Goal: Task Accomplishment & Management: Use online tool/utility

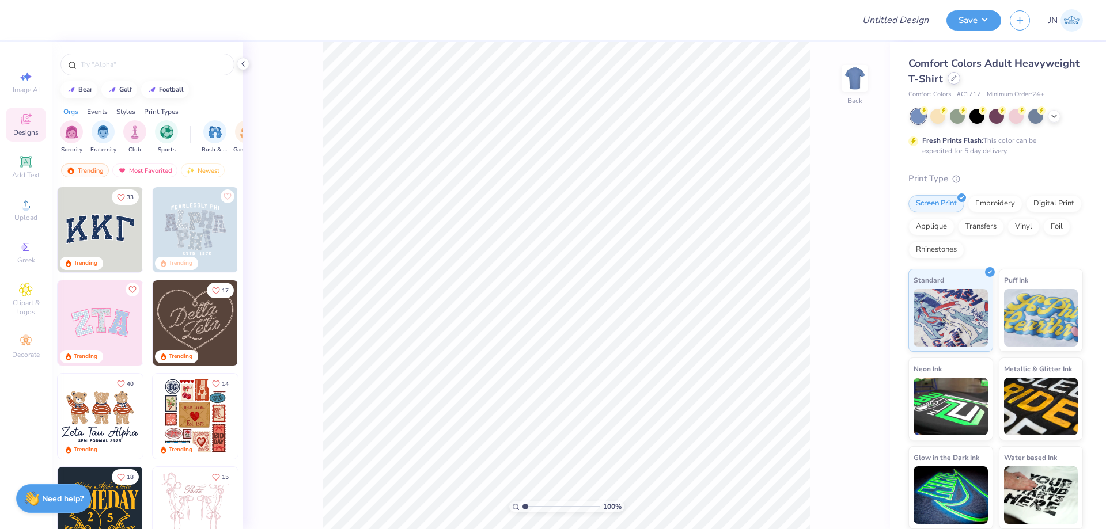
click at [953, 78] on icon at bounding box center [954, 78] width 6 height 6
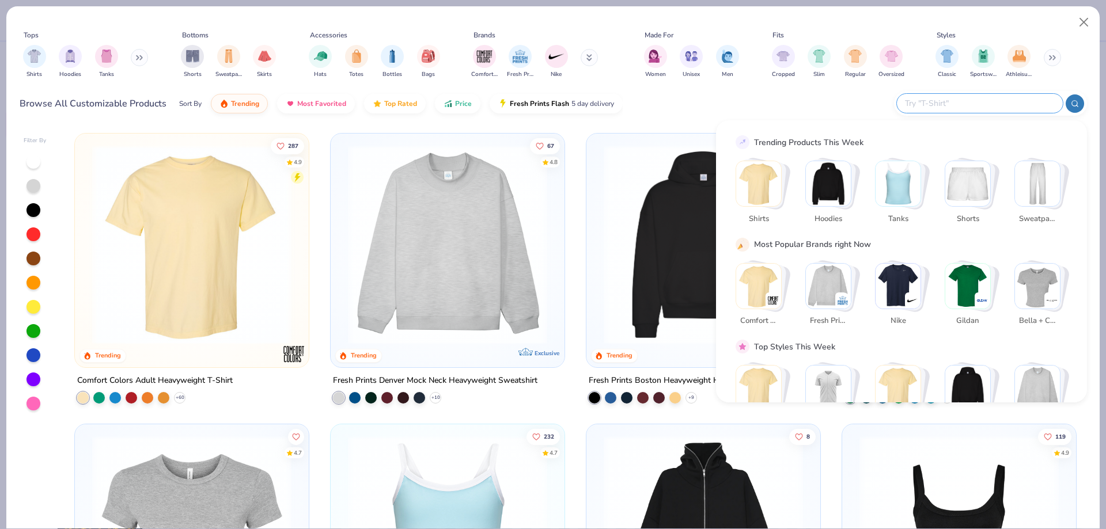
click at [1013, 101] on input "text" at bounding box center [979, 103] width 151 height 13
paste input "Style 221021"
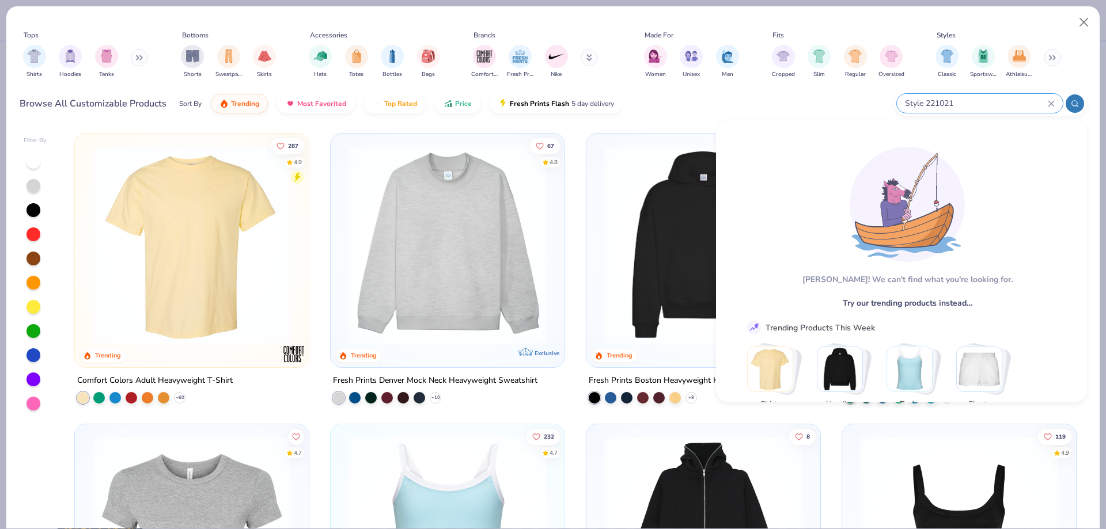
click at [925, 103] on input "Style 221021" at bounding box center [976, 103] width 144 height 13
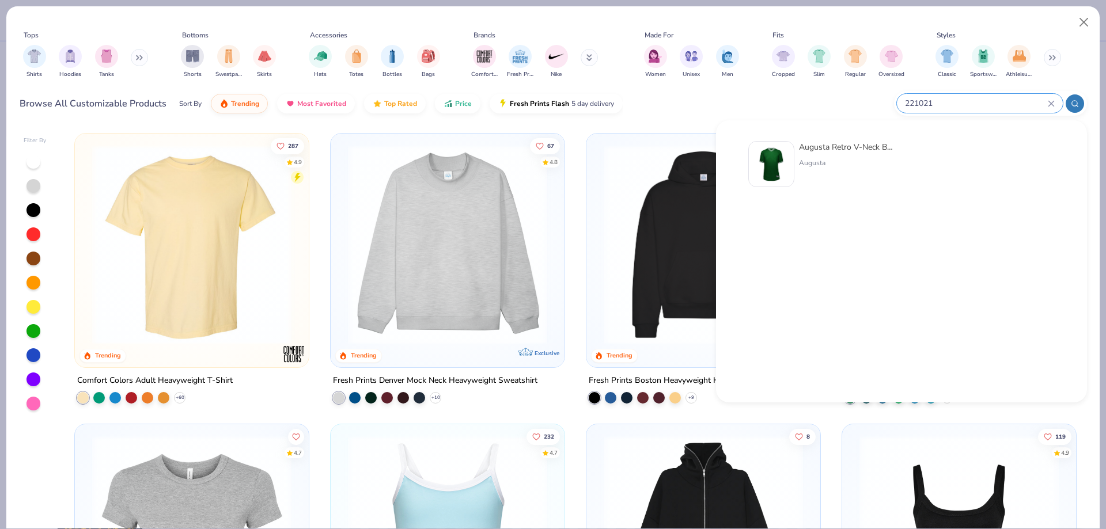
type input "221021"
click at [794, 156] on div at bounding box center [771, 164] width 46 height 46
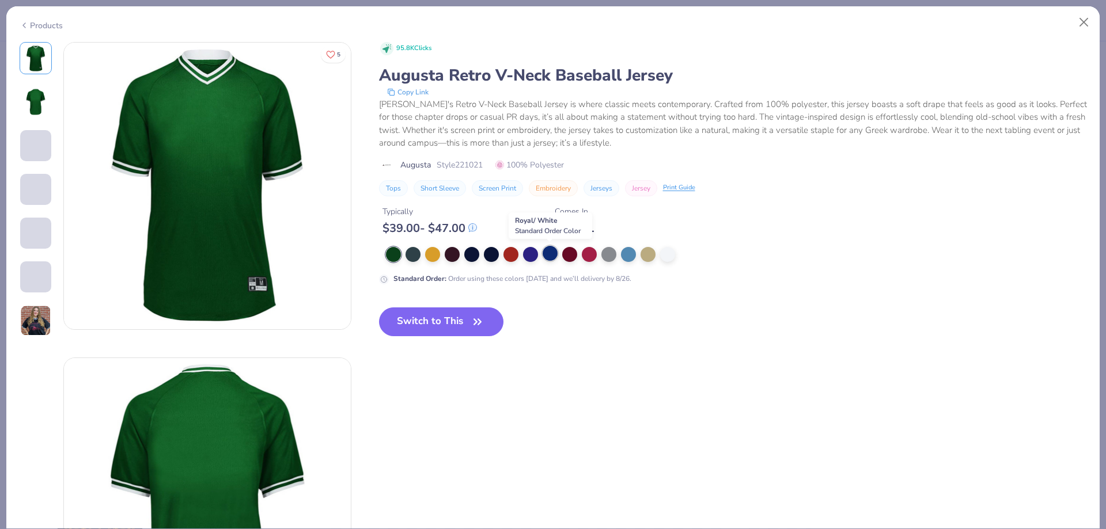
click at [544, 256] on div at bounding box center [550, 253] width 15 height 15
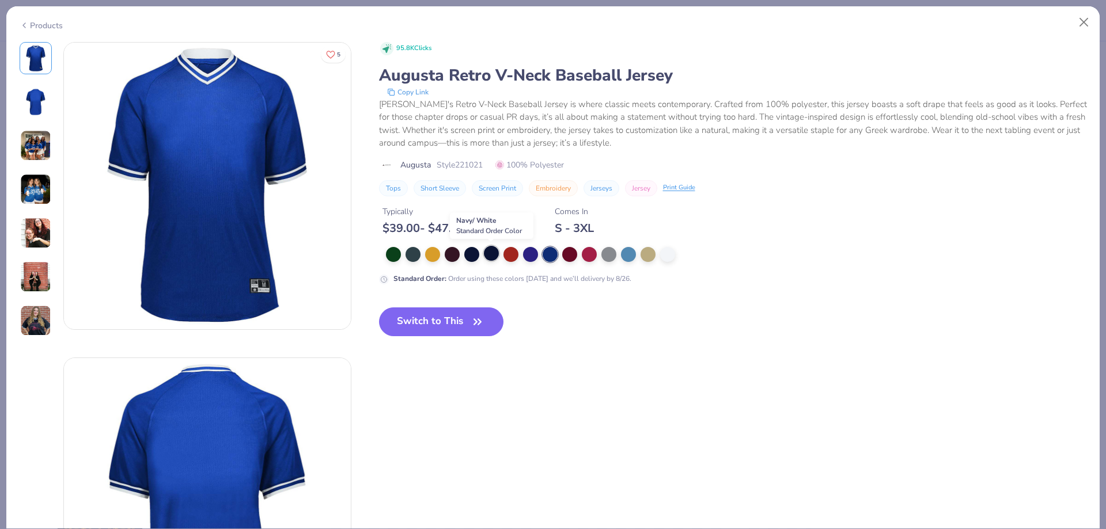
click at [489, 251] on div at bounding box center [491, 253] width 15 height 15
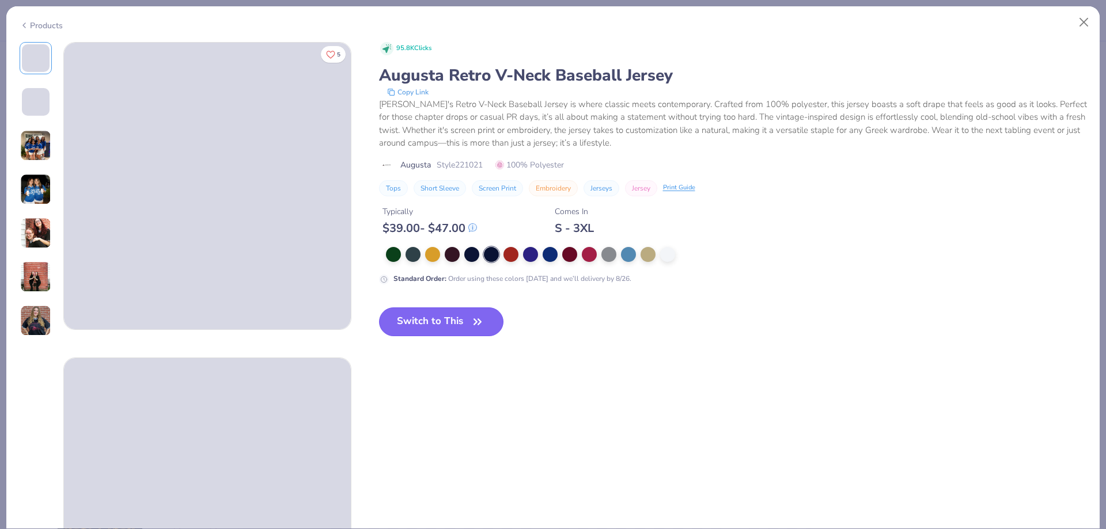
click at [453, 316] on button "Switch to This" at bounding box center [441, 322] width 125 height 29
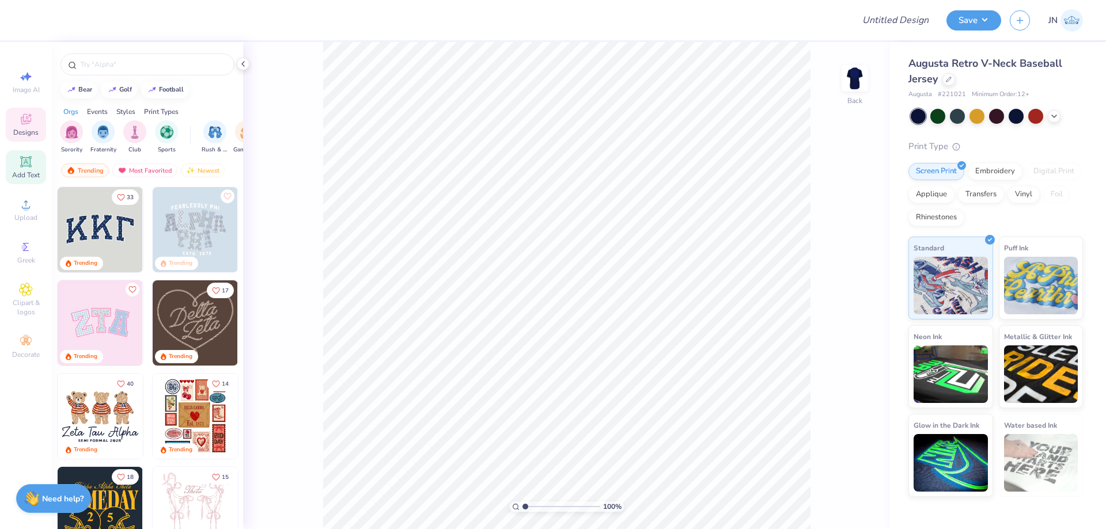
click at [32, 162] on icon at bounding box center [26, 162] width 14 height 14
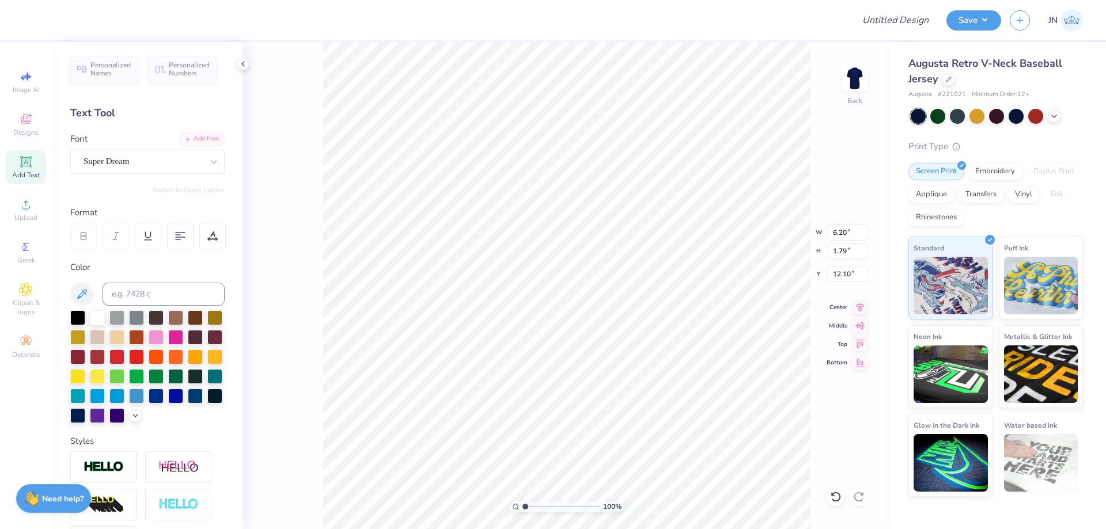
type textarea "t"
type textarea "THETA DELTA"
type input "13.31"
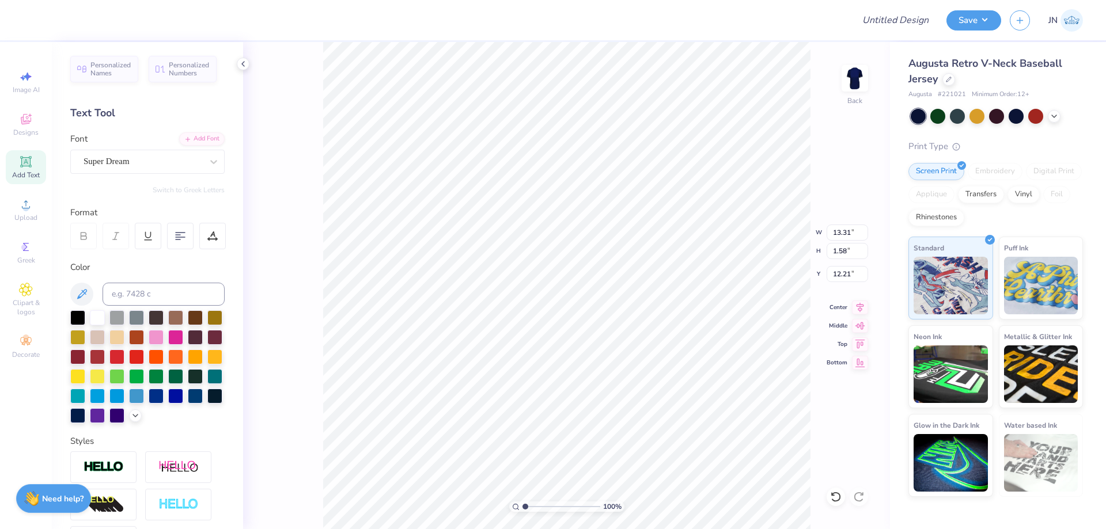
type input "1.58"
type input "12.21"
click at [184, 141] on div "Add Font" at bounding box center [202, 137] width 46 height 13
click at [187, 138] on div "Add Font" at bounding box center [202, 137] width 46 height 13
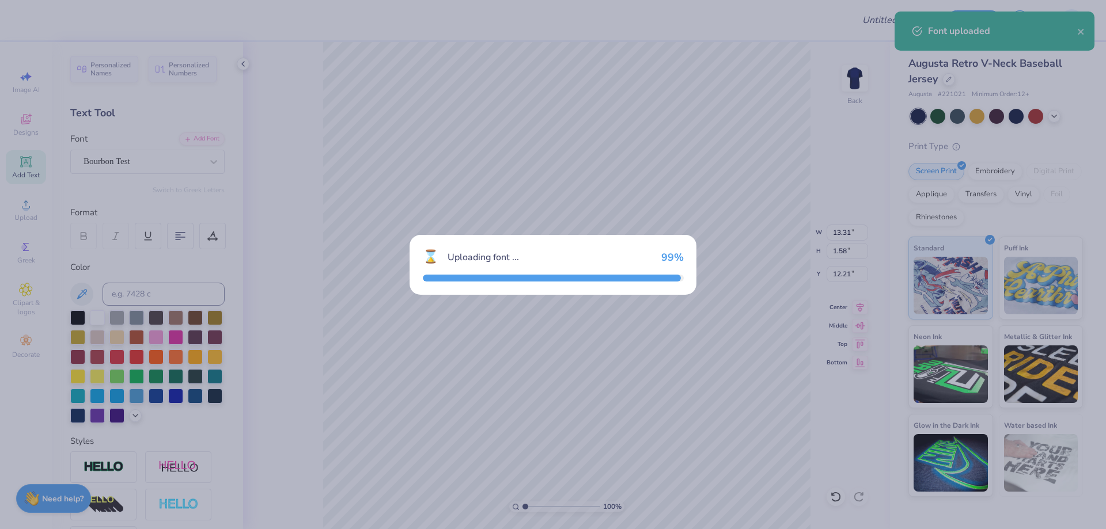
type input "8.17"
type input "1.71"
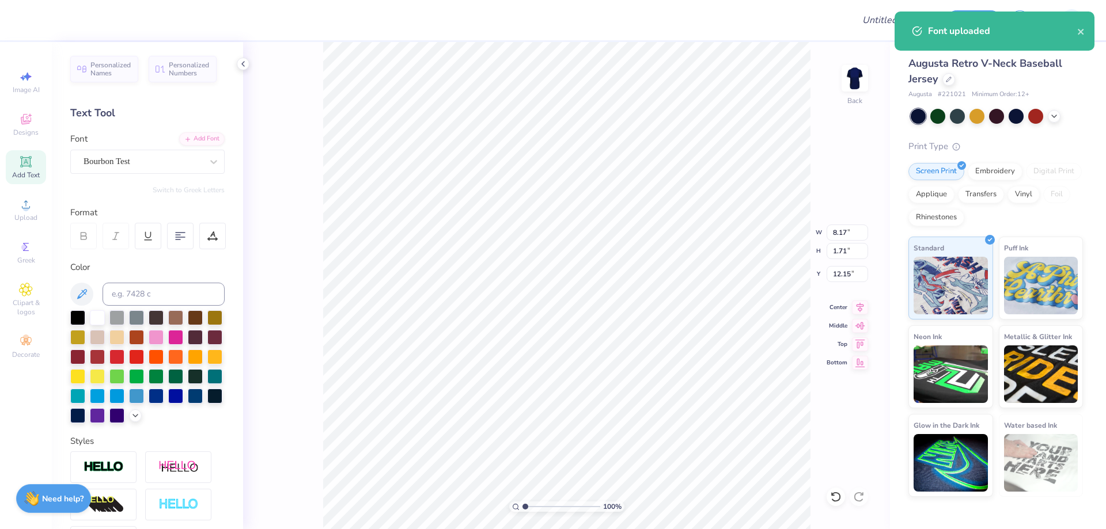
type input "3.70"
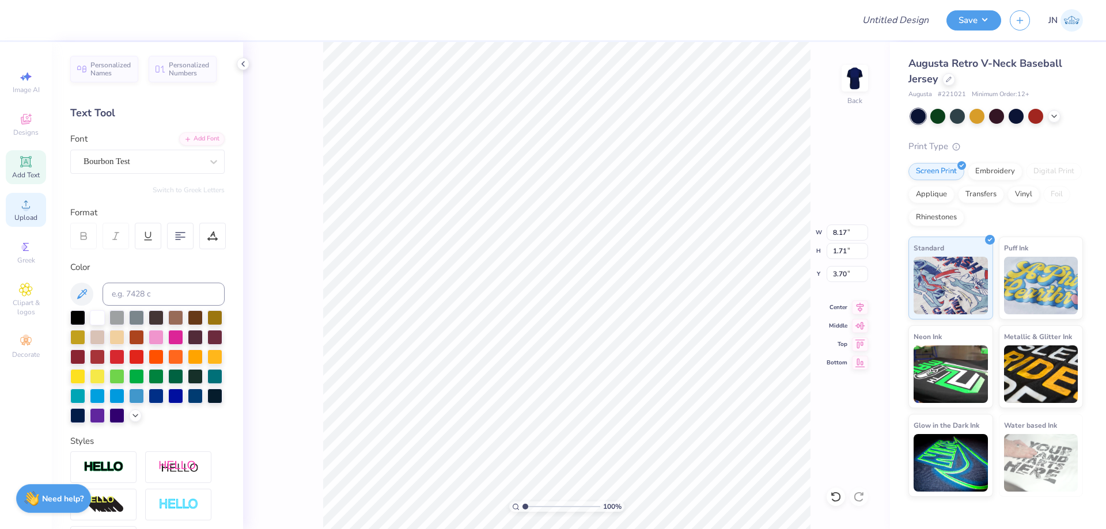
click at [28, 209] on icon at bounding box center [26, 204] width 8 height 8
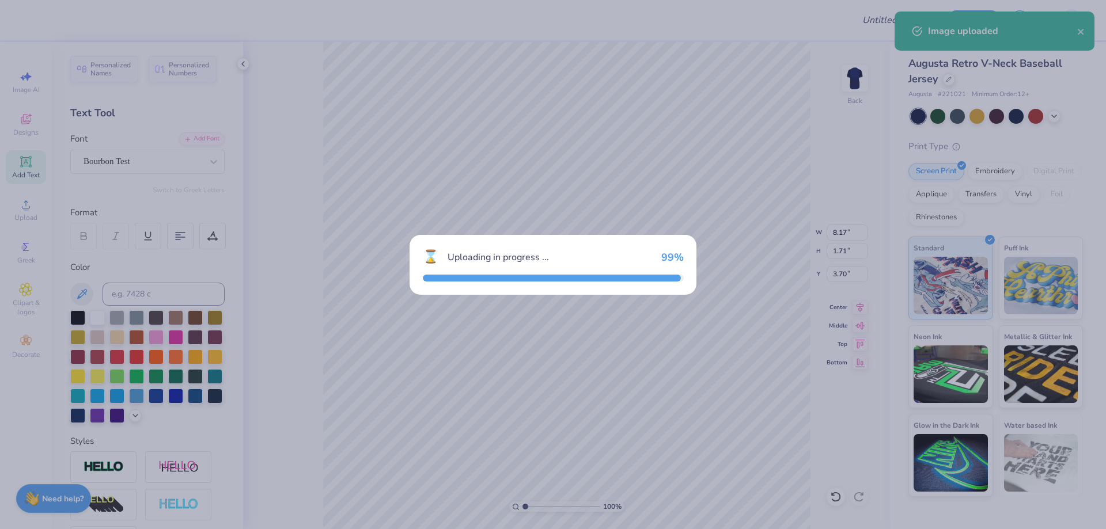
type input "4.38"
type input "1.68"
type input "12.16"
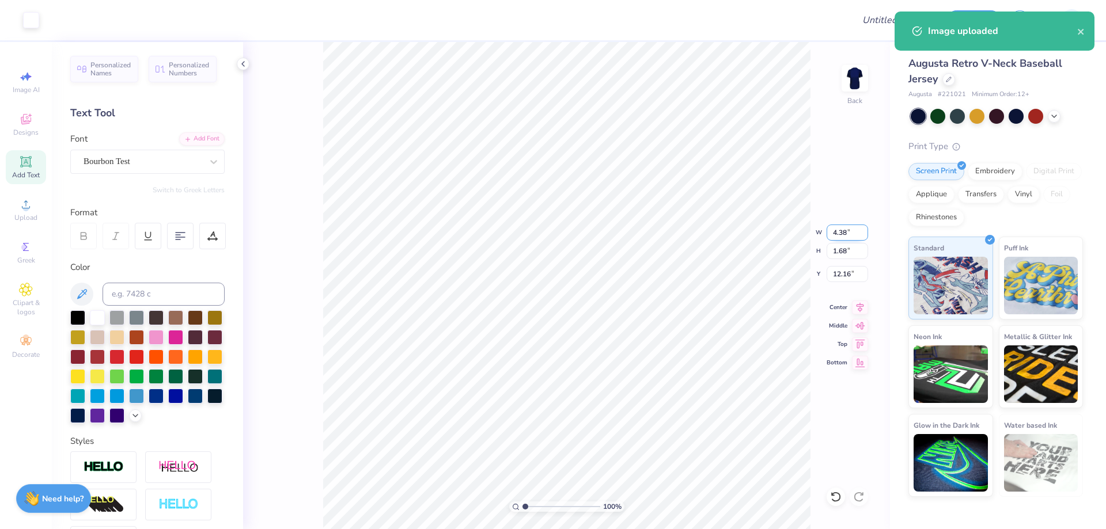
click at [844, 236] on input "4.38" at bounding box center [847, 233] width 41 height 16
type input "2.00"
type input "0.77"
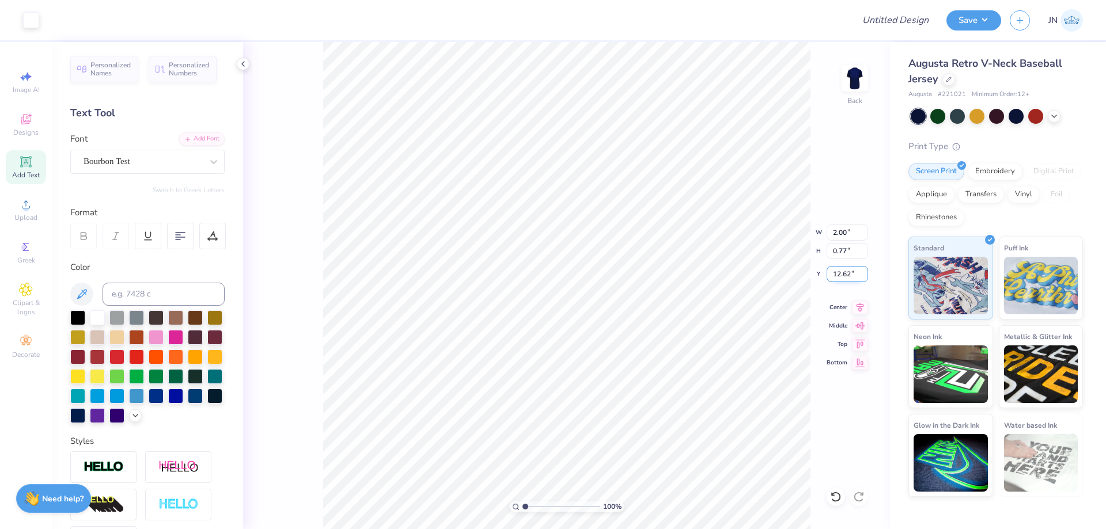
click at [835, 275] on input "12.62" at bounding box center [847, 274] width 41 height 16
type input "1.00"
click at [842, 232] on input "8.17" at bounding box center [847, 233] width 41 height 16
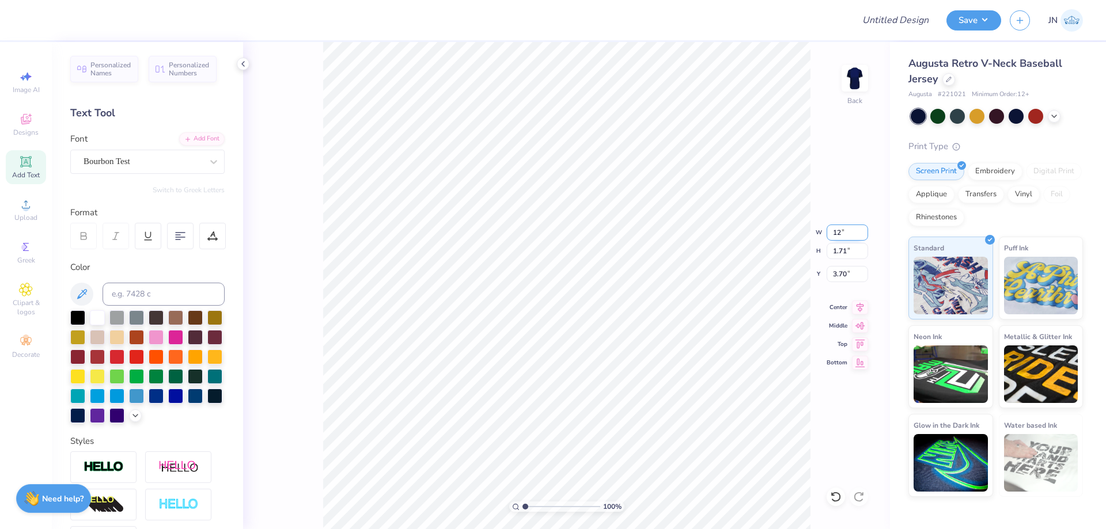
type input "12.00"
type input "2.51"
type input "3.30"
click at [839, 236] on input "12.00" at bounding box center [847, 233] width 41 height 16
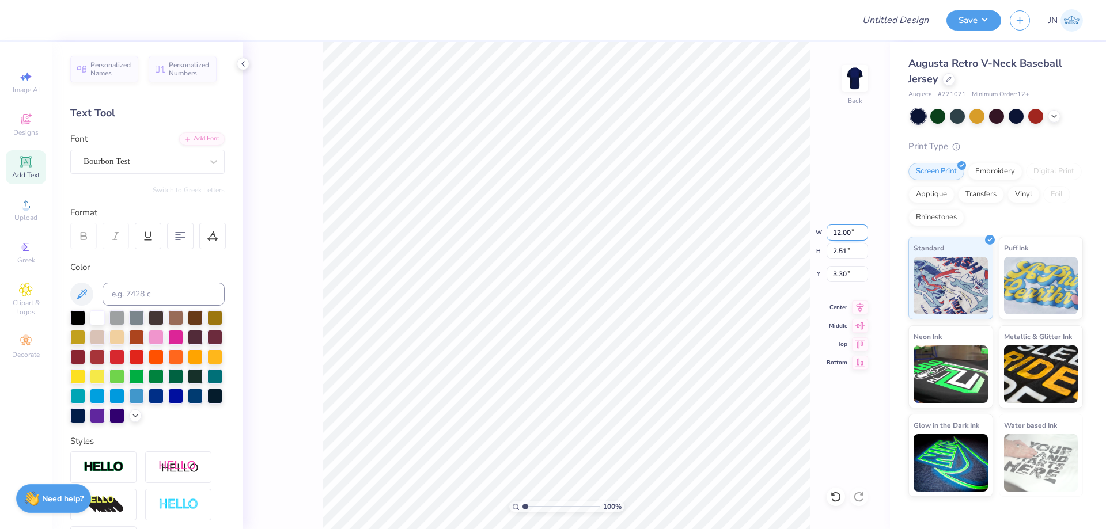
click at [839, 236] on input "12.00" at bounding box center [847, 233] width 41 height 16
type input "11.00"
type input "2.30"
type input "3.41"
type input "2.77"
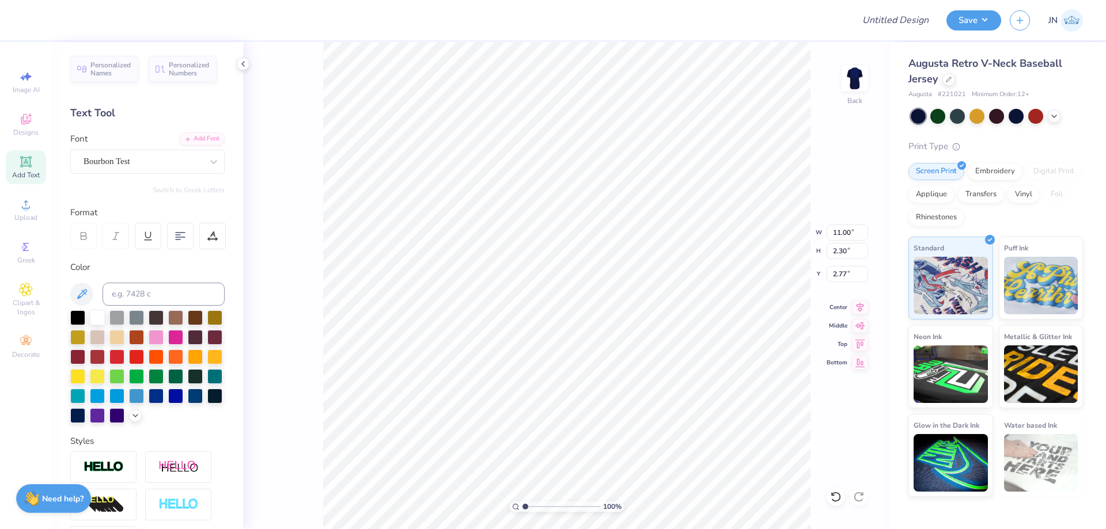
drag, startPoint x: 863, startPoint y: 309, endPoint x: 816, endPoint y: 305, distance: 47.4
click at [863, 308] on icon at bounding box center [860, 308] width 16 height 14
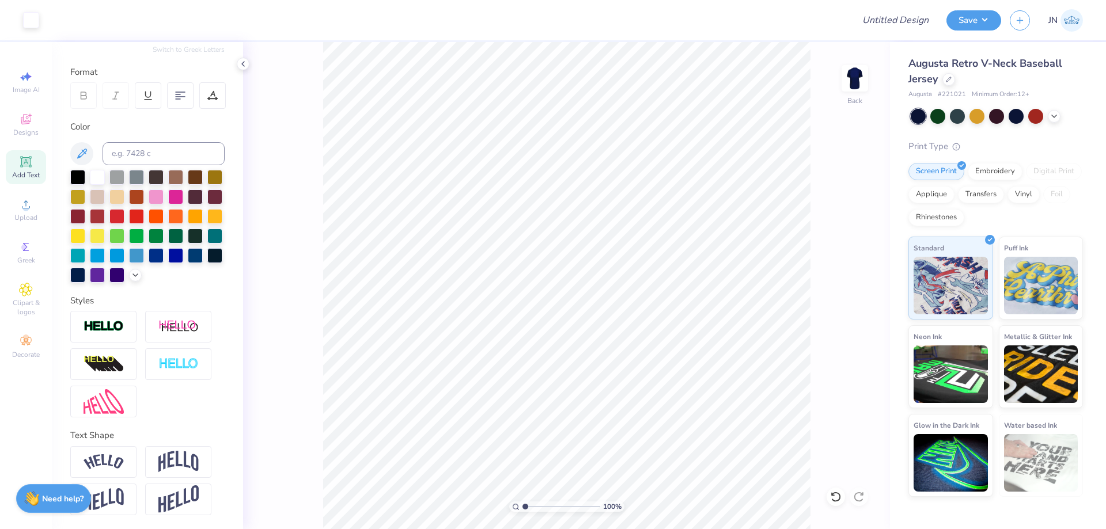
scroll to position [160, 0]
click at [101, 404] on img at bounding box center [104, 401] width 40 height 25
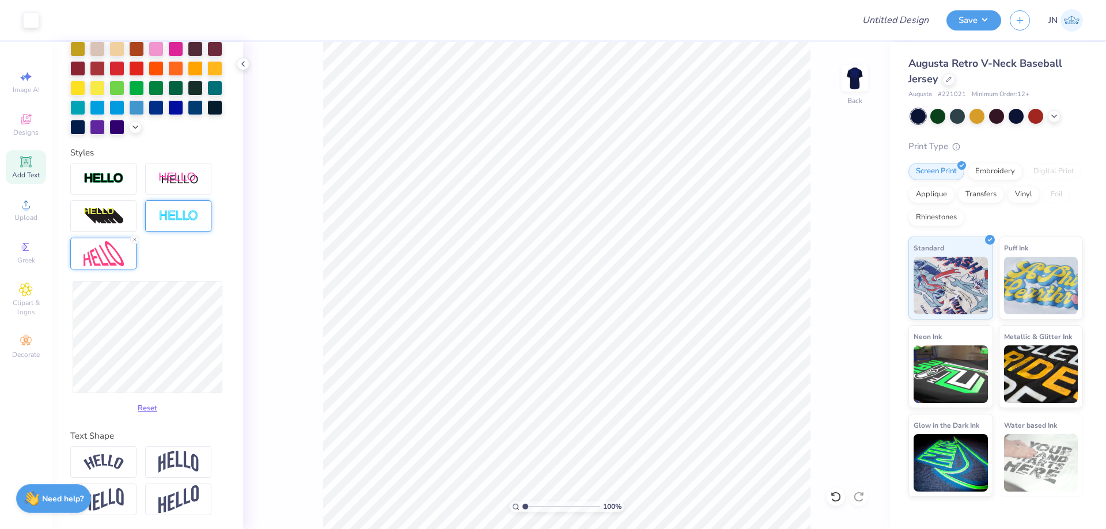
scroll to position [308, 0]
click at [185, 468] on img at bounding box center [178, 462] width 40 height 22
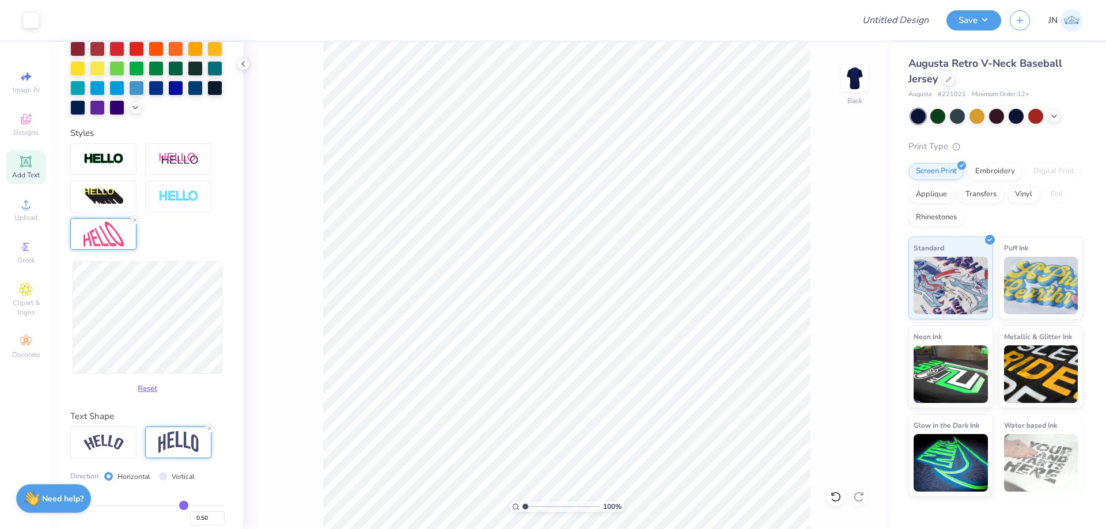
scroll to position [376, 0]
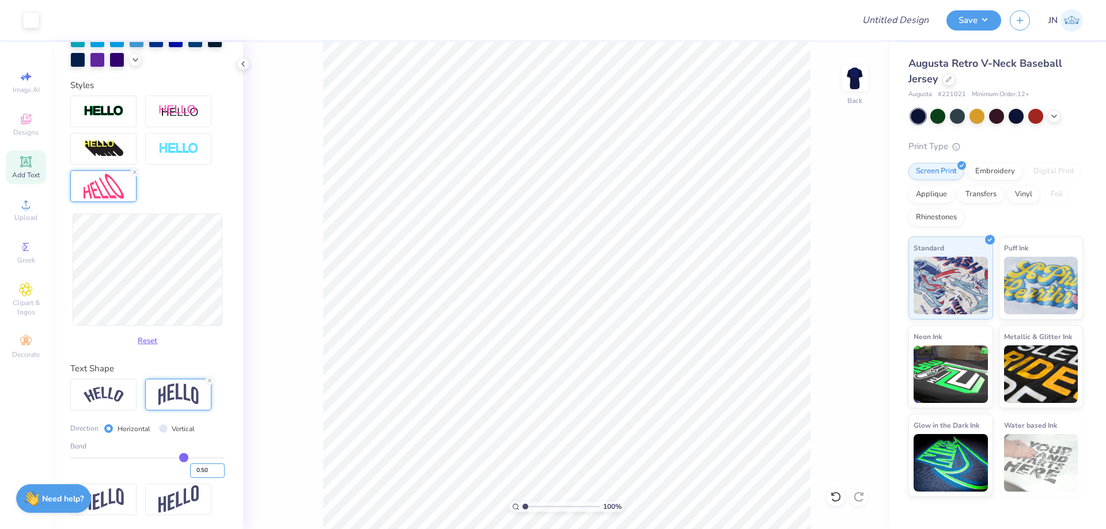
drag, startPoint x: 199, startPoint y: 468, endPoint x: 192, endPoint y: 463, distance: 8.3
click at [191, 467] on input "0.50" at bounding box center [207, 471] width 35 height 14
type input "0.3"
click at [196, 471] on input "0.30" at bounding box center [207, 471] width 35 height 14
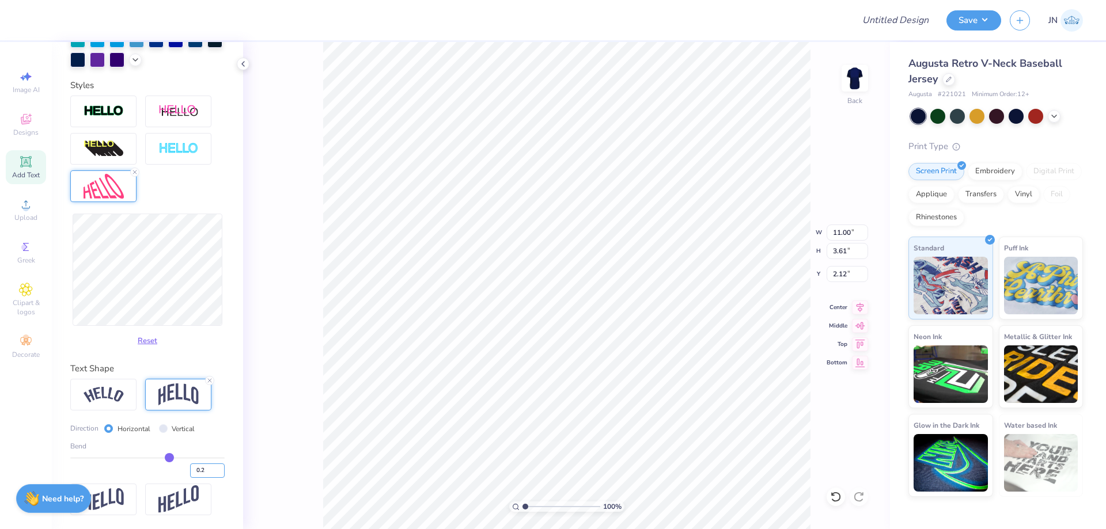
type input "0.2"
type input "0.20"
type input "3.16"
type input "2.34"
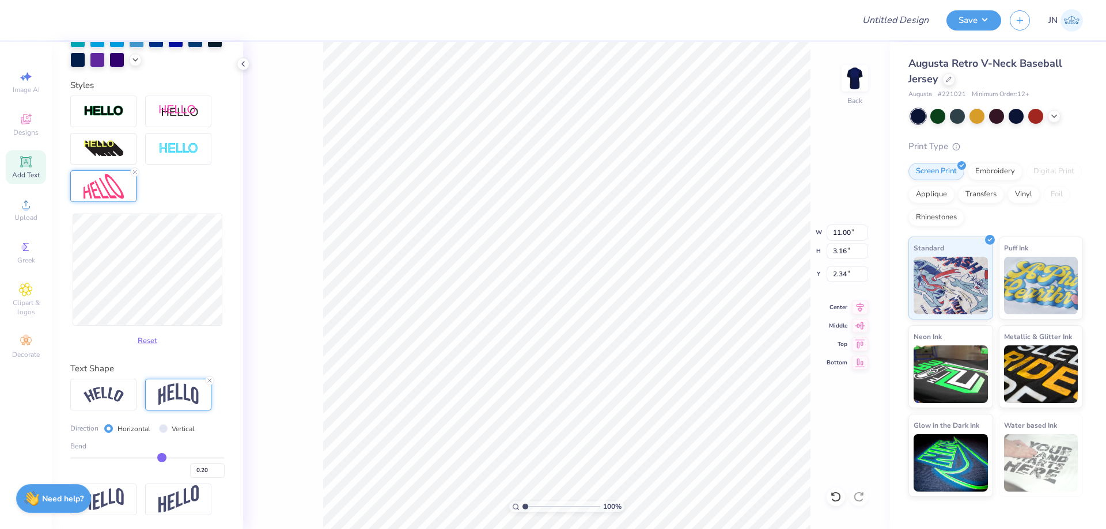
click at [286, 364] on div "100 % Back W 11.00 11.00 " H 3.16 3.16 " Y 2.34 2.34 " Center Middle Top Bottom" at bounding box center [566, 285] width 647 height 487
click at [290, 361] on div "100 % Back" at bounding box center [566, 285] width 647 height 487
type input "1.63"
click at [530, 506] on input "range" at bounding box center [562, 507] width 78 height 10
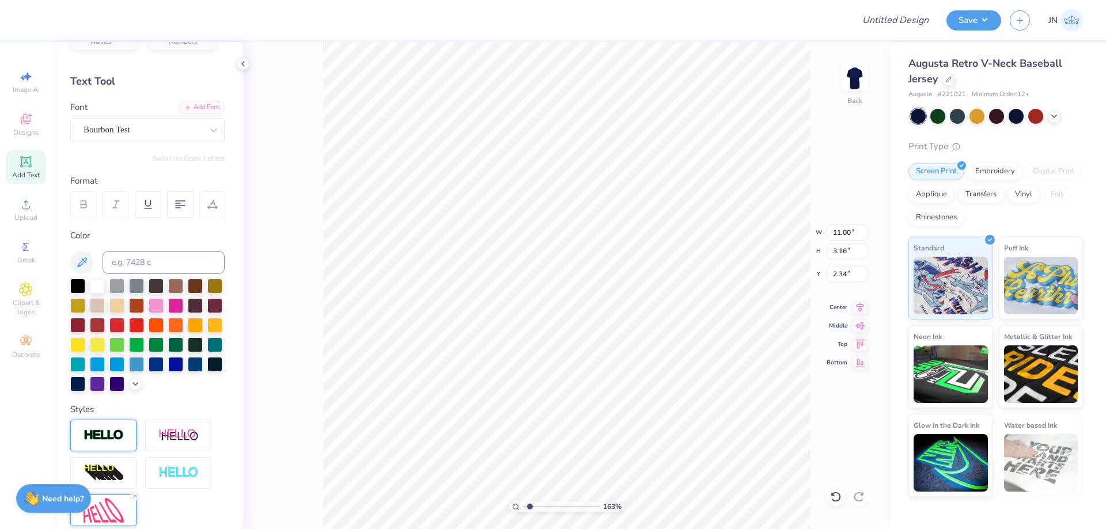
scroll to position [58, 0]
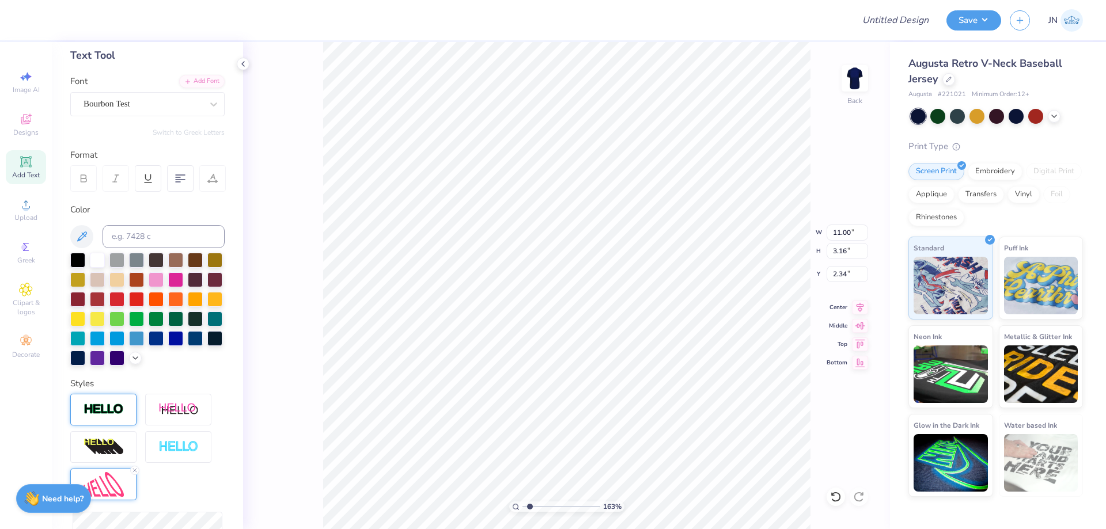
click at [92, 417] on img at bounding box center [104, 409] width 40 height 13
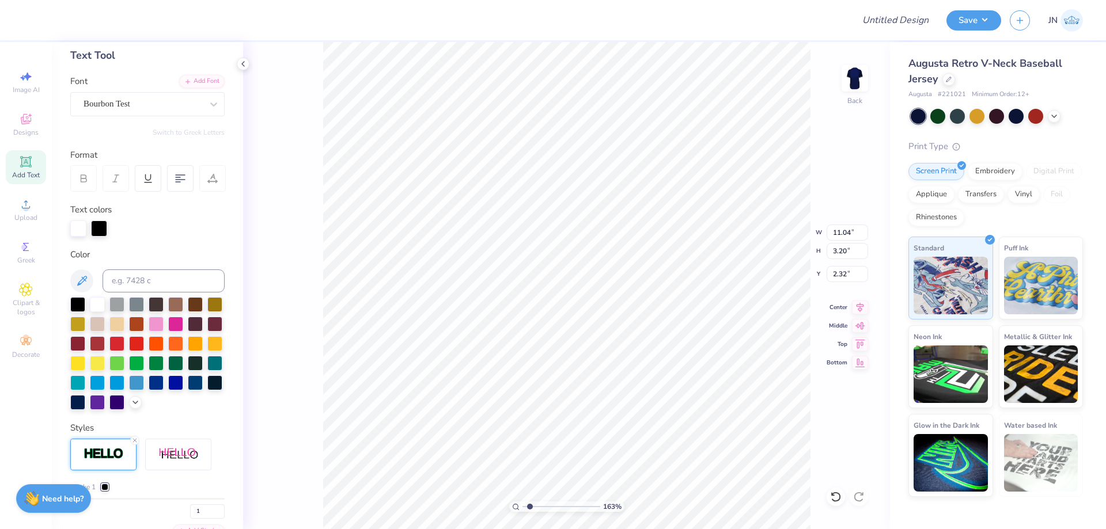
type input "11.04"
type input "3.20"
type input "2.32"
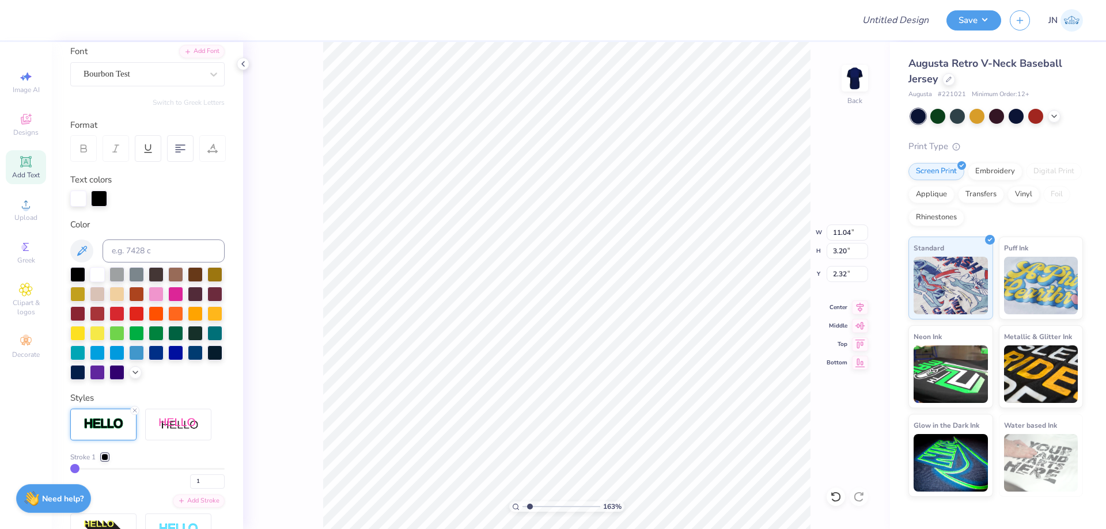
scroll to position [173, 0]
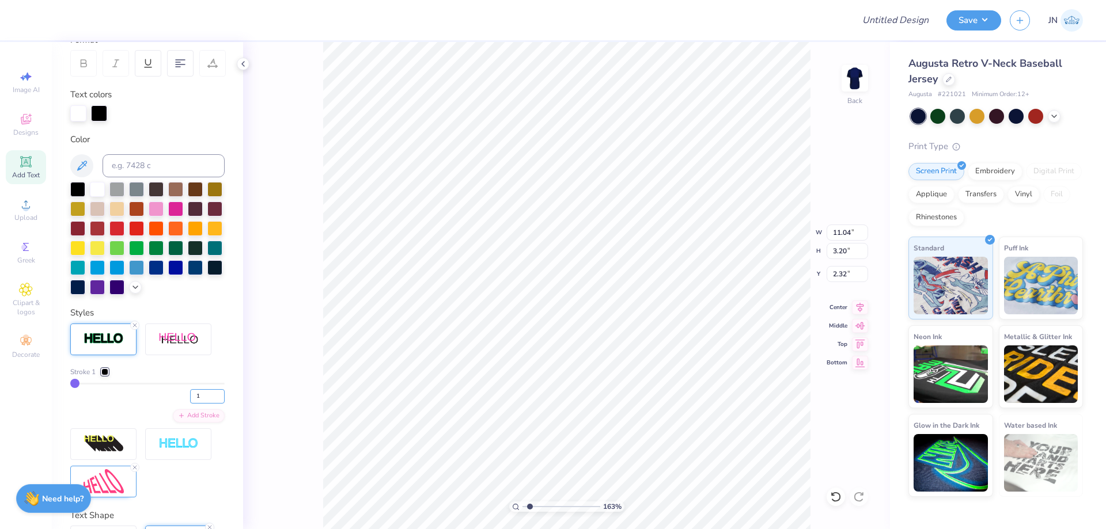
drag, startPoint x: 199, startPoint y: 417, endPoint x: 180, endPoint y: 417, distance: 18.4
click at [180, 404] on div "1" at bounding box center [147, 393] width 154 height 21
type input "2"
type input "11.08"
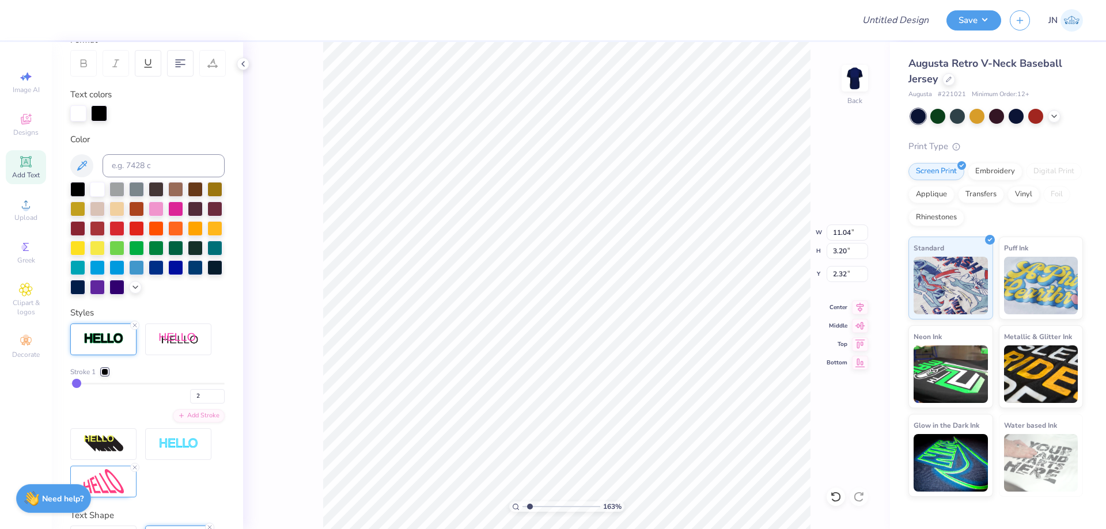
type input "3.24"
type input "2.30"
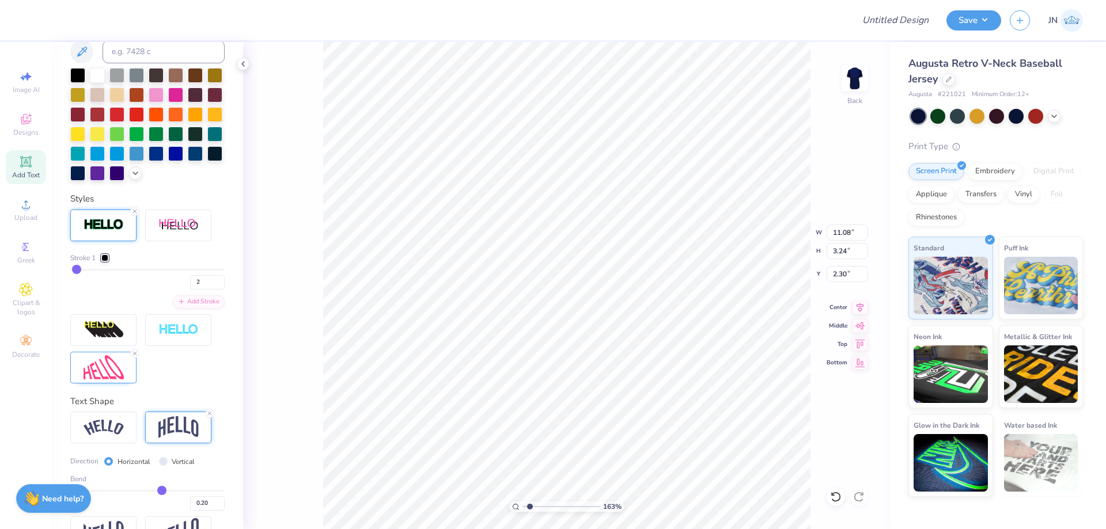
scroll to position [288, 0]
click at [180, 306] on div "Add Stroke" at bounding box center [199, 299] width 52 height 13
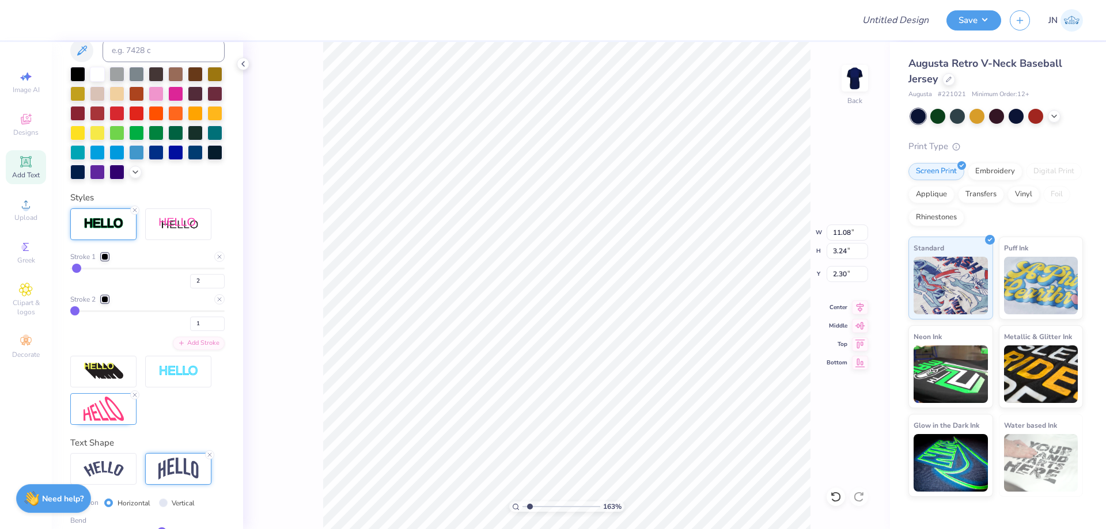
click at [104, 303] on div at bounding box center [104, 299] width 7 height 7
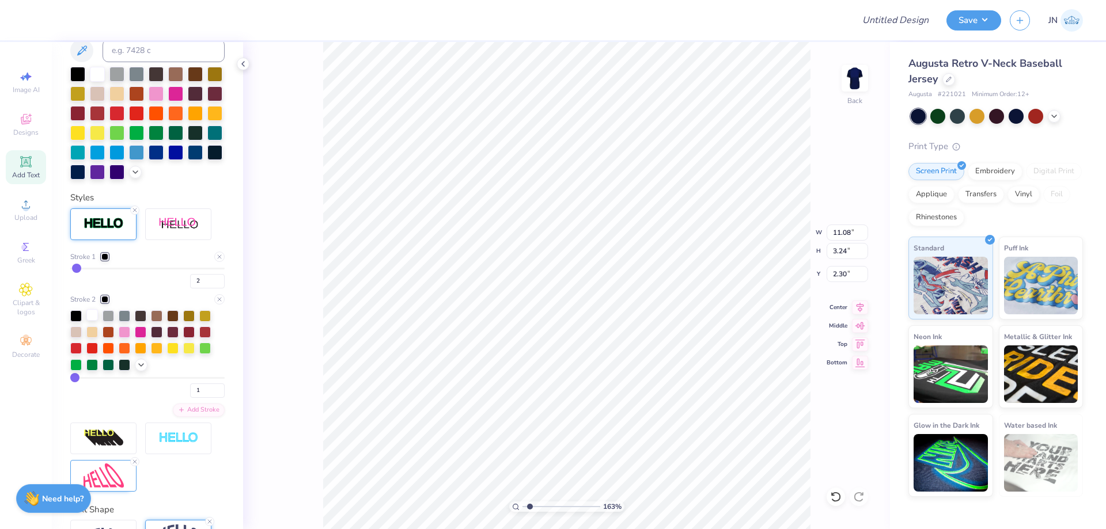
click at [94, 321] on div at bounding box center [92, 315] width 12 height 12
click at [105, 262] on div "Stroke 1" at bounding box center [89, 257] width 38 height 10
click at [105, 260] on div at bounding box center [104, 256] width 7 height 7
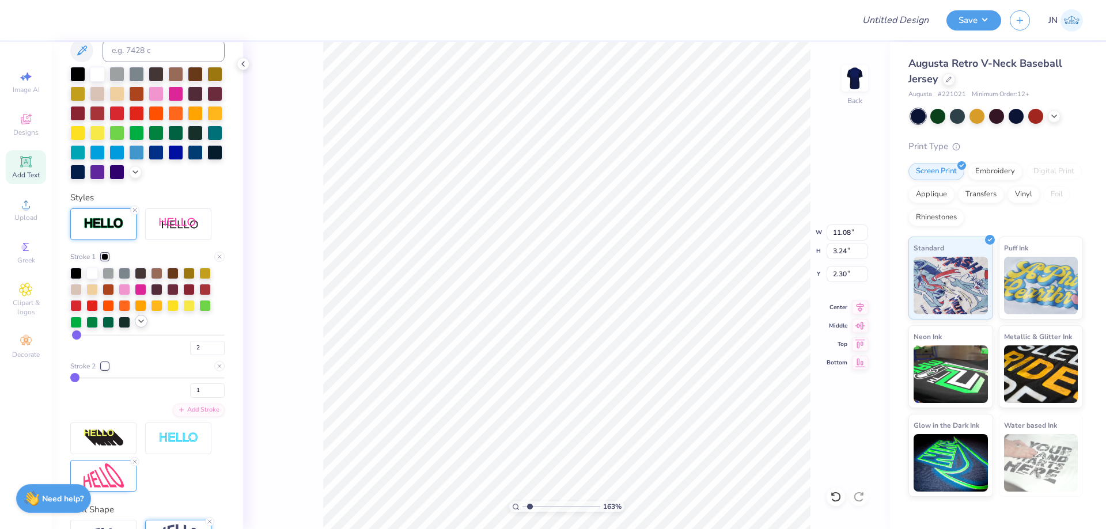
click at [137, 326] on icon at bounding box center [141, 321] width 9 height 9
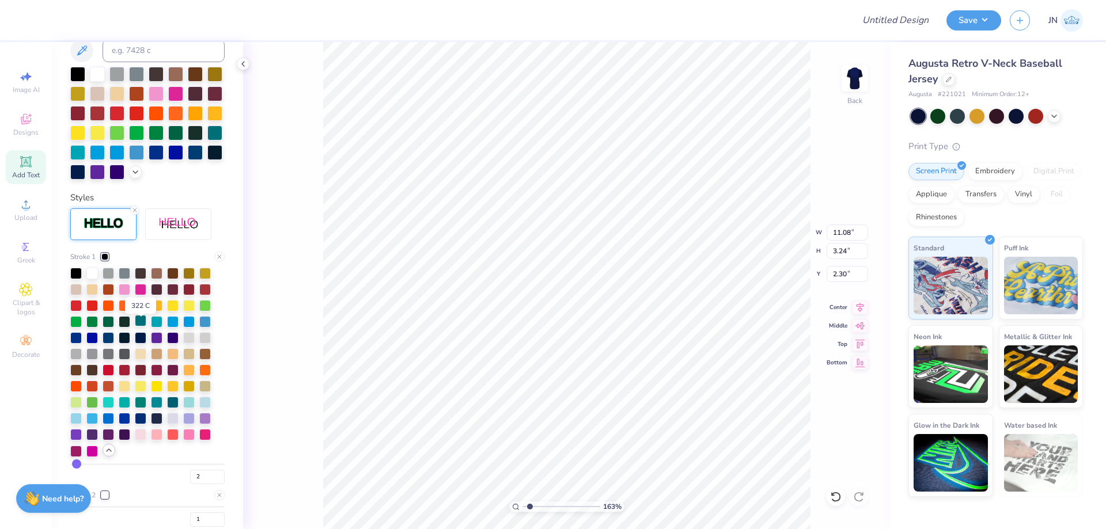
scroll to position [346, 0]
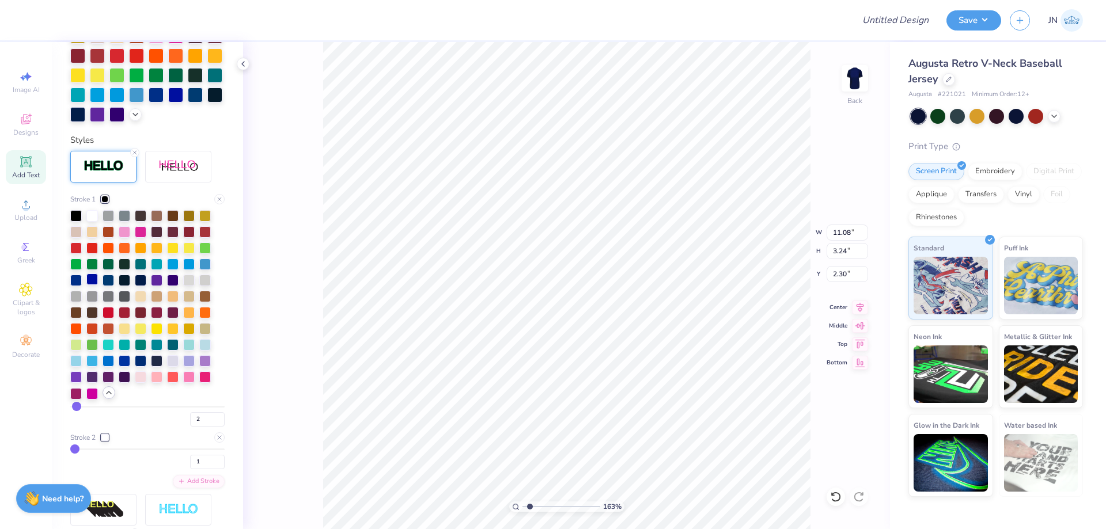
click at [89, 285] on div at bounding box center [92, 280] width 12 height 12
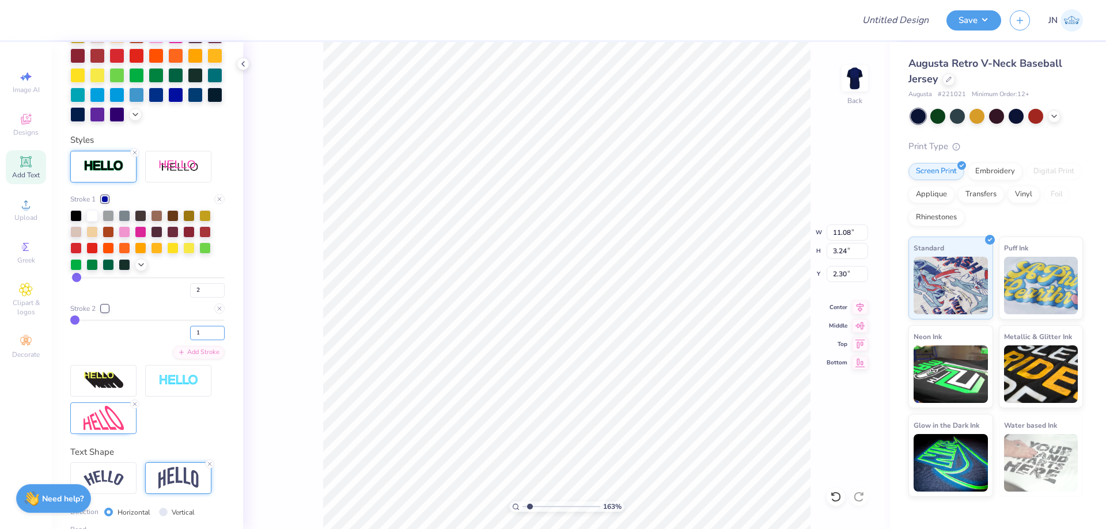
drag, startPoint x: 193, startPoint y: 353, endPoint x: 172, endPoint y: 353, distance: 21.3
click at [172, 340] on div "1" at bounding box center [147, 330] width 154 height 21
type input "3"
type input "11.12"
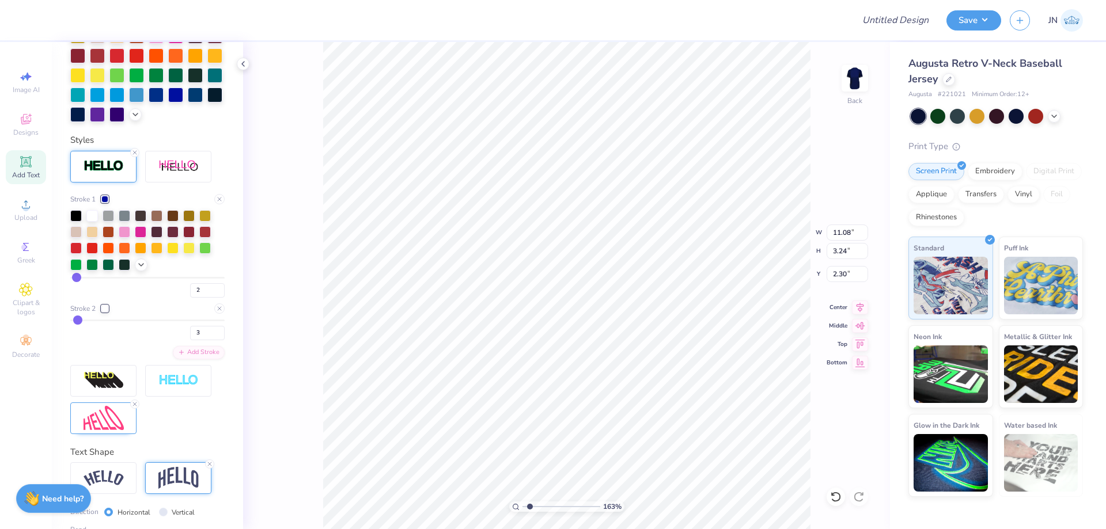
type input "3.28"
type input "2.28"
drag, startPoint x: 196, startPoint y: 308, endPoint x: 177, endPoint y: 308, distance: 19.0
click at [177, 298] on div "2" at bounding box center [147, 287] width 154 height 21
drag, startPoint x: 195, startPoint y: 354, endPoint x: 179, endPoint y: 354, distance: 16.1
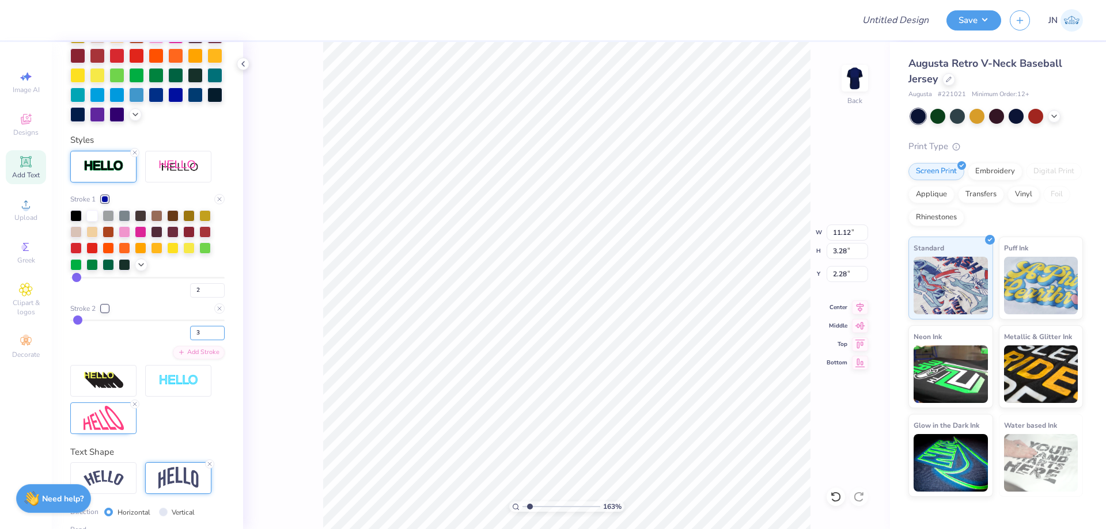
click at [179, 340] on div "3" at bounding box center [147, 330] width 154 height 21
type input "4"
type input "11.16"
type input "3.32"
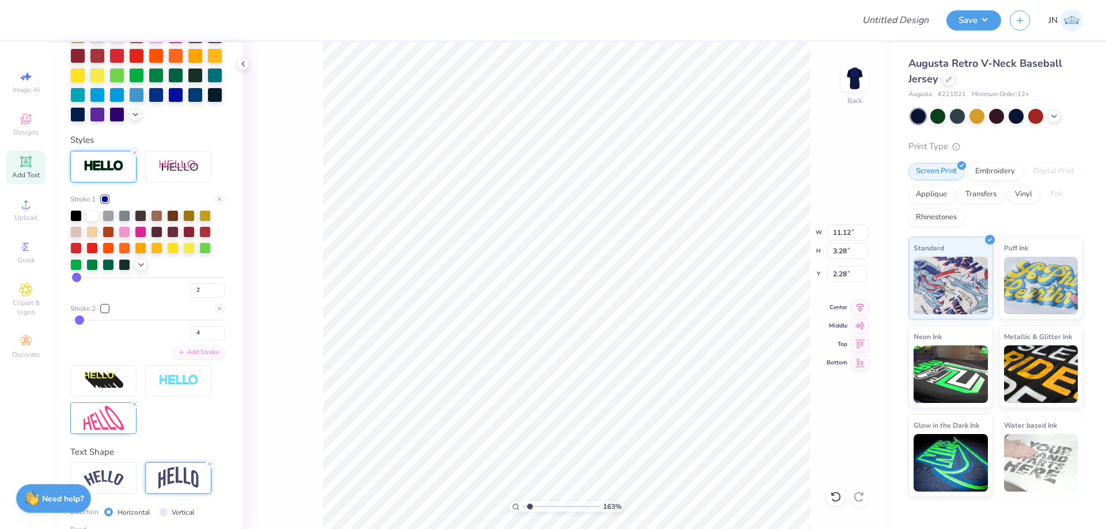
type input "2.26"
click at [139, 268] on icon at bounding box center [141, 263] width 9 height 9
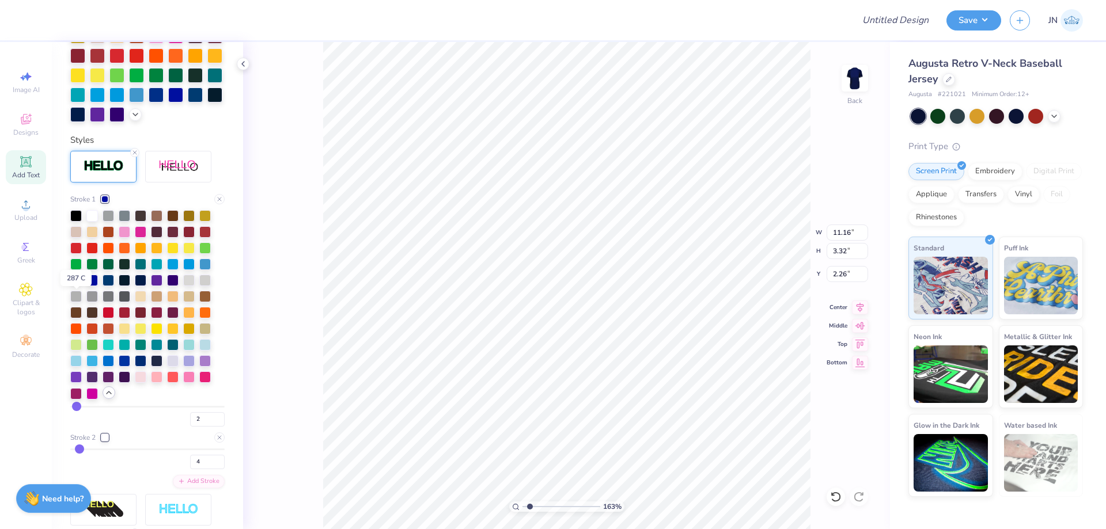
click at [75, 285] on div at bounding box center [76, 280] width 12 height 12
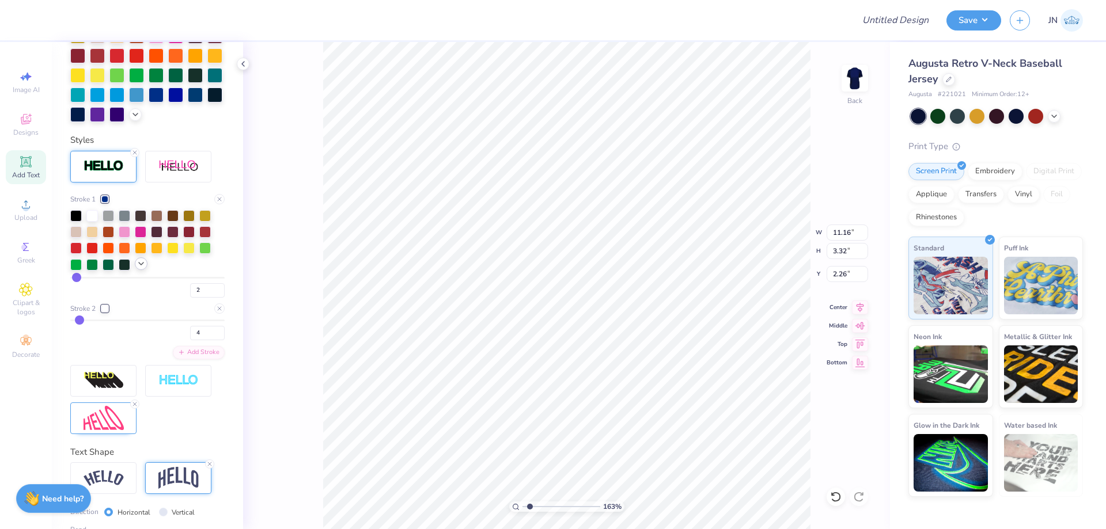
click at [137, 268] on icon at bounding box center [141, 263] width 9 height 9
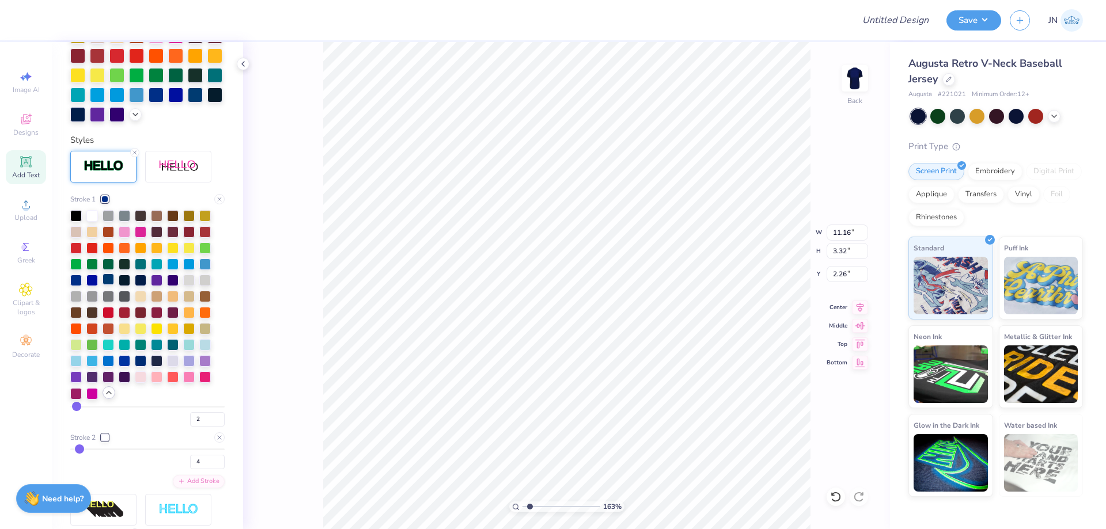
click at [103, 285] on div at bounding box center [109, 280] width 12 height 12
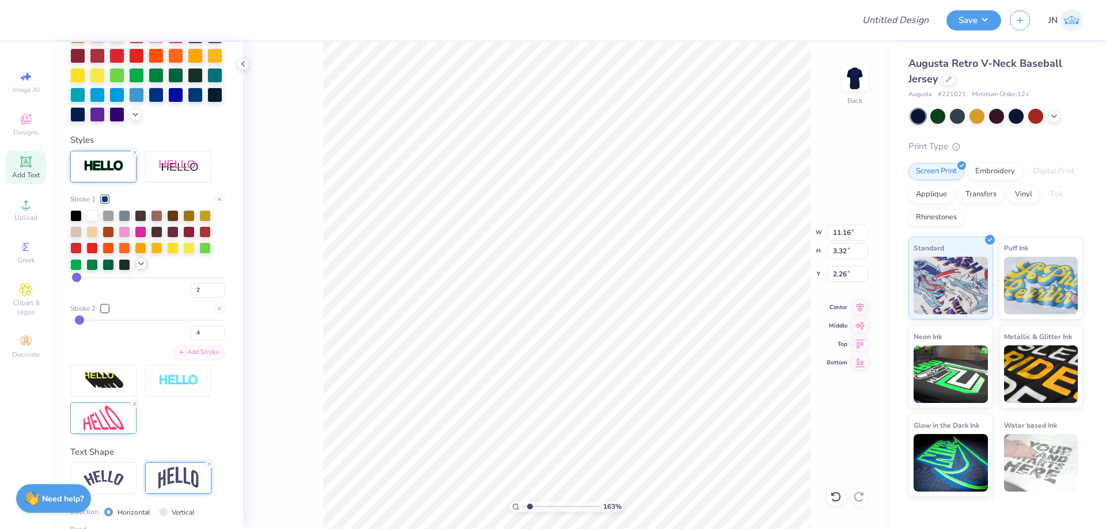
click at [139, 265] on polyline at bounding box center [141, 264] width 5 height 2
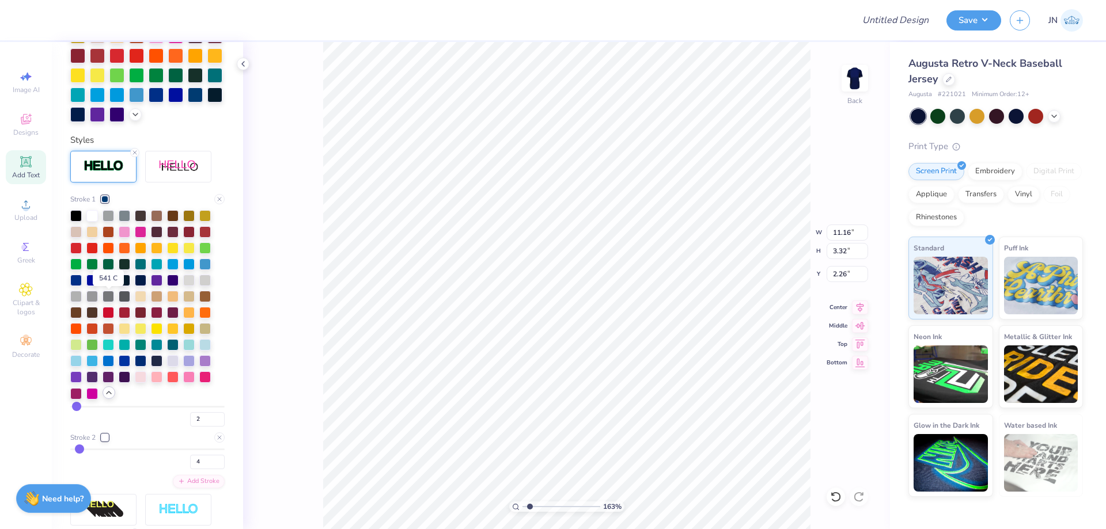
click at [103, 285] on div at bounding box center [109, 280] width 12 height 12
click at [91, 285] on div at bounding box center [92, 280] width 12 height 12
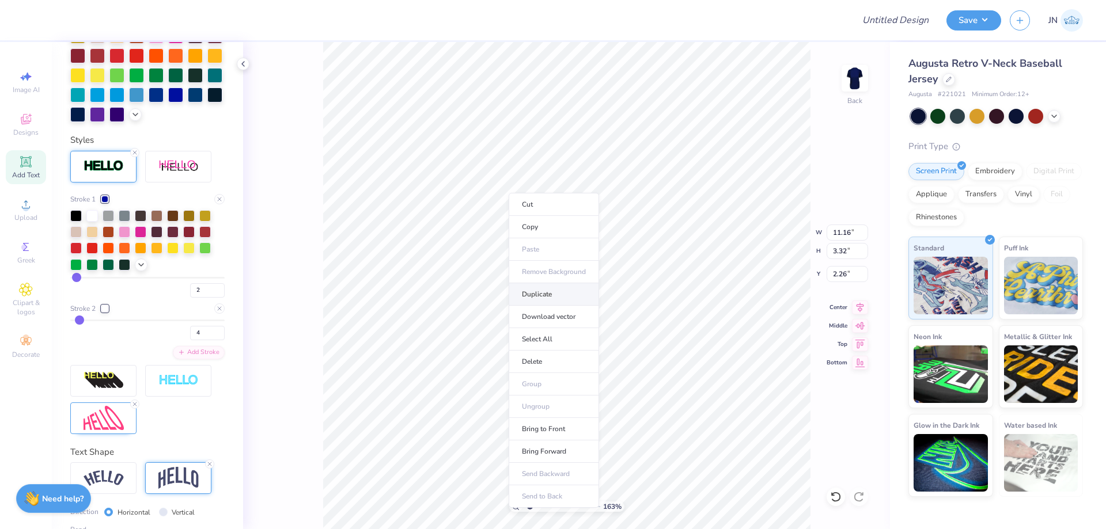
click at [535, 290] on li "Duplicate" at bounding box center [554, 294] width 90 height 22
type input "3.26"
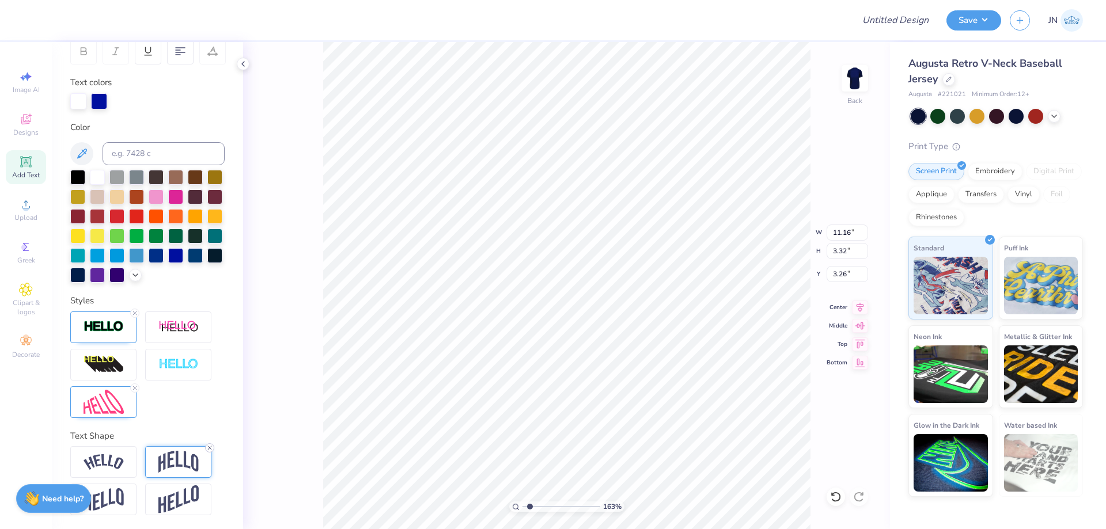
click at [211, 448] on icon at bounding box center [209, 448] width 7 height 7
type input "2.46"
type input "3.69"
type textarea "A"
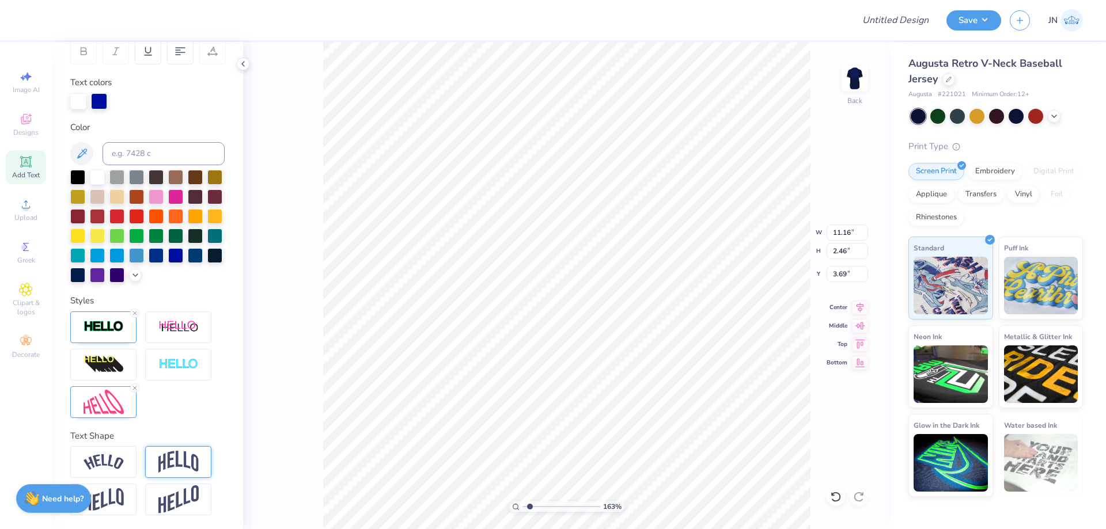
scroll to position [10, 1]
type textarea "CHI"
type input "6.09"
drag, startPoint x: 857, startPoint y: 307, endPoint x: 845, endPoint y: 310, distance: 12.4
click at [857, 306] on icon at bounding box center [860, 306] width 16 height 14
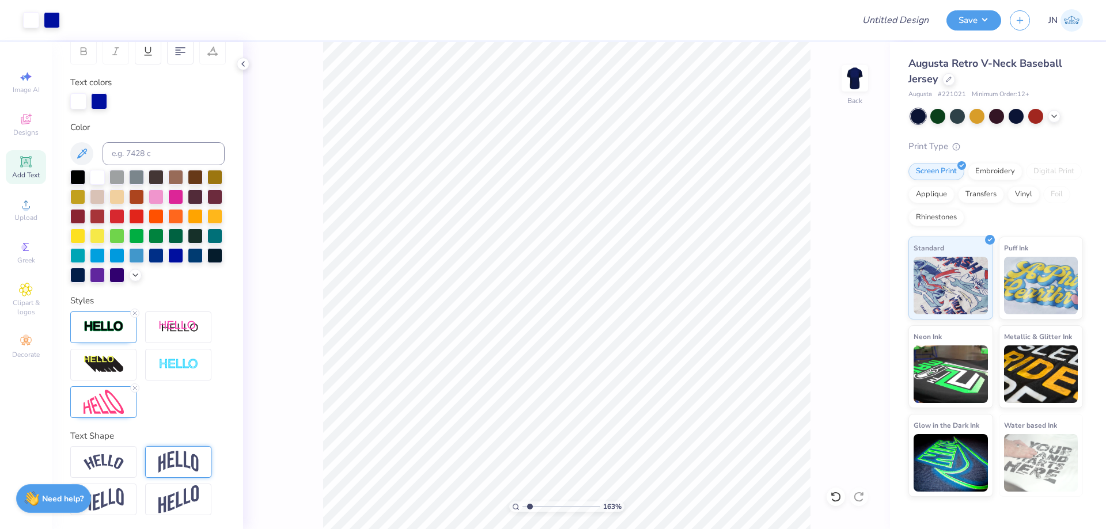
click at [7, 177] on div "Add Text" at bounding box center [26, 167] width 40 height 34
click at [137, 142] on input at bounding box center [164, 153] width 122 height 23
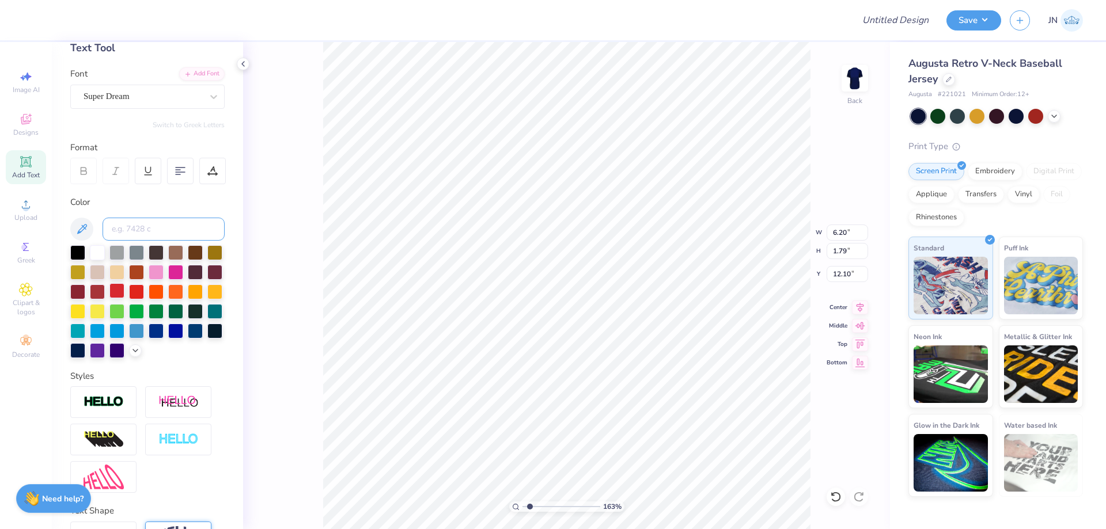
scroll to position [0, 0]
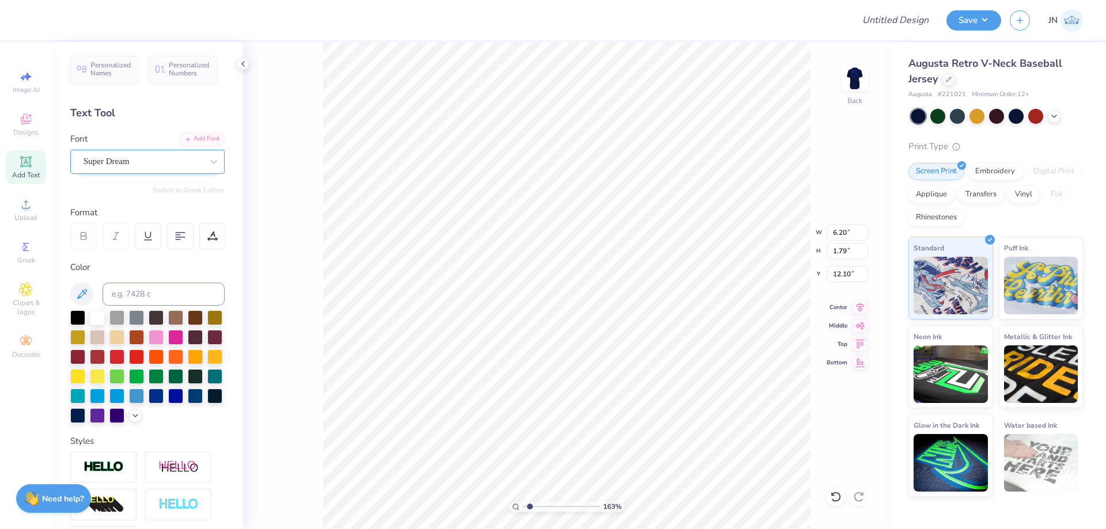
click at [145, 157] on div "Super Dream" at bounding box center [142, 162] width 121 height 18
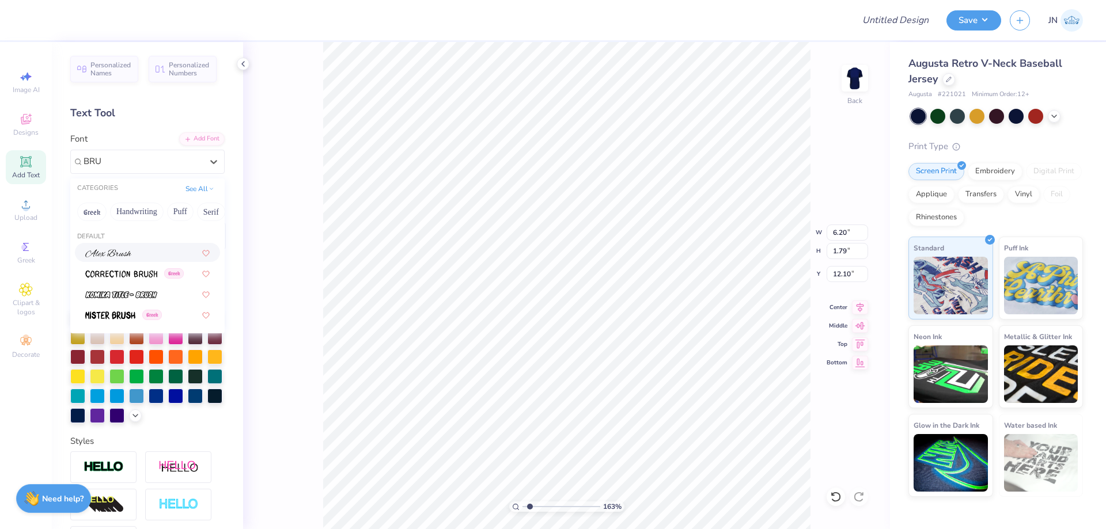
type input "BRU"
click at [186, 127] on div "Personalized Names Personalized Numbers Text Tool Add Font Font option [PERSON_…" at bounding box center [147, 285] width 191 height 487
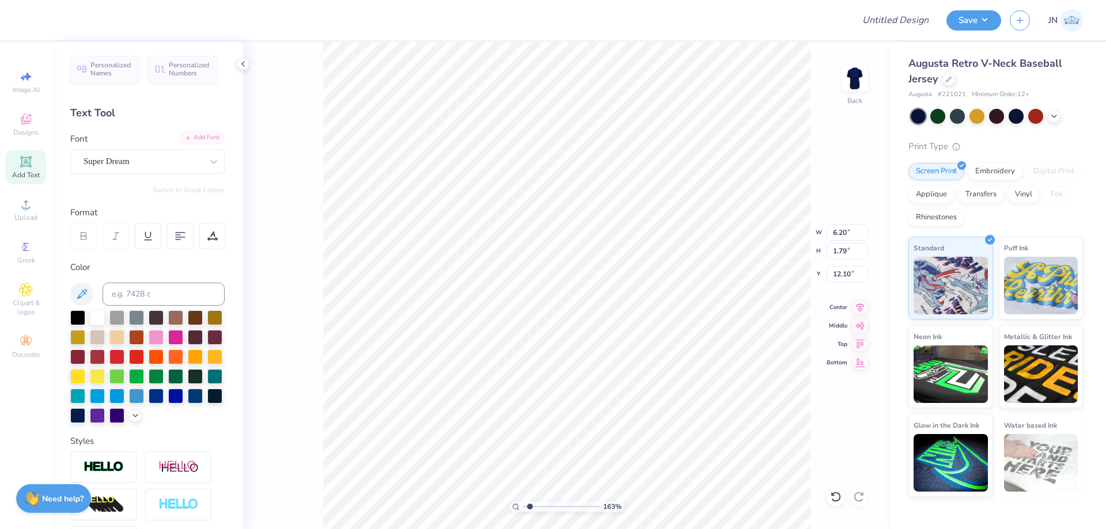
click at [188, 134] on div "Add Font" at bounding box center [202, 137] width 46 height 13
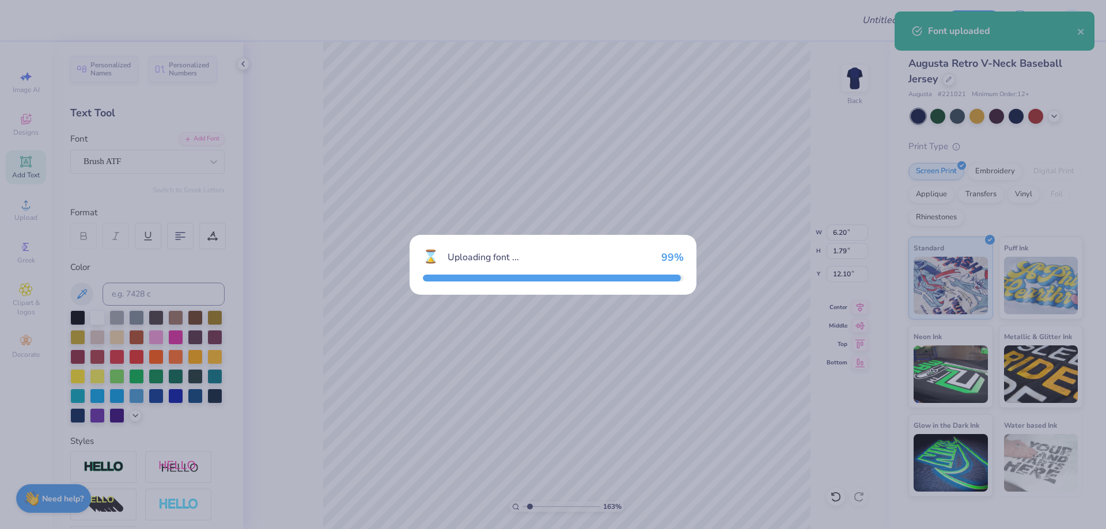
type input "6.85"
type input "2.12"
type input "11.94"
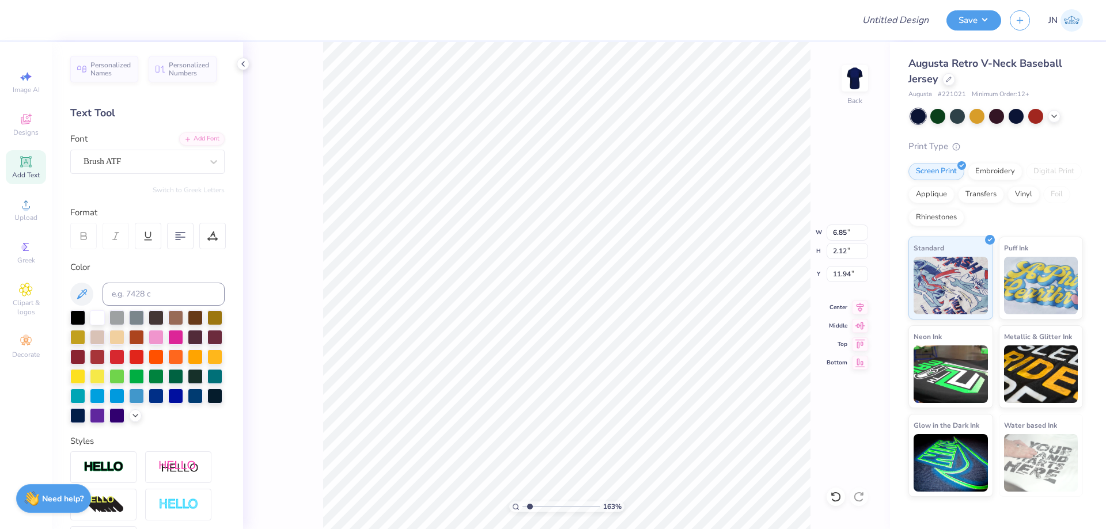
scroll to position [10, 2]
type textarea "Gameday"
type input "8.74"
type input "2.58"
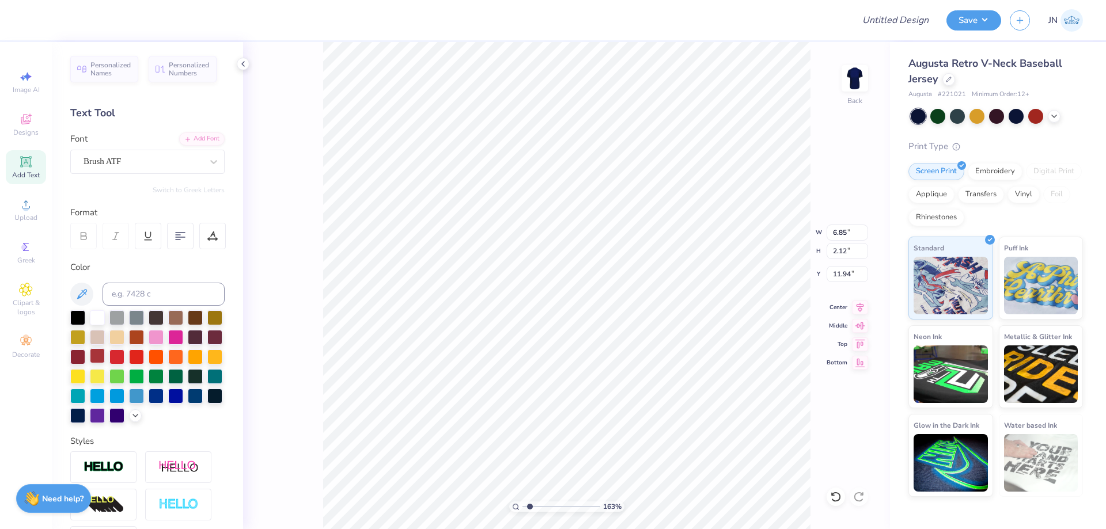
type input "11.71"
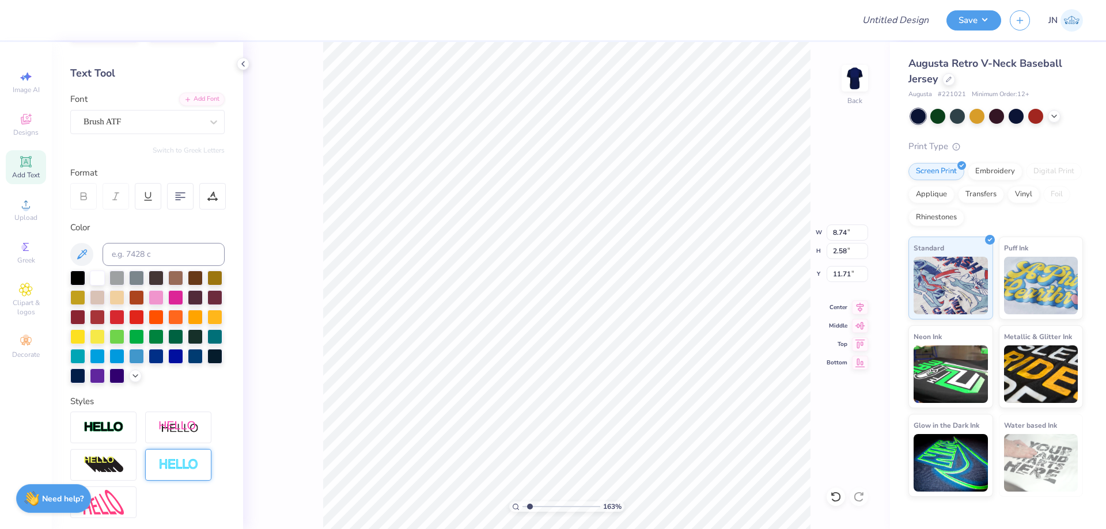
scroll to position [160, 0]
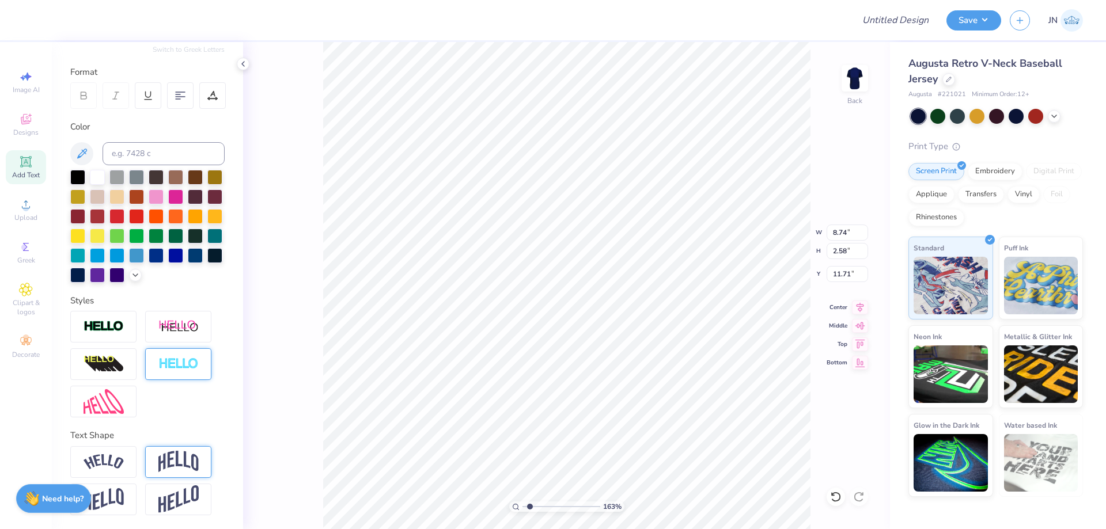
click at [193, 374] on div at bounding box center [178, 365] width 66 height 32
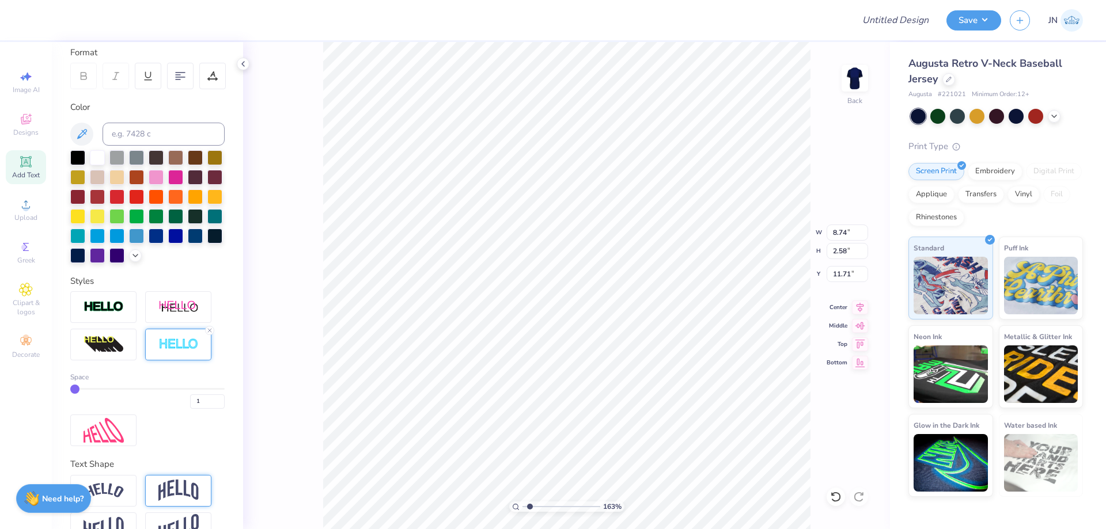
type input "8.78"
type input "2.62"
type input "11.69"
click at [194, 409] on input "1" at bounding box center [207, 402] width 35 height 14
type input "1"
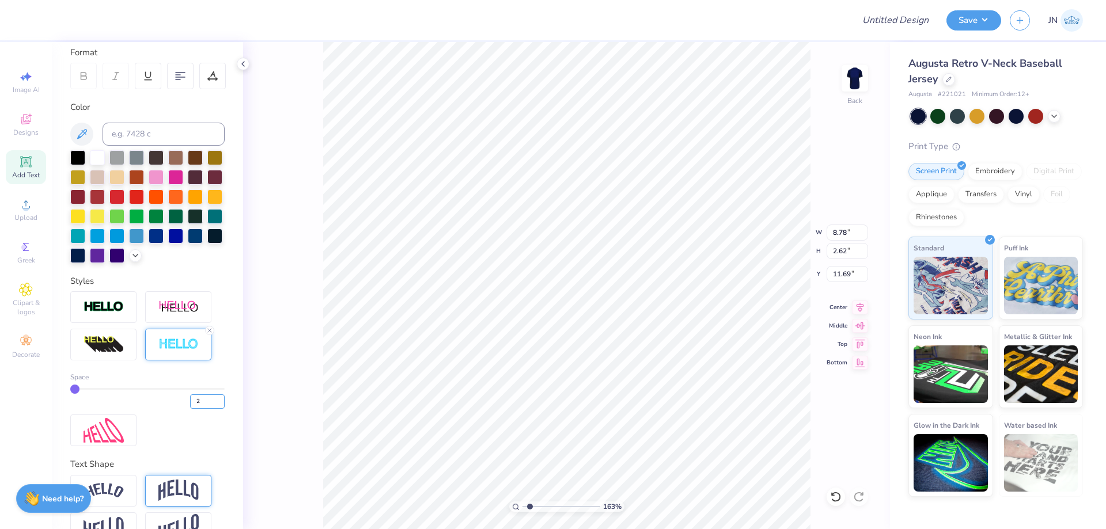
type input "2"
type input "3.01"
type input "0.91"
type input "6.09"
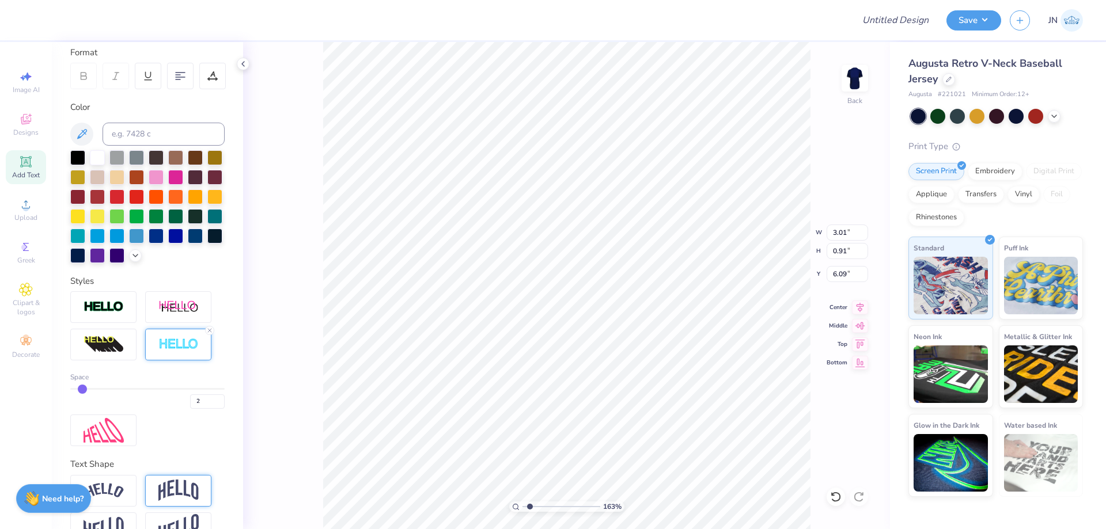
type input "2.99"
type input "1.13"
type input "6.05"
drag, startPoint x: 191, startPoint y: 419, endPoint x: 178, endPoint y: 419, distance: 13.2
click at [178, 409] on div "2" at bounding box center [147, 398] width 154 height 21
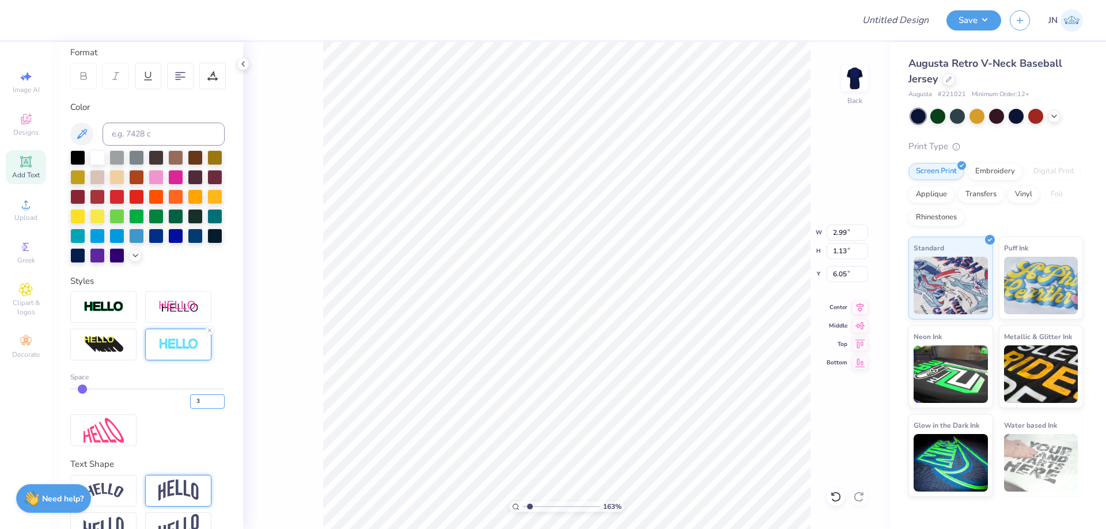
type input "3"
type input "6.09"
click at [19, 211] on div "Upload" at bounding box center [26, 210] width 40 height 34
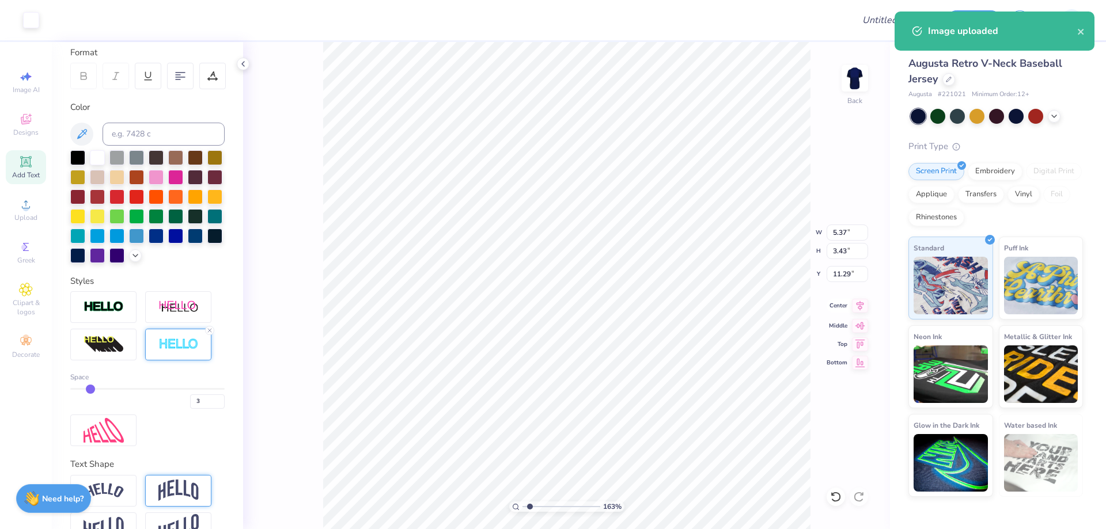
click at [860, 304] on icon at bounding box center [860, 306] width 16 height 14
type input "1.90"
type input "1.22"
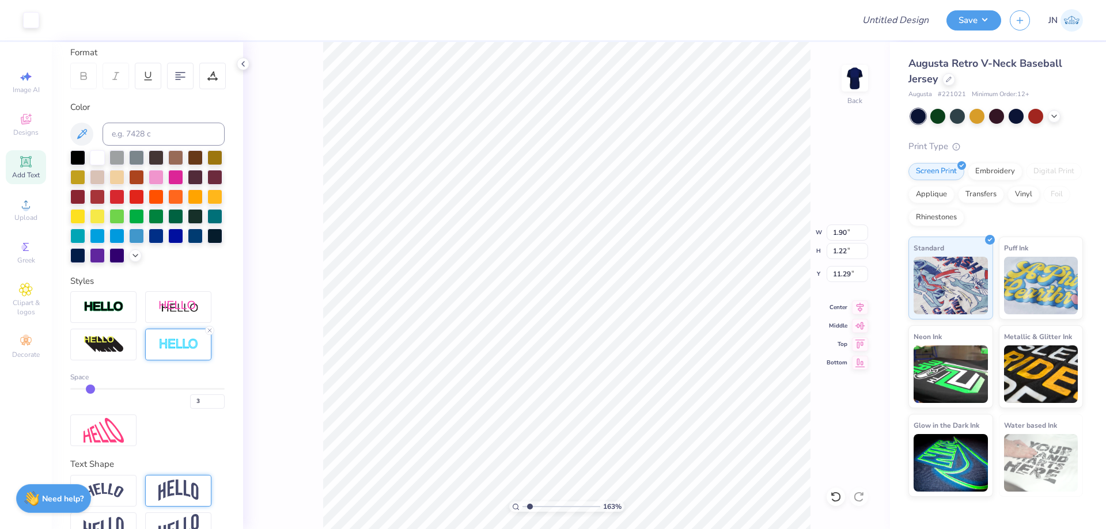
scroll to position [0, 0]
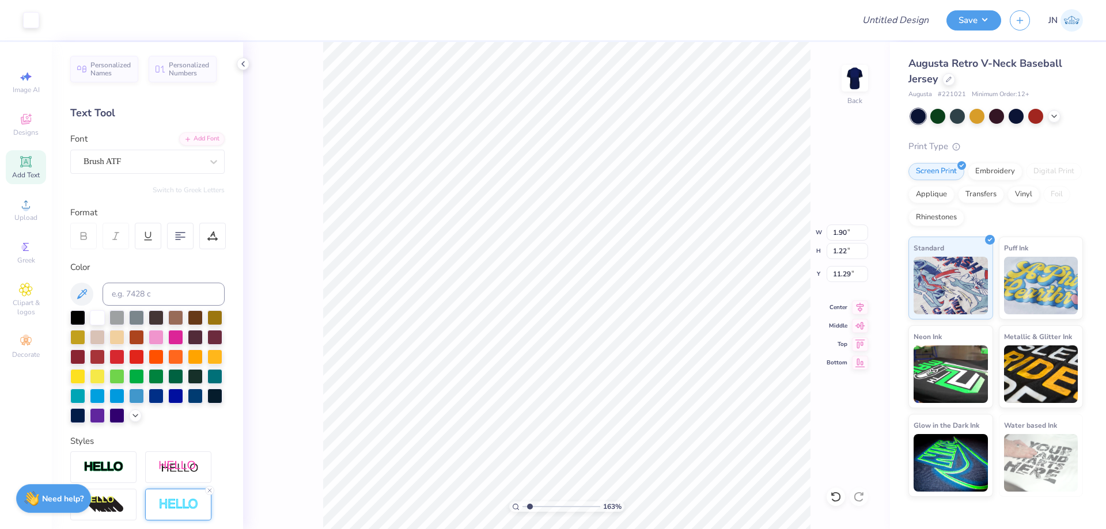
click at [29, 173] on span "Add Text" at bounding box center [26, 175] width 28 height 9
type input "6.20"
type input "1.79"
type input "12.10"
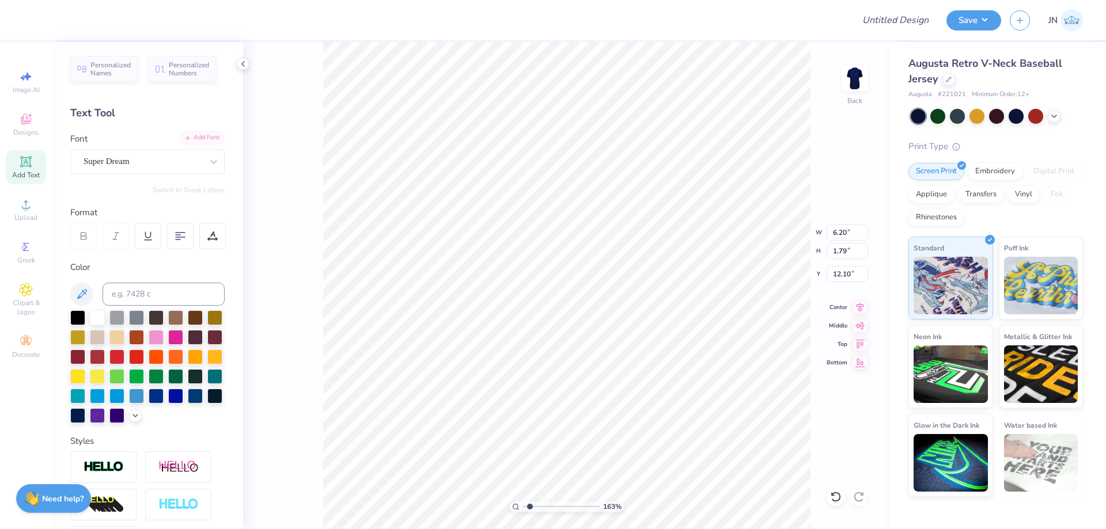
click at [190, 135] on div "Add Font" at bounding box center [202, 137] width 46 height 13
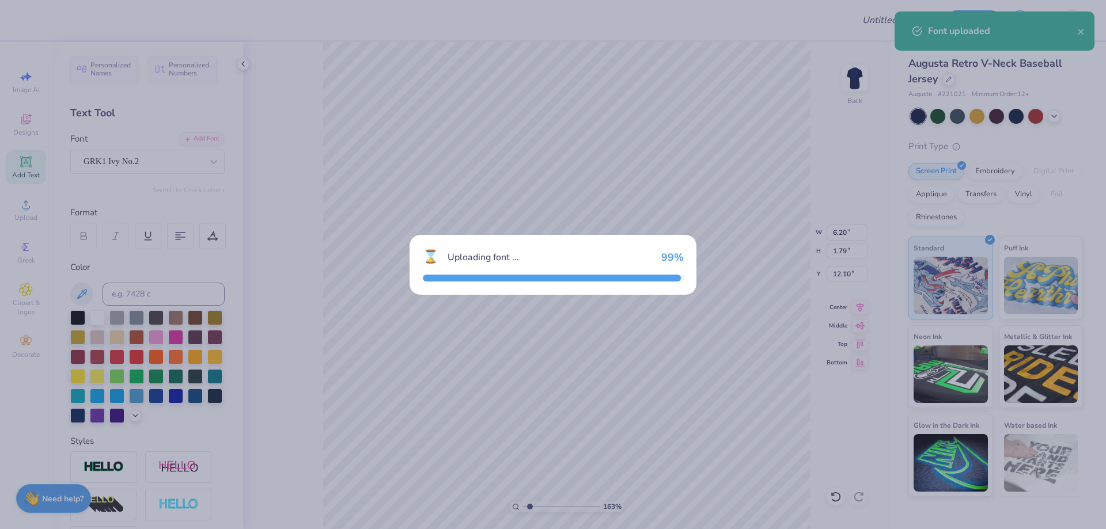
type input "6.74"
type input "1.86"
type input "12.07"
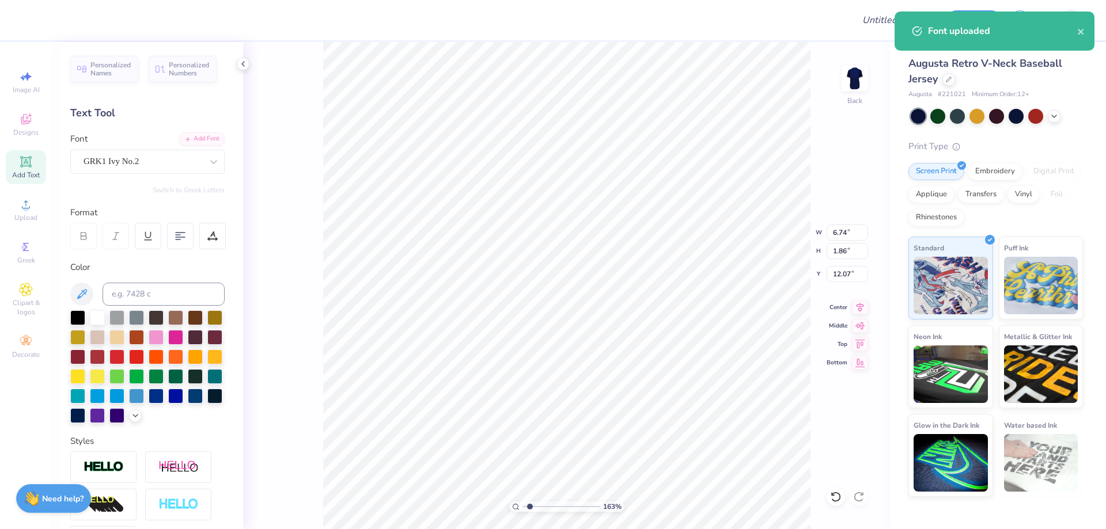
type textarea "f"
type textarea "F"
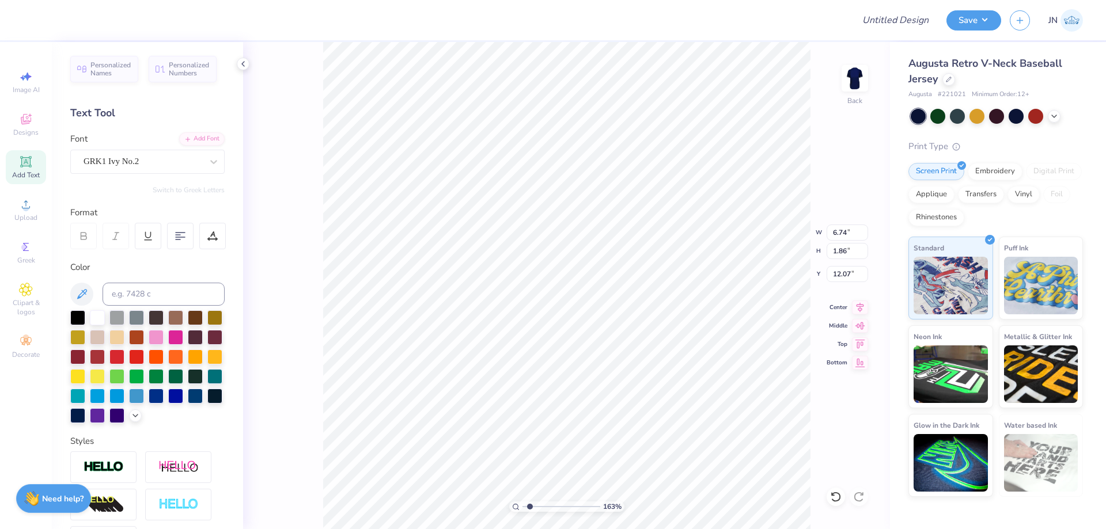
scroll to position [9, 2]
type textarea "QDC"
type input "1.59"
type input "0.57"
type input "11.61"
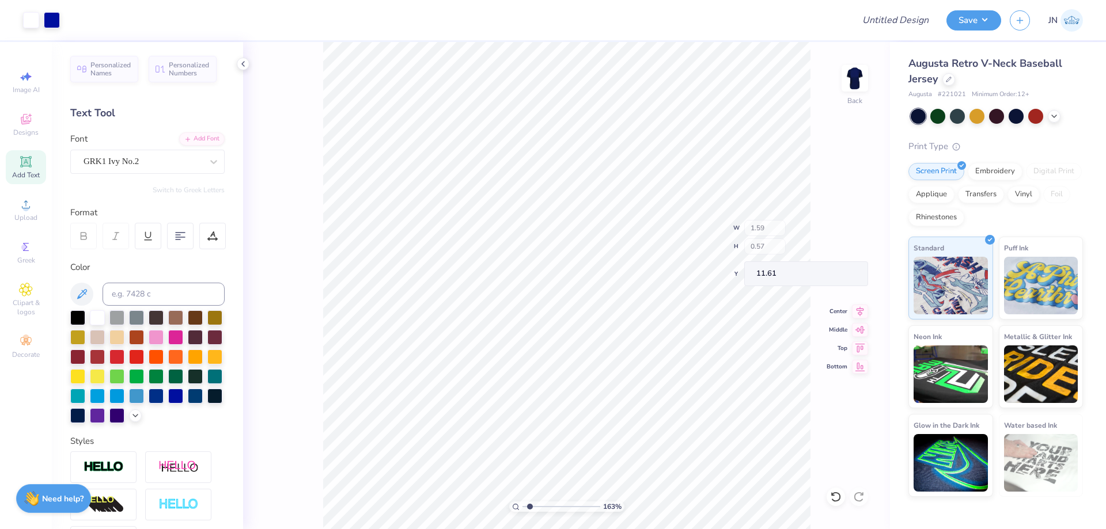
type input "1.02"
type input "0.36"
type input "11.71"
type input "2.9"
click at [540, 505] on input "range" at bounding box center [562, 507] width 78 height 10
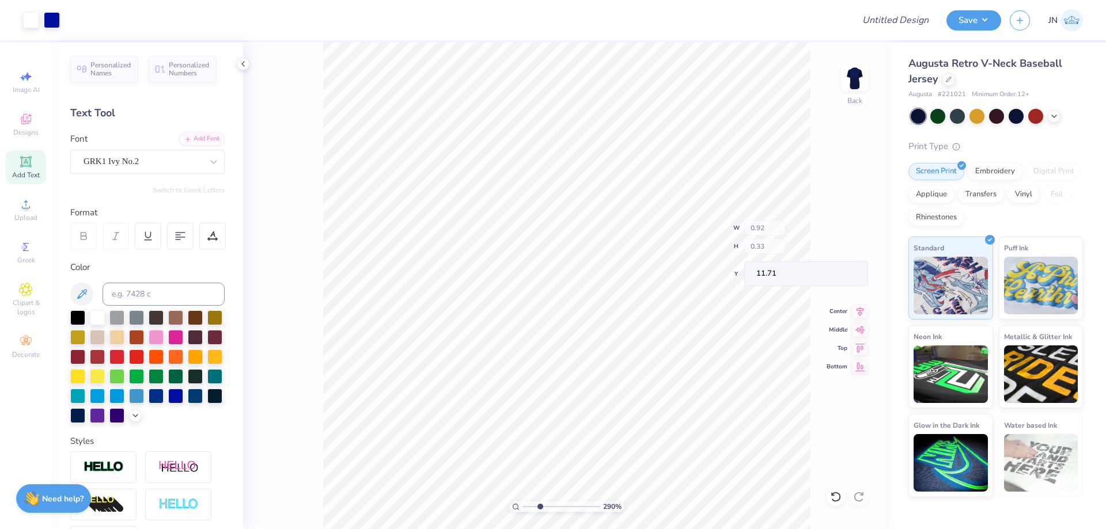
type input "0.92"
type input "0.33"
click at [599, 359] on li "Group" at bounding box center [615, 361] width 90 height 22
click at [861, 302] on icon at bounding box center [860, 306] width 16 height 14
type input "4.97"
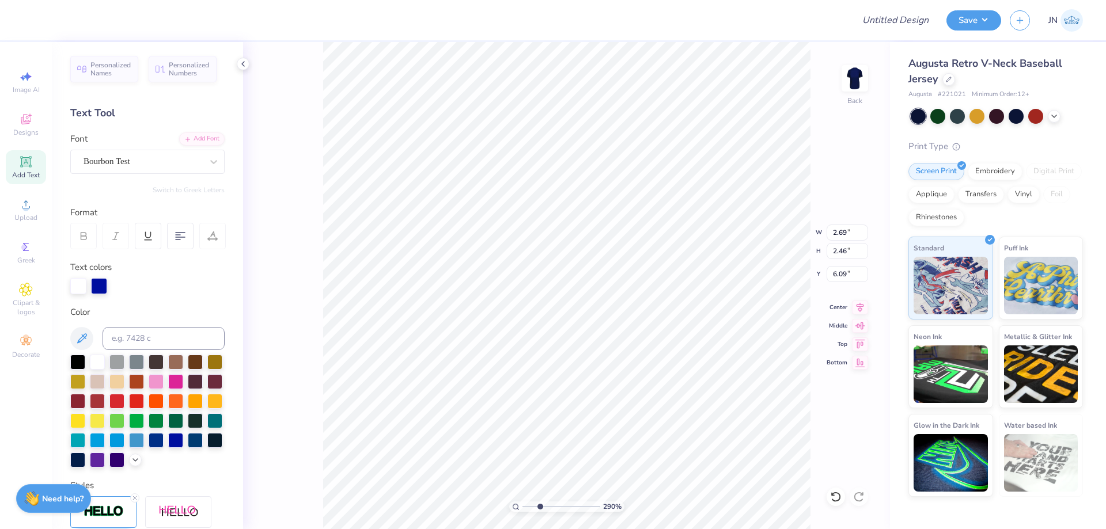
type input "6.46"
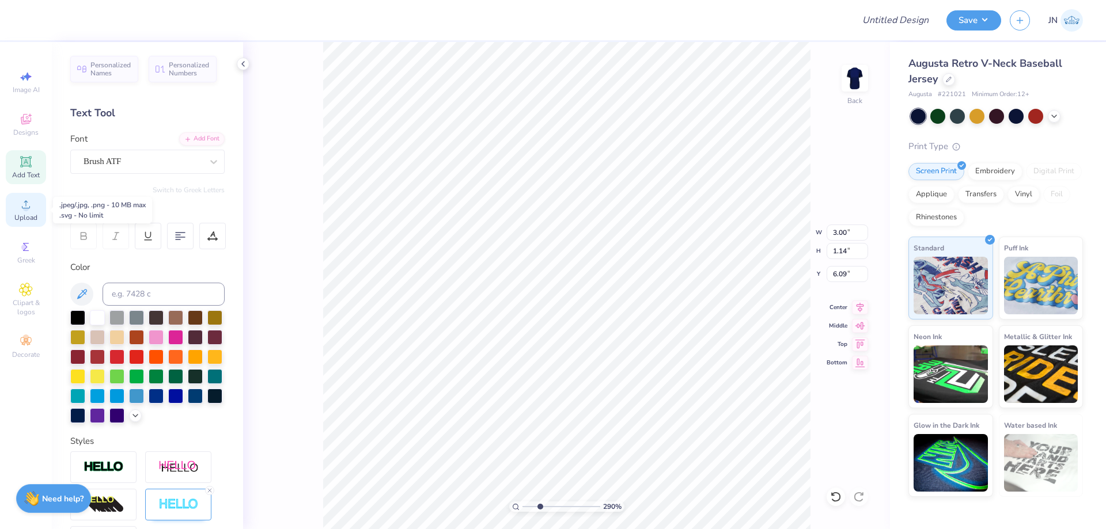
click at [39, 195] on div "Upload" at bounding box center [26, 210] width 40 height 34
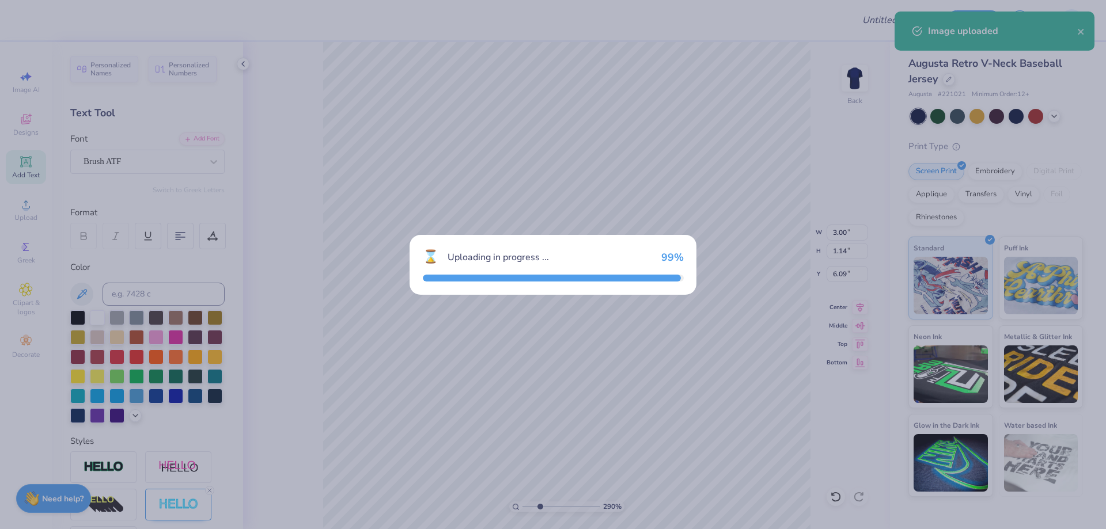
type input "3.95"
type input "3.43"
type input "11.29"
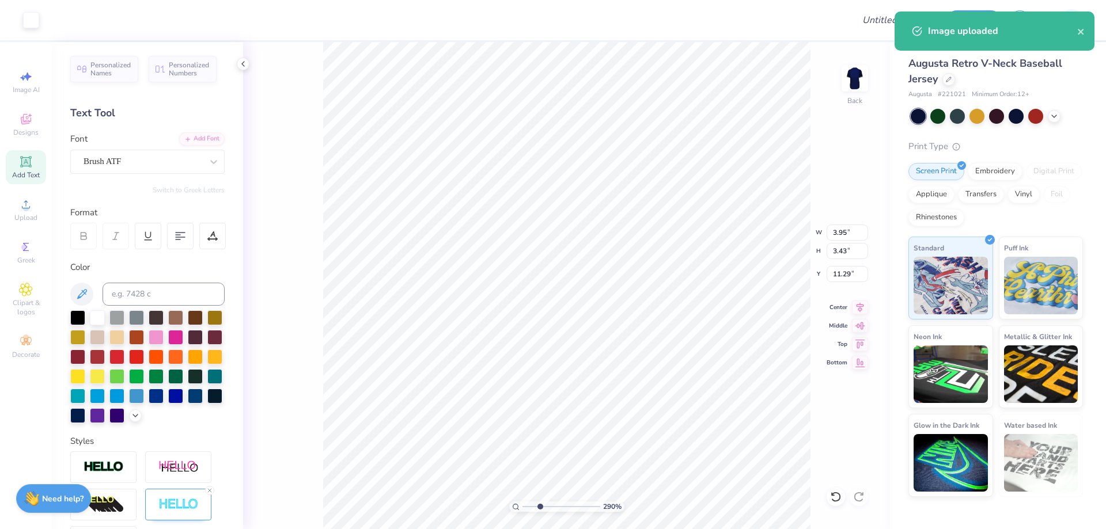
type input "1.25"
type input "1.08"
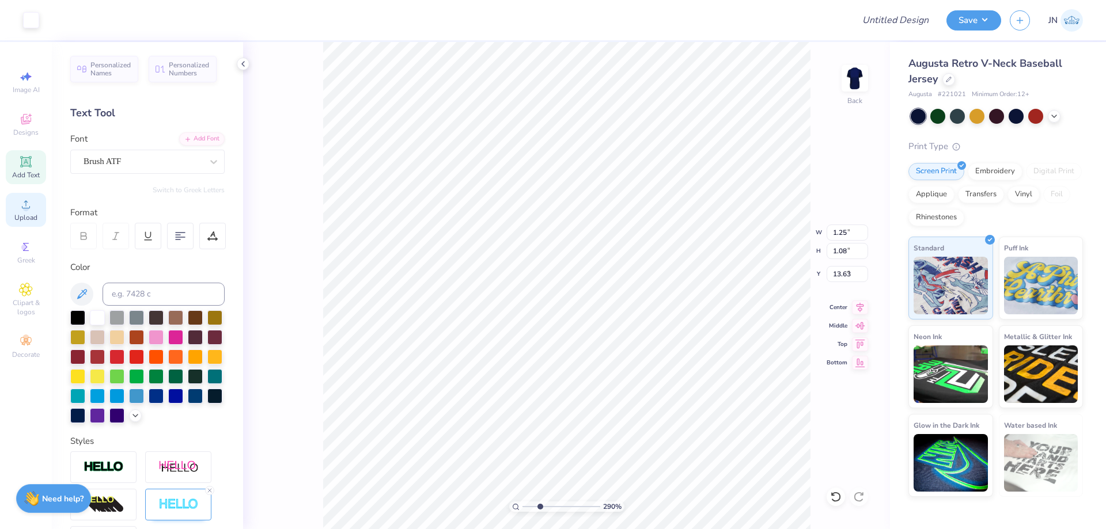
type input "7.37"
click at [29, 206] on icon at bounding box center [26, 205] width 14 height 14
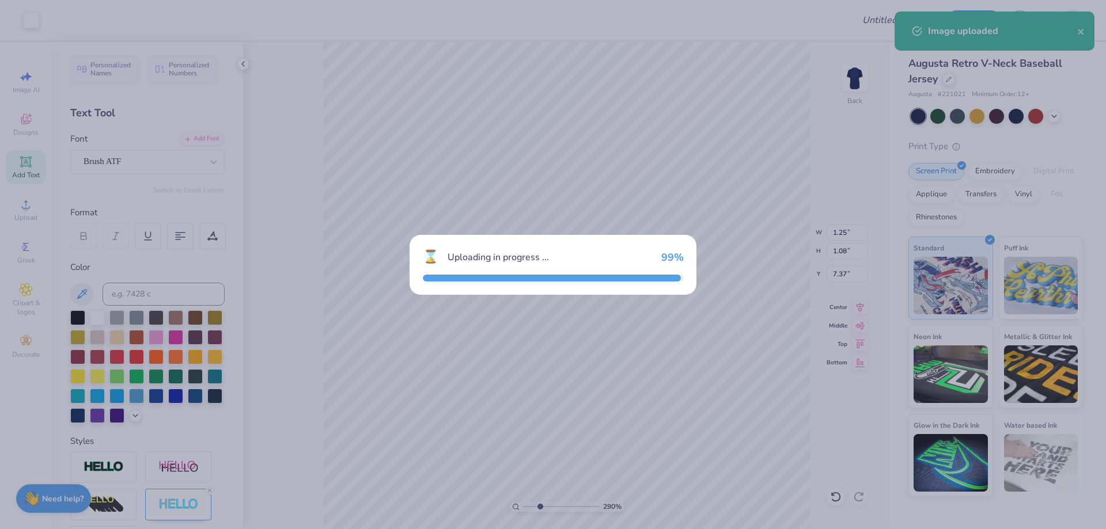
type input "2.37"
type input "3.93"
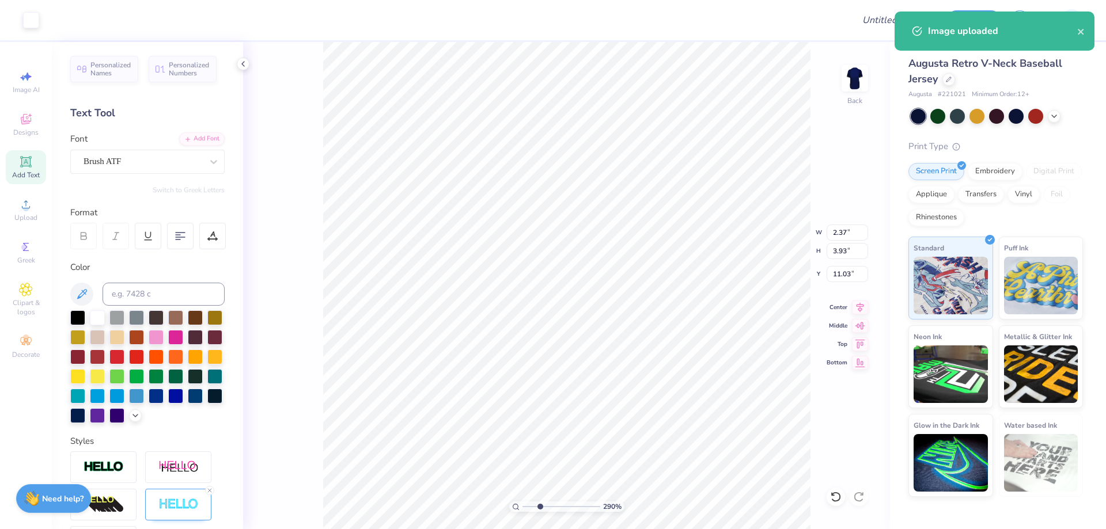
type input "7.09"
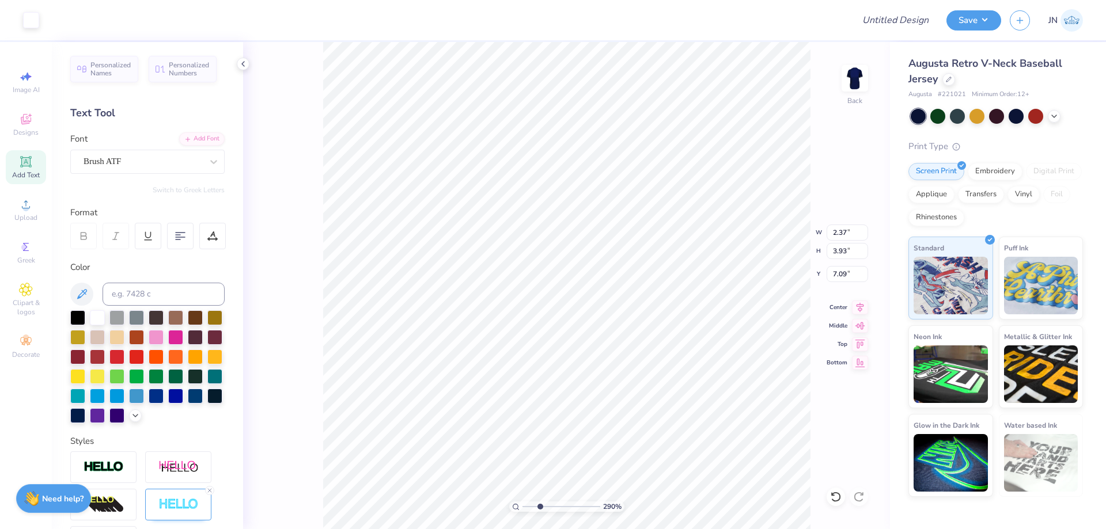
type input "1.04"
type input "1.73"
type input "6.91"
type input "0.82"
type input "1.36"
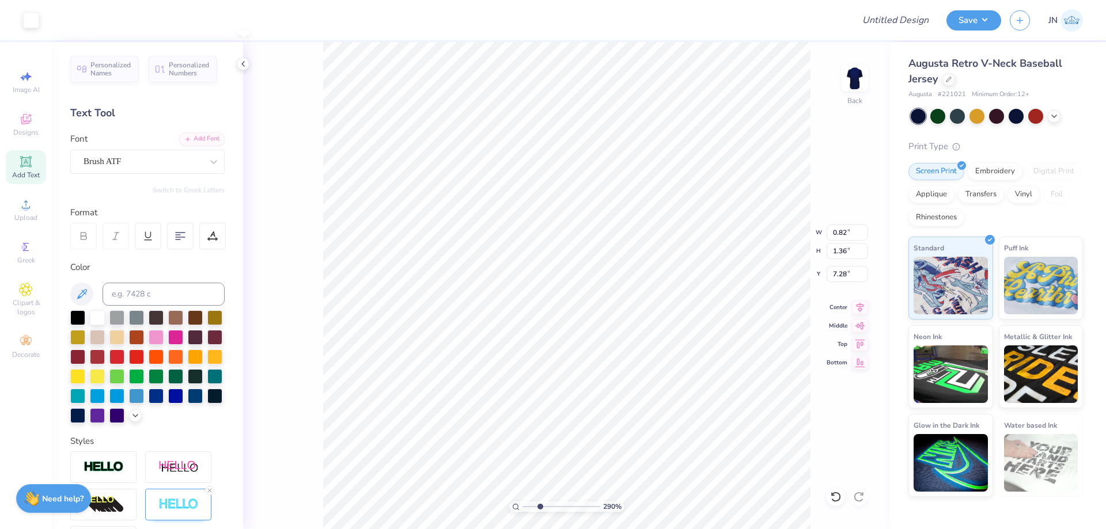
type input "7.28"
type input "1.25"
type input "1.08"
type input "6.83"
type input "7.14"
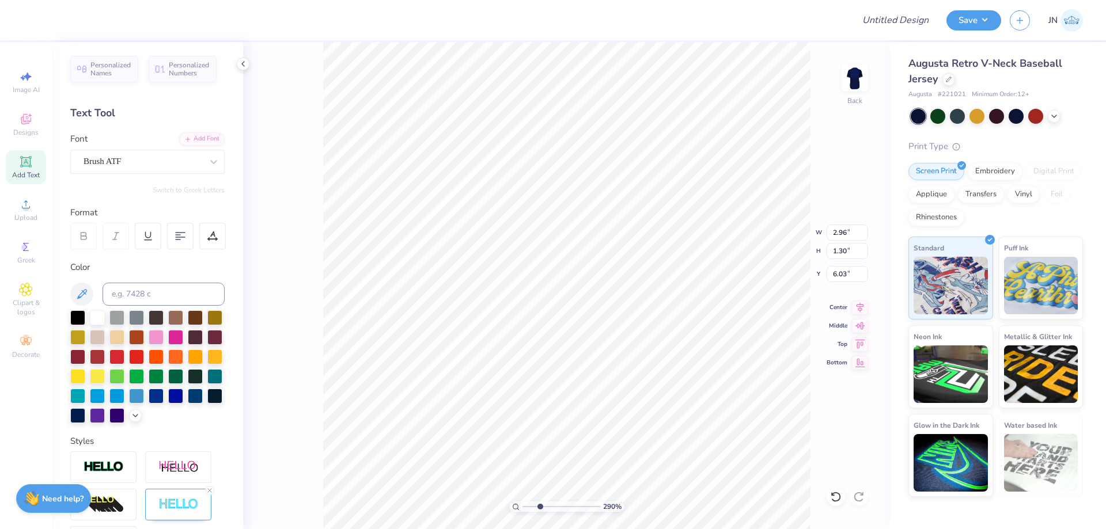
type input "2.96"
type input "1.30"
type input "6.03"
type input "3.79"
type input "1.67"
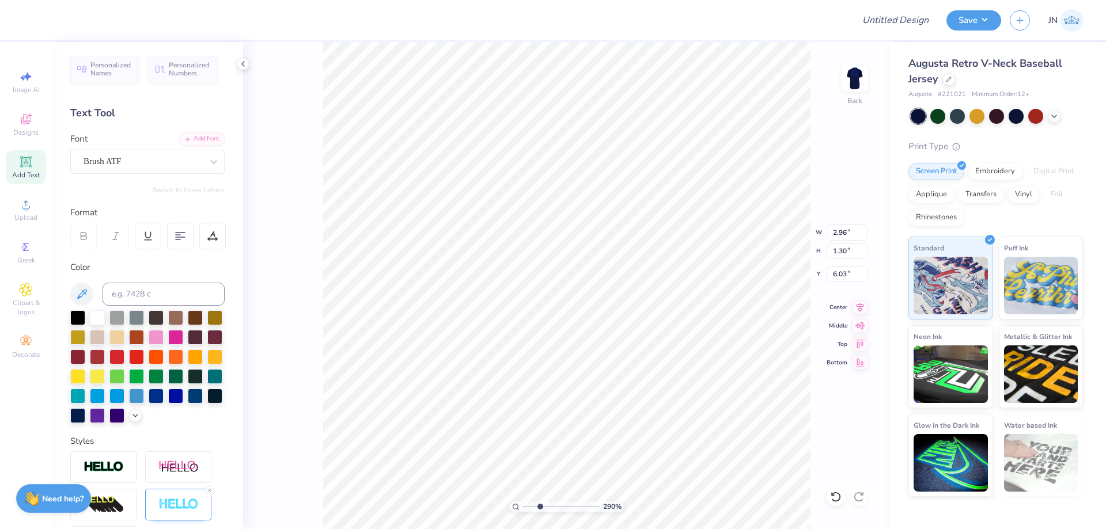
type input "5.66"
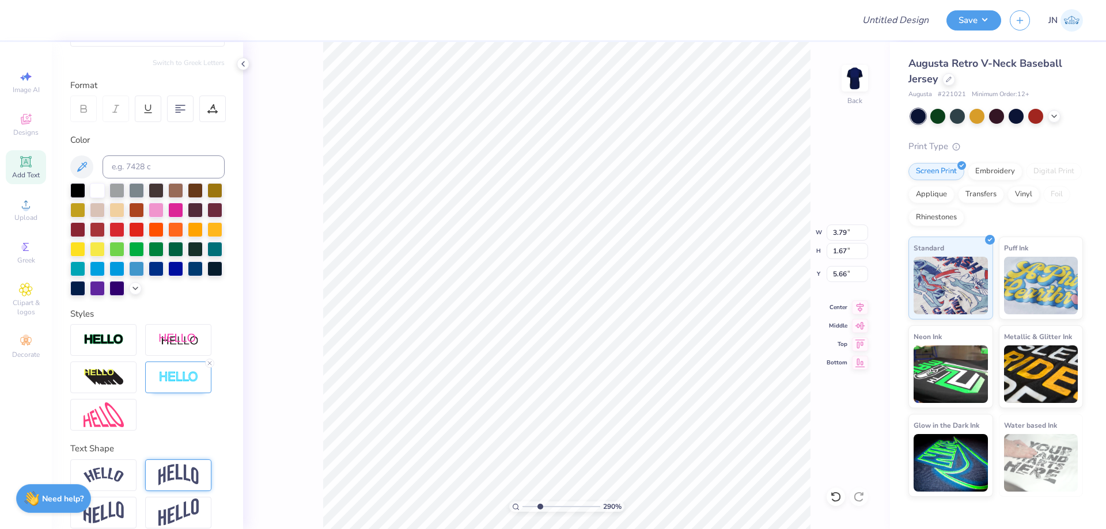
scroll to position [160, 0]
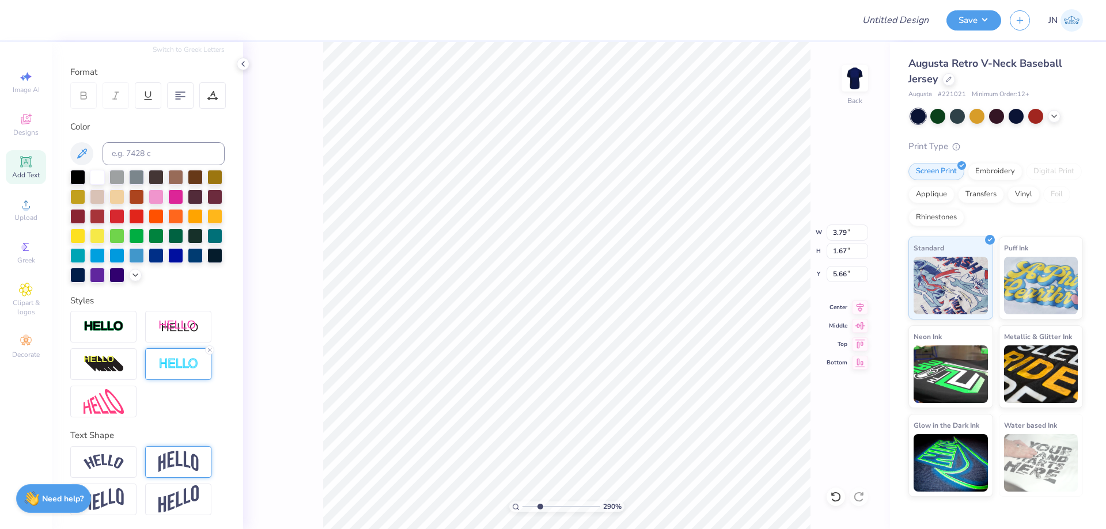
click at [185, 373] on div at bounding box center [178, 365] width 66 height 32
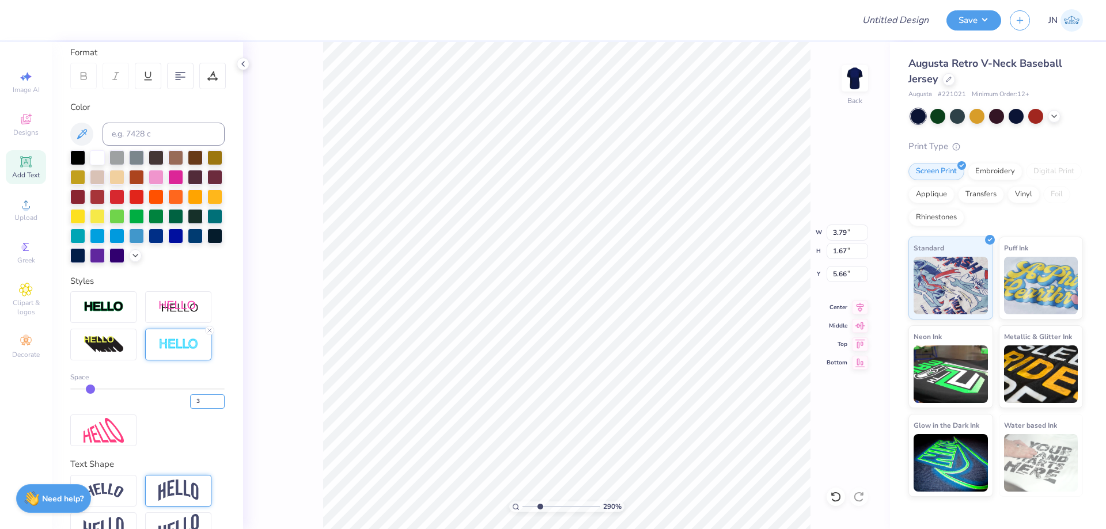
drag, startPoint x: 192, startPoint y: 419, endPoint x: 181, endPoint y: 418, distance: 11.5
click at [181, 409] on div "3" at bounding box center [147, 398] width 154 height 21
type input "2"
type input "2.08"
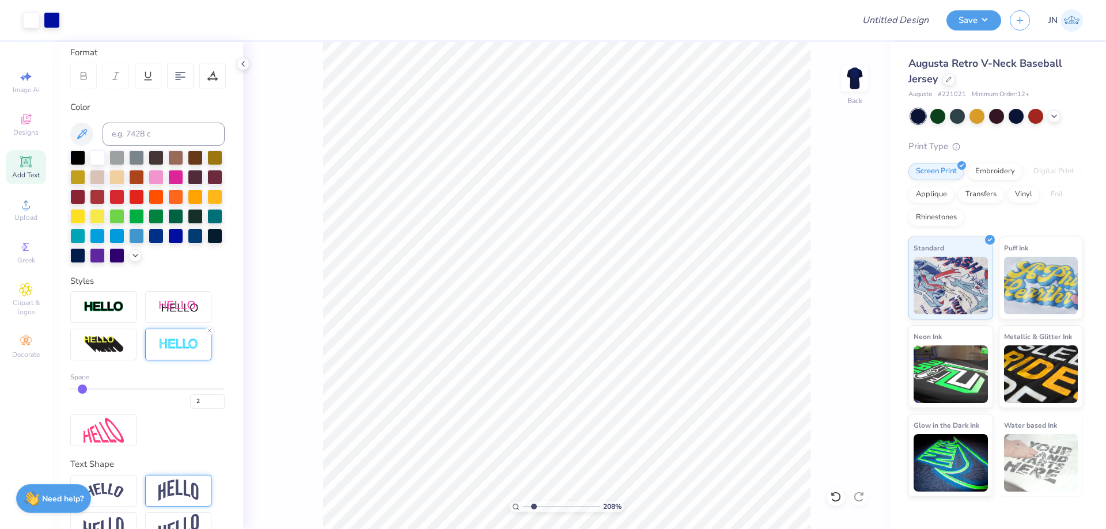
click at [533, 506] on input "range" at bounding box center [562, 507] width 78 height 10
type input "5.36"
type input "3.33"
type input "1.46"
click at [539, 306] on li "Duplicate" at bounding box center [542, 313] width 90 height 22
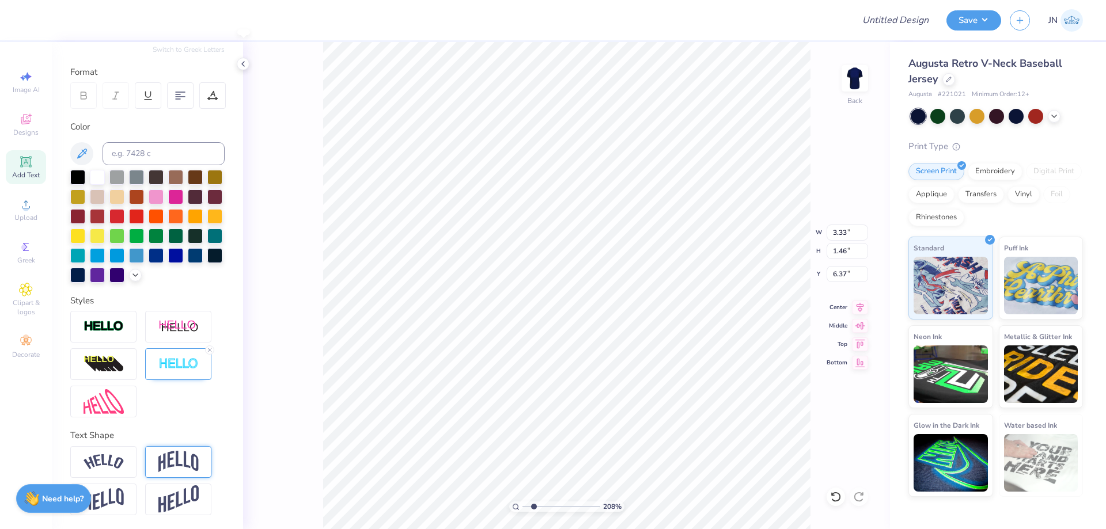
type input "5.46"
type textarea "Thumpers"
type input "3.53"
type input "1.20"
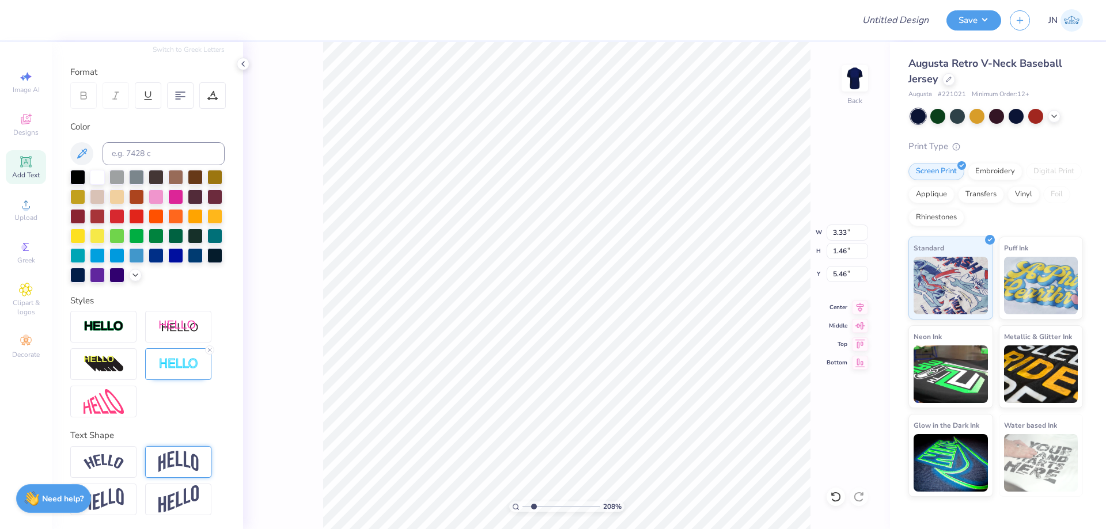
type input "5.42"
type input "3.41"
type input "1.16"
type input "5.45"
click at [31, 165] on icon at bounding box center [25, 161] width 11 height 11
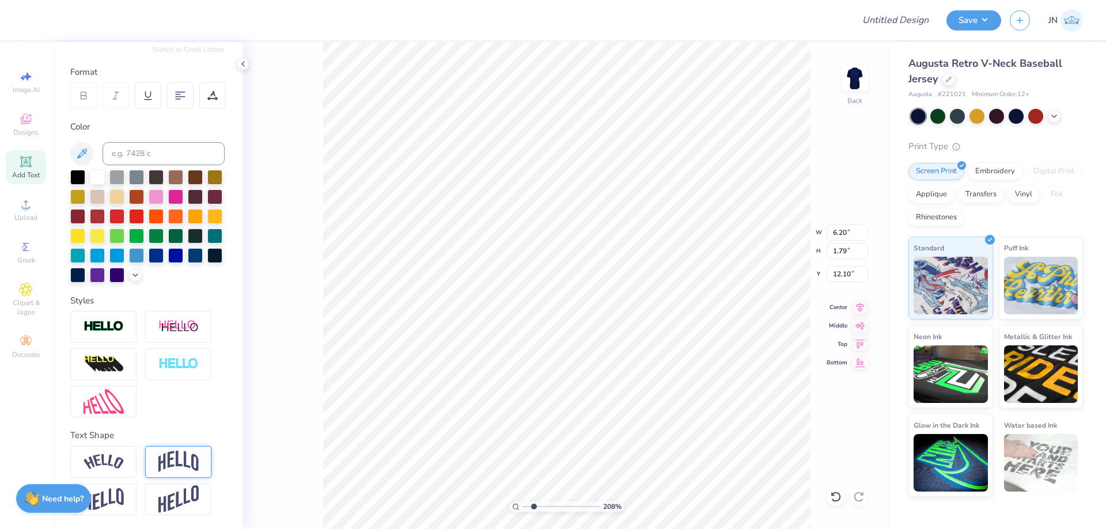
type input "2.69"
type input "2.46"
type input "6.46"
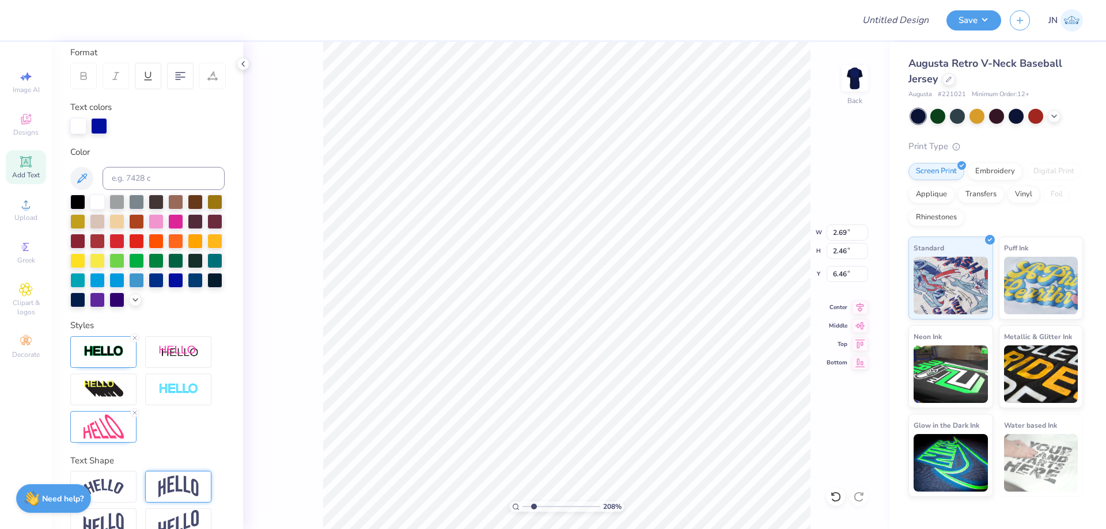
type input "6.20"
type input "1.79"
type input "12.10"
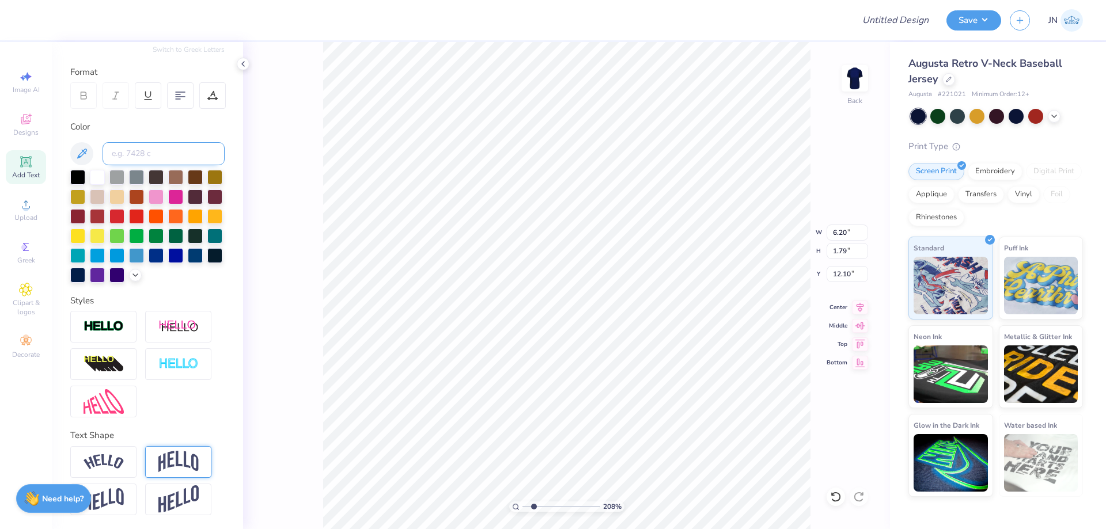
click at [159, 142] on input at bounding box center [164, 153] width 122 height 23
click at [226, 151] on div "Personalized Names Personalized Numbers Text Tool Add Font Font Super Dream Swi…" at bounding box center [147, 285] width 191 height 487
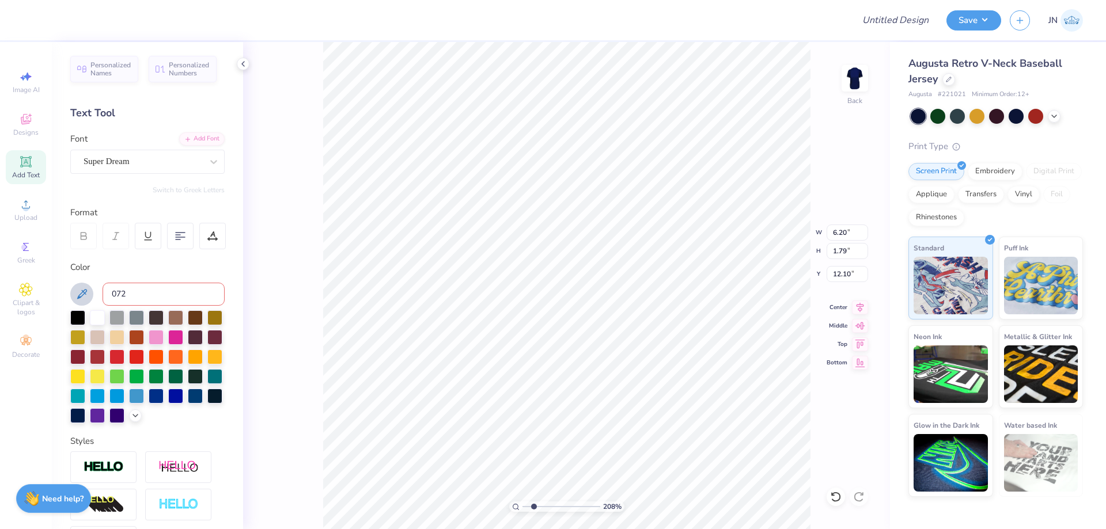
drag, startPoint x: 146, startPoint y: 288, endPoint x: 77, endPoint y: 286, distance: 68.6
click at [77, 286] on div "072" at bounding box center [147, 294] width 154 height 23
type input "blue 072"
click at [153, 158] on div "Super Dream" at bounding box center [142, 162] width 121 height 18
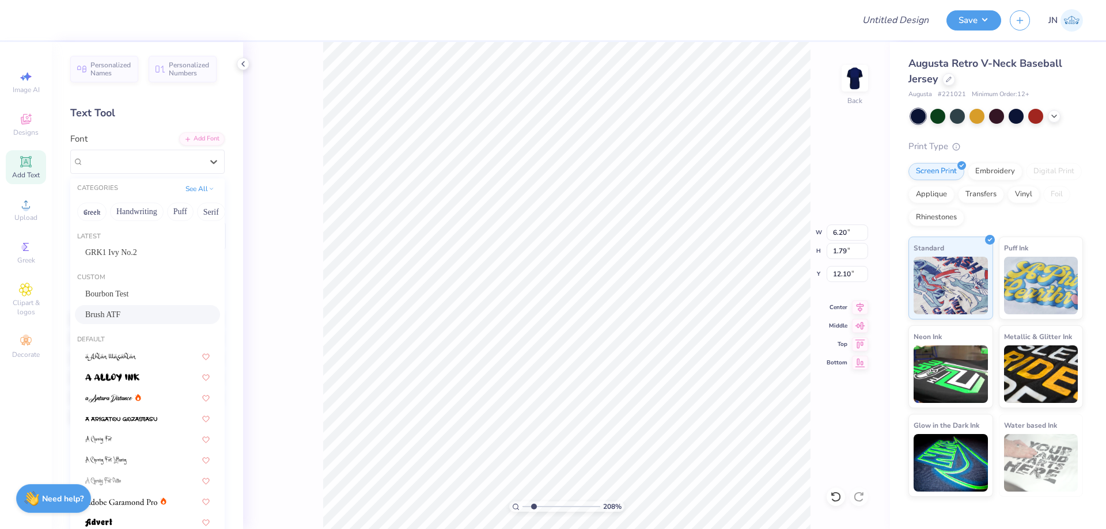
click at [106, 312] on span "Brush ATF" at bounding box center [102, 315] width 35 height 12
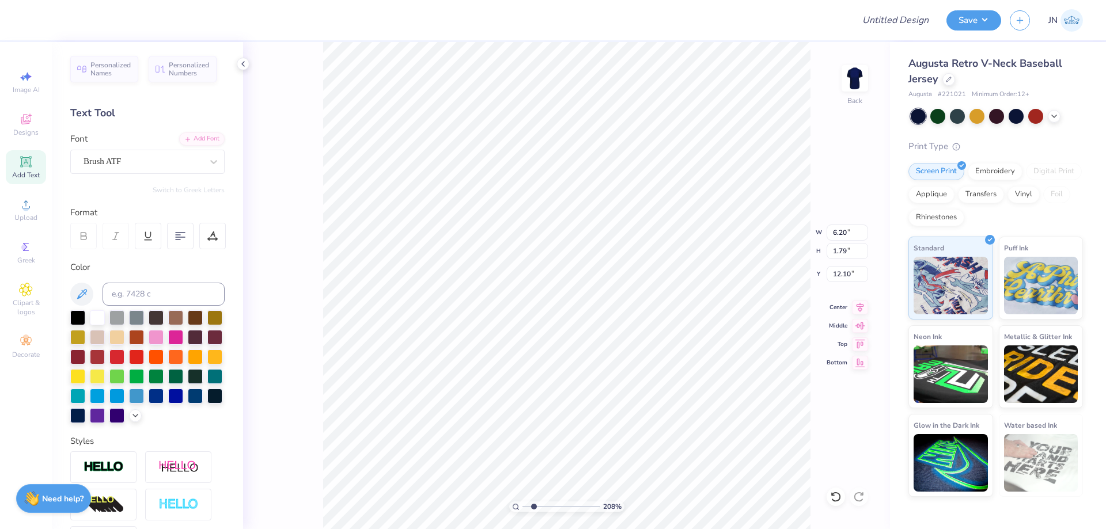
type input "6.85"
type input "2.12"
type input "11.94"
type textarea "202"
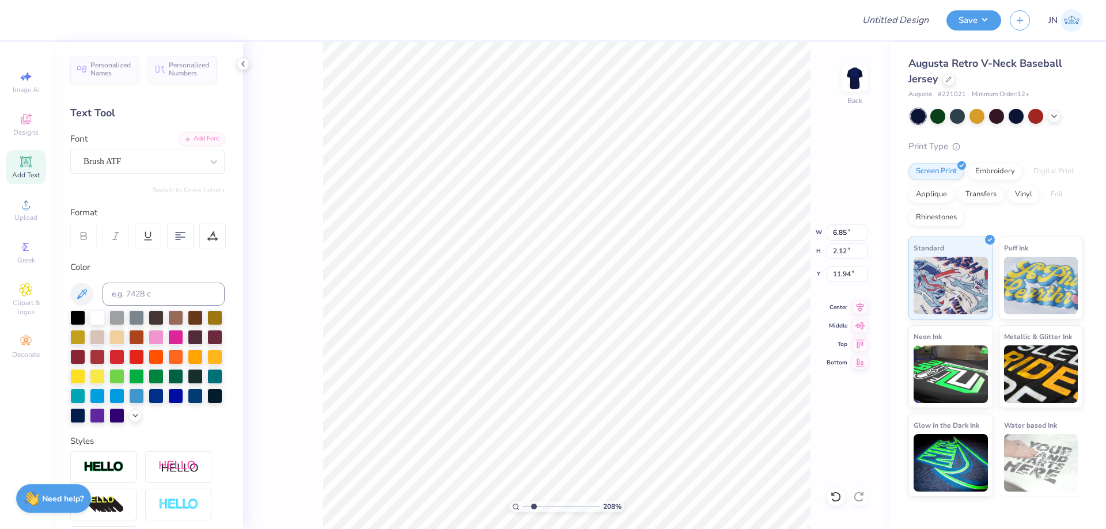
type input "5.04"
type input "1.59"
type input "12.21"
type input "1.50"
type input "0.47"
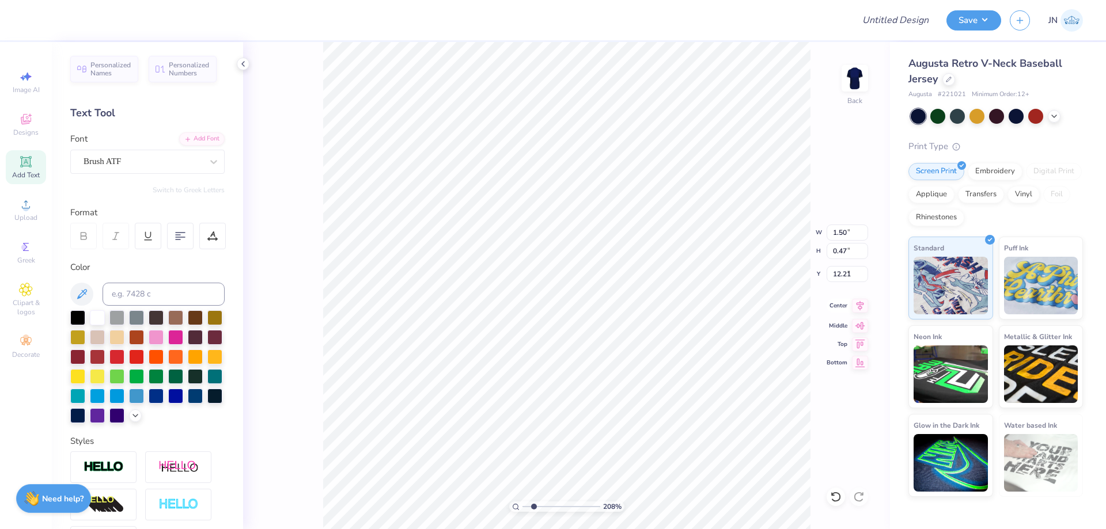
type input "1.15"
click at [861, 306] on icon at bounding box center [860, 306] width 16 height 14
drag, startPoint x: 534, startPoint y: 508, endPoint x: 518, endPoint y: 508, distance: 16.1
type input "1"
click at [523, 508] on input "range" at bounding box center [562, 507] width 78 height 10
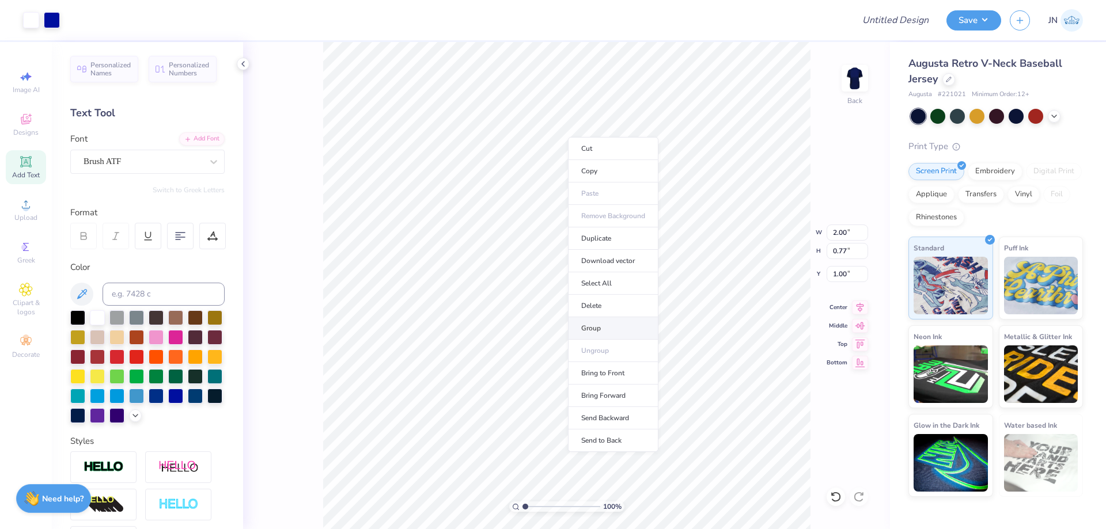
click at [605, 323] on li "Group" at bounding box center [613, 328] width 90 height 22
click at [839, 231] on input "2.00" at bounding box center [847, 233] width 41 height 16
type input "11.16"
type input "6.65"
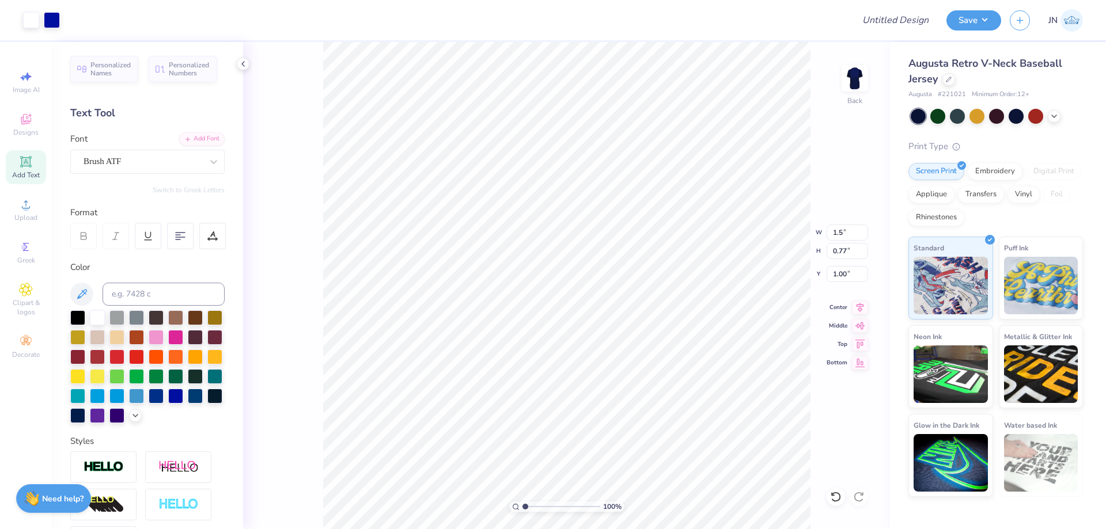
type input "2.26"
type input "2.08"
click at [533, 505] on input "range" at bounding box center [562, 507] width 78 height 10
click at [845, 234] on input "2.00" at bounding box center [847, 233] width 41 height 16
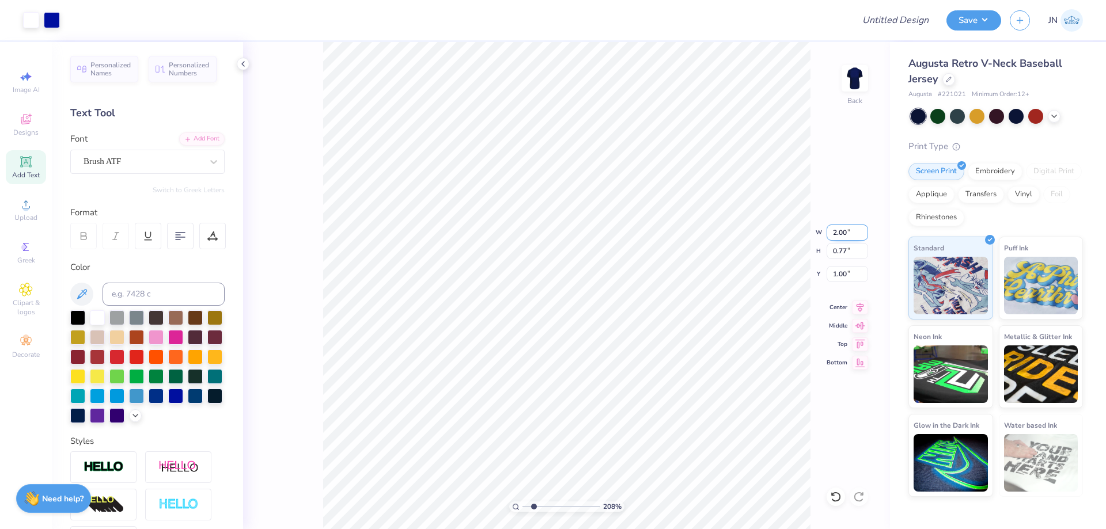
click at [845, 234] on input "2.00" at bounding box center [847, 233] width 41 height 16
type input "1.00"
type input "0.38"
type input "1.19"
drag, startPoint x: 856, startPoint y: 234, endPoint x: 824, endPoint y: 233, distance: 31.7
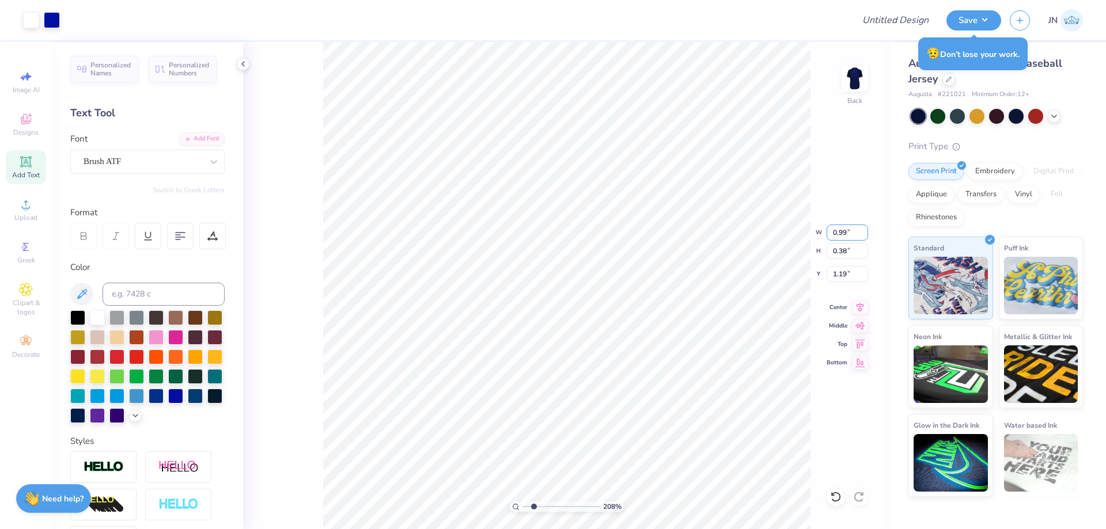
click at [827, 233] on input "0.99" at bounding box center [847, 233] width 41 height 16
click at [842, 232] on input "0.99" at bounding box center [847, 233] width 41 height 16
type input "1.50"
type input "0.58"
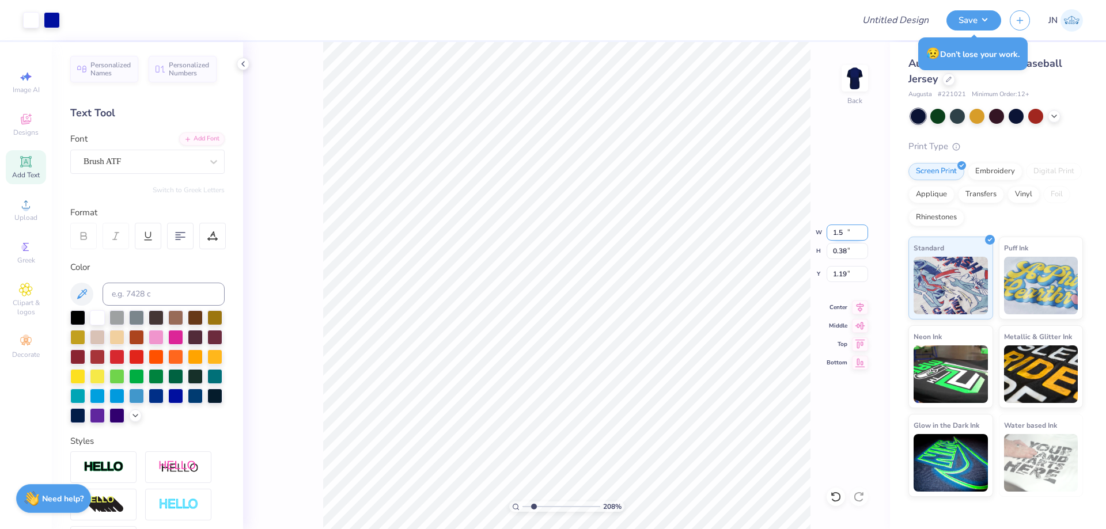
type input "1.10"
click at [248, 171] on div "208 % Back" at bounding box center [566, 285] width 647 height 487
type input "1.97"
click at [841, 277] on input "1.10" at bounding box center [847, 274] width 41 height 16
click at [841, 276] on input "1.10" at bounding box center [847, 274] width 41 height 16
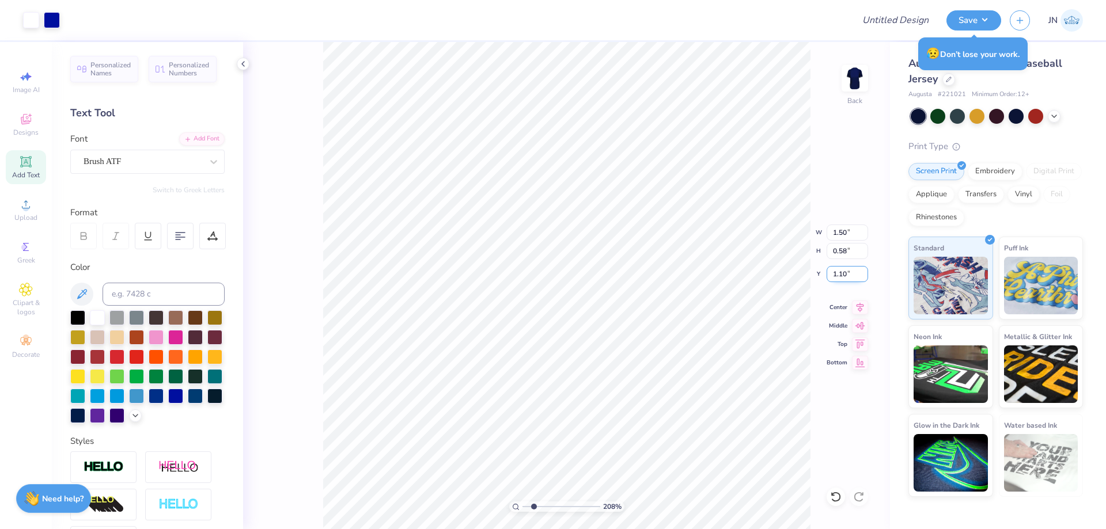
click at [841, 276] on input "1.10" at bounding box center [847, 274] width 41 height 16
type input "1.00"
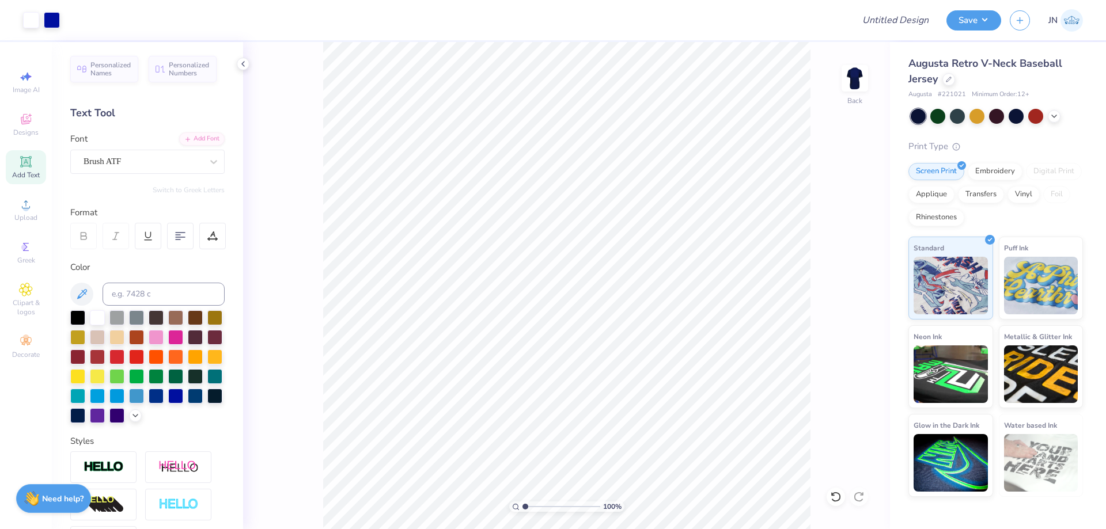
drag, startPoint x: 532, startPoint y: 509, endPoint x: 521, endPoint y: 509, distance: 10.9
type input "1"
click at [523, 509] on input "range" at bounding box center [562, 507] width 78 height 10
click at [846, 233] on input "11.16" at bounding box center [847, 233] width 41 height 16
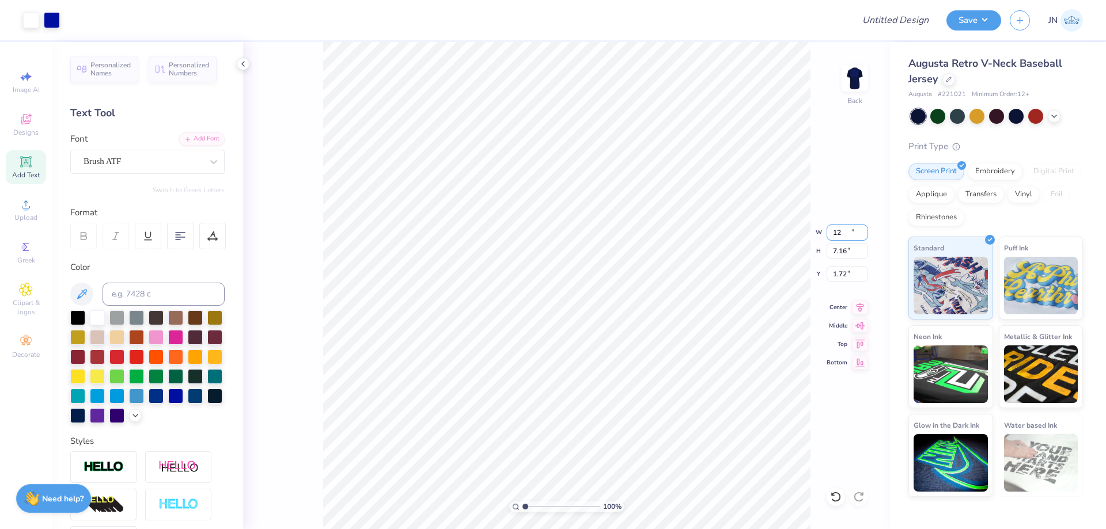
type input "12.00"
type input "7.16"
click at [841, 275] on input "1.72" at bounding box center [847, 274] width 41 height 16
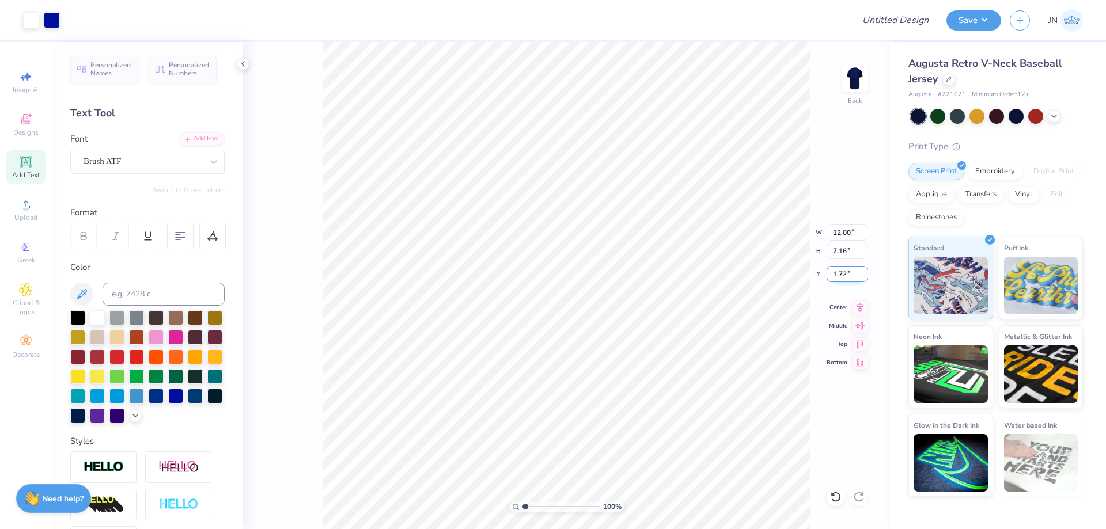
click at [841, 275] on input "1.72" at bounding box center [847, 274] width 41 height 16
type input "1.80"
click at [953, 13] on button "Save" at bounding box center [974, 19] width 55 height 20
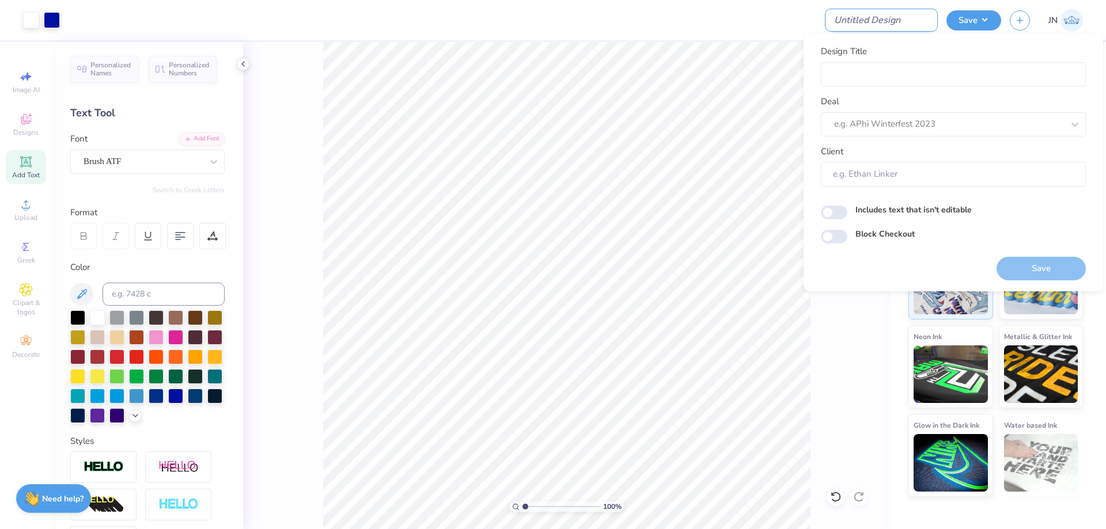
click at [874, 11] on input "Design Title" at bounding box center [881, 20] width 113 height 23
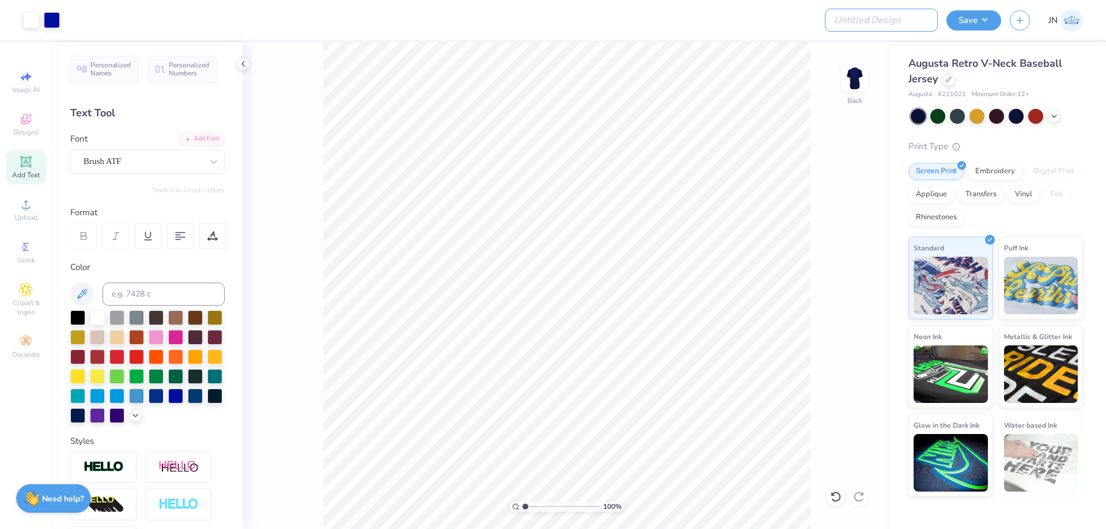
paste input "<?xml version="1.0" encoding="UTF-8"?><svg id="Layer_1" xmlns="[URL][DOMAIN_NAM…"
type input "<?xml version="1.0" encoding="UTF-8"?><svg id="Layer_1" xmlns="[URL][DOMAIN_NAM…"
click at [895, 13] on input "Design Title" at bounding box center [881, 20] width 113 height 23
paste input "FPS239343"
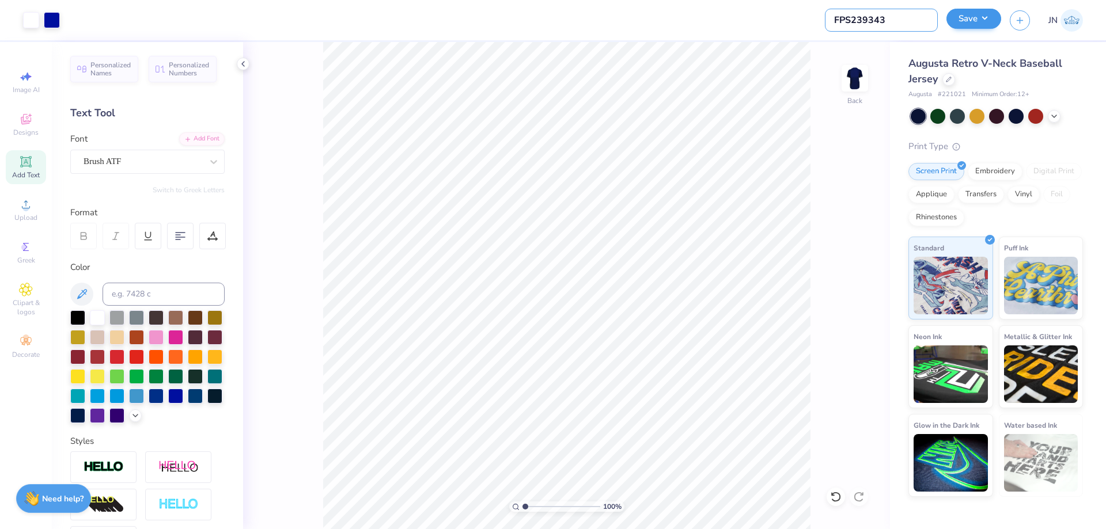
type input "FPS239343"
click at [971, 14] on button "Save" at bounding box center [974, 19] width 55 height 20
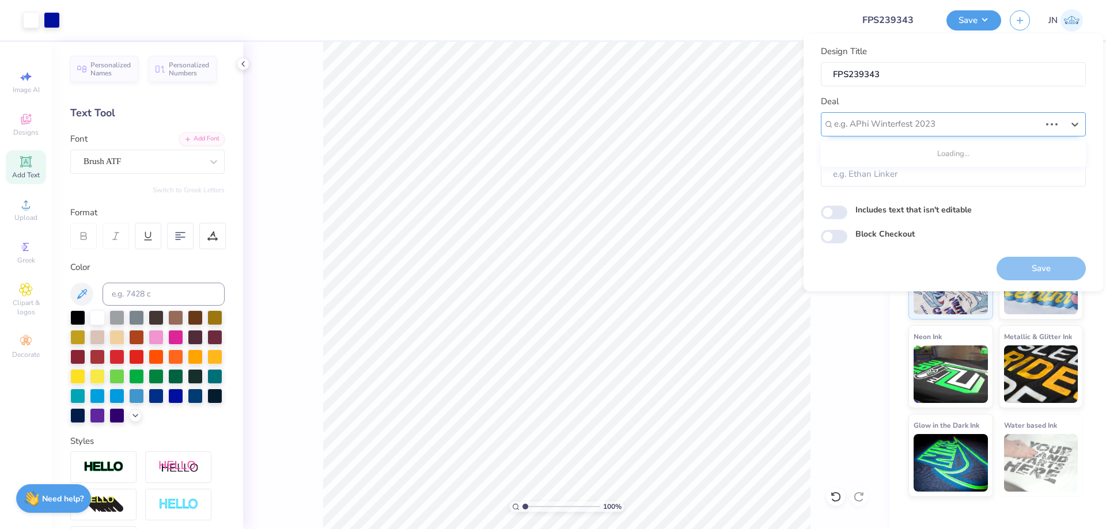
click at [957, 123] on div at bounding box center [937, 124] width 206 height 16
click at [930, 156] on div "Design Tool Gallery" at bounding box center [954, 155] width 256 height 19
type input "design tool gall"
type input "Design Tool Gallery User"
click at [1036, 260] on button "Save" at bounding box center [1041, 269] width 89 height 24
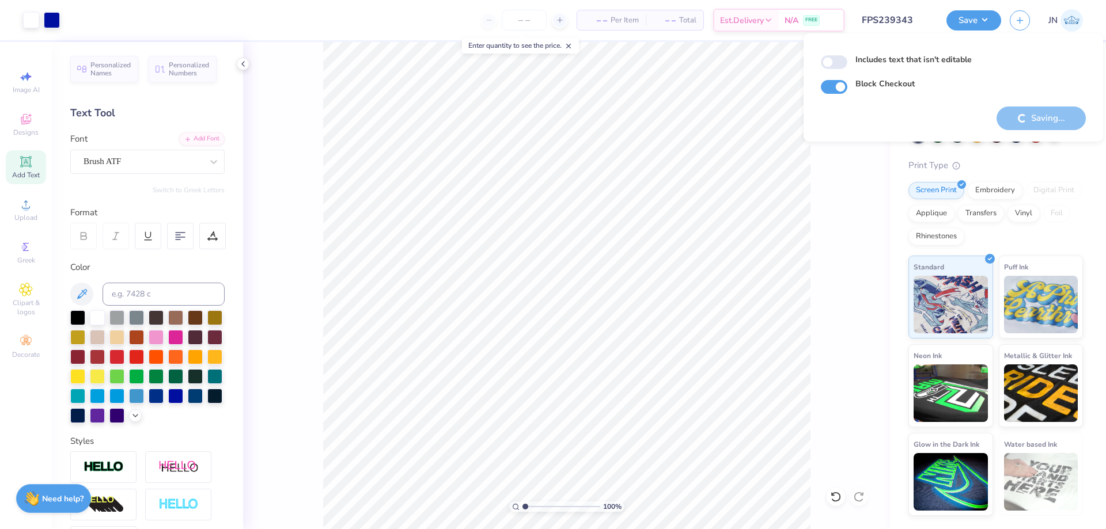
checkbox input "true"
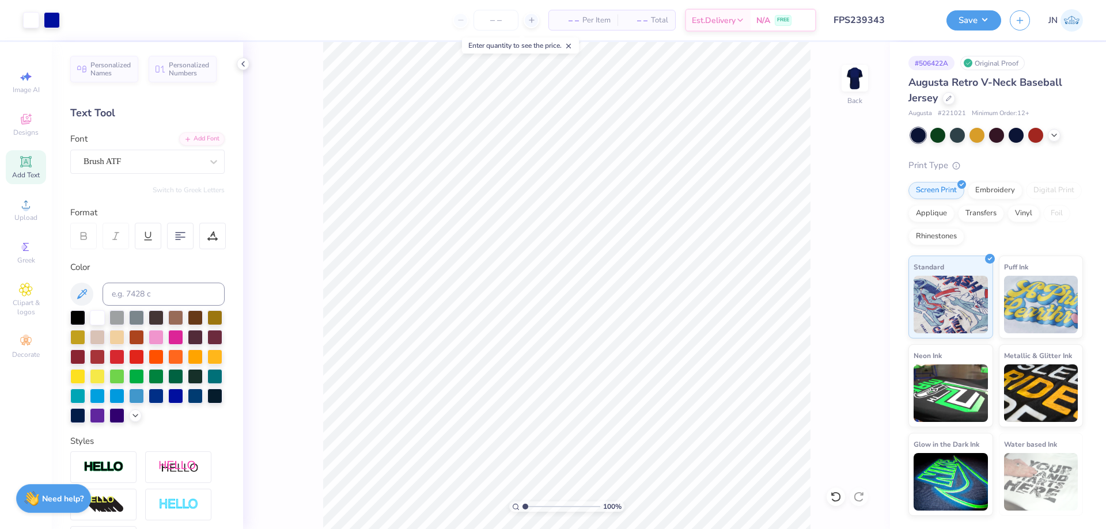
click at [885, 16] on input "FPS239343" at bounding box center [881, 20] width 113 height 23
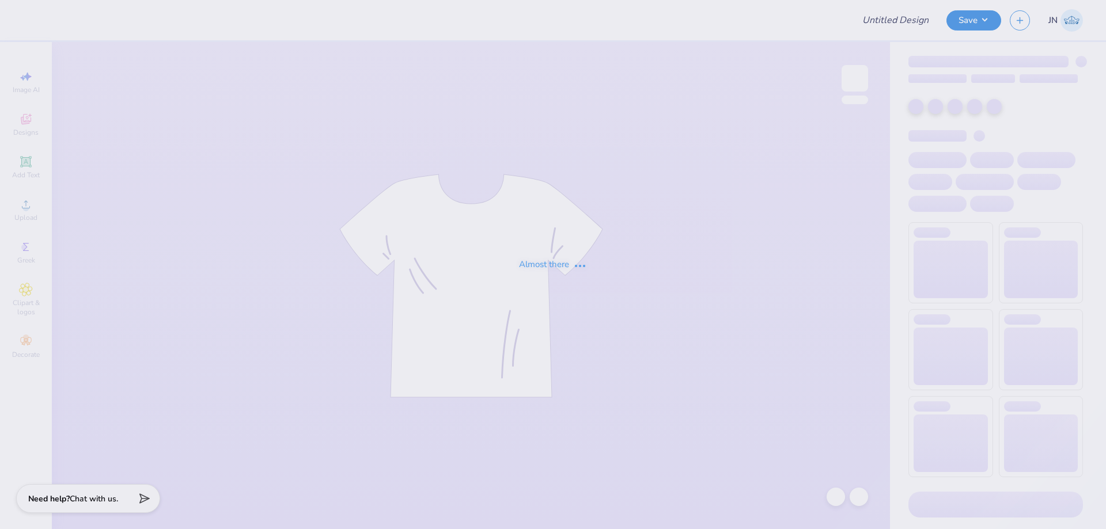
type input "FPS239343"
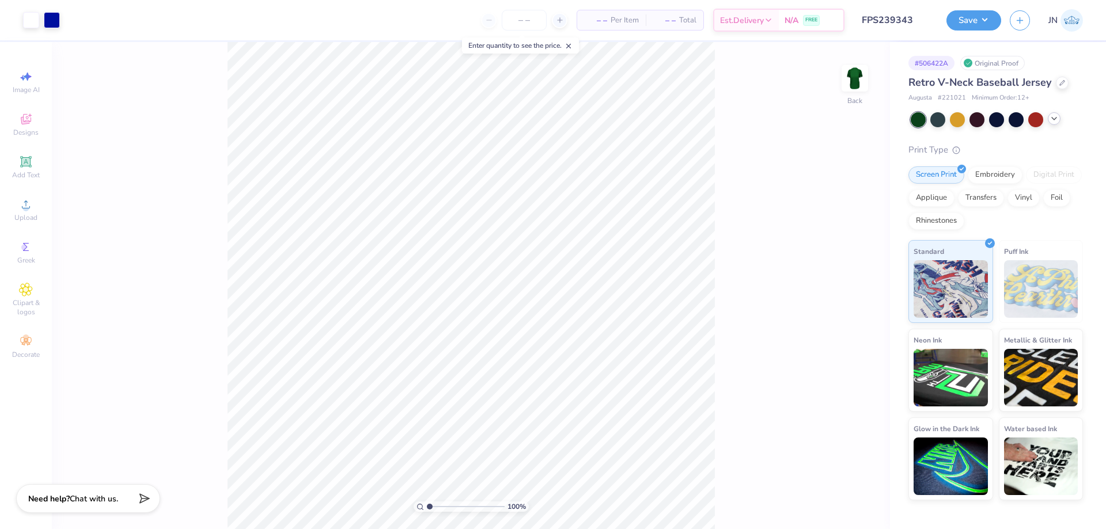
click at [1057, 118] on icon at bounding box center [1054, 118] width 9 height 9
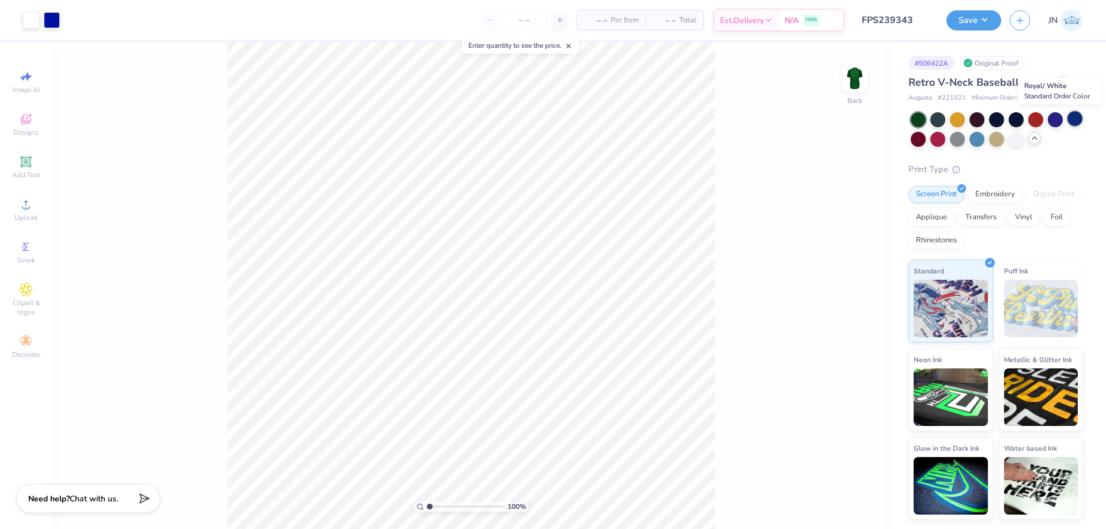
click at [1070, 116] on div at bounding box center [1074, 118] width 15 height 15
click at [974, 24] on button "Save" at bounding box center [974, 19] width 55 height 20
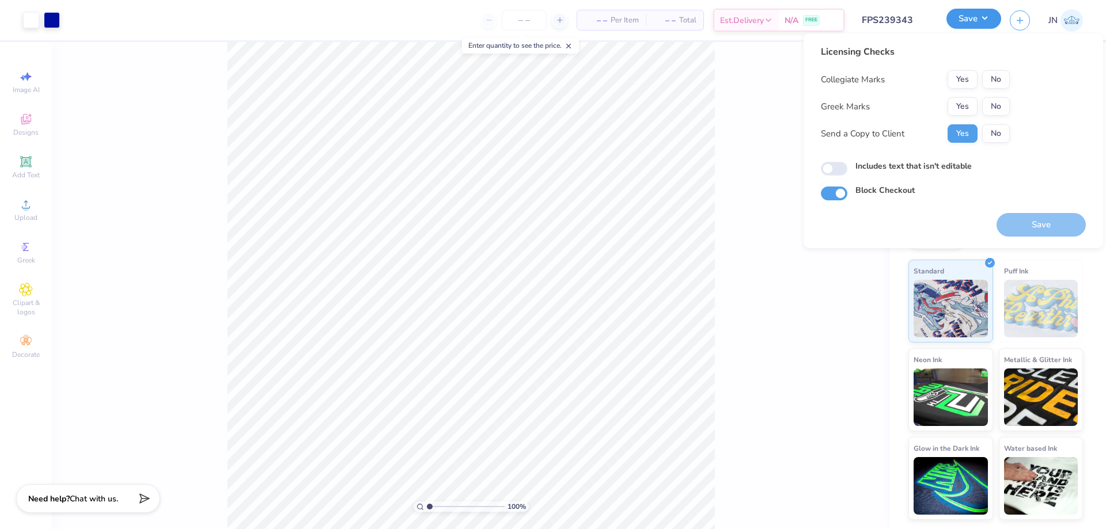
click at [975, 19] on button "Save" at bounding box center [974, 19] width 55 height 20
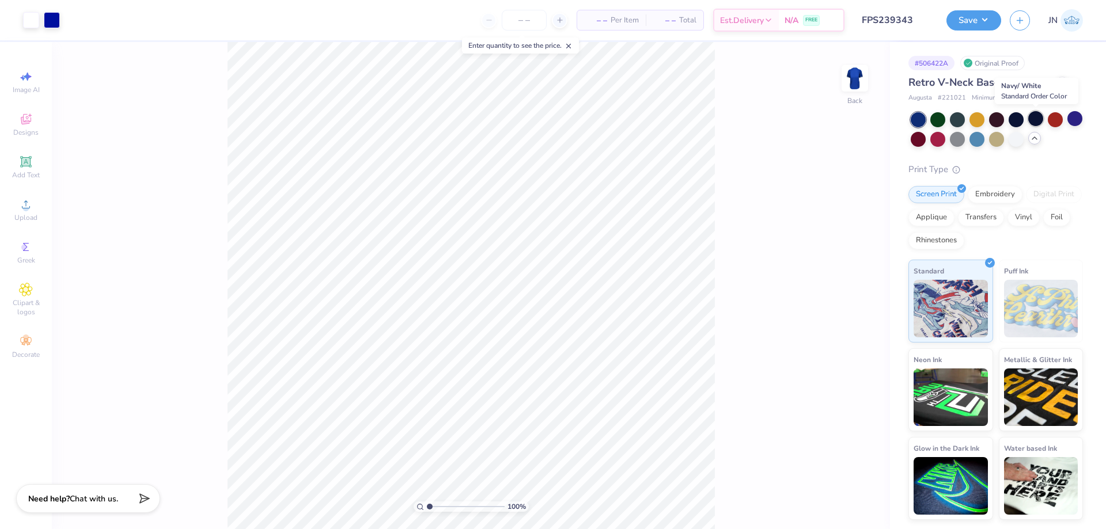
click at [1033, 121] on div at bounding box center [1035, 118] width 15 height 15
click at [969, 20] on button "Save" at bounding box center [974, 19] width 55 height 20
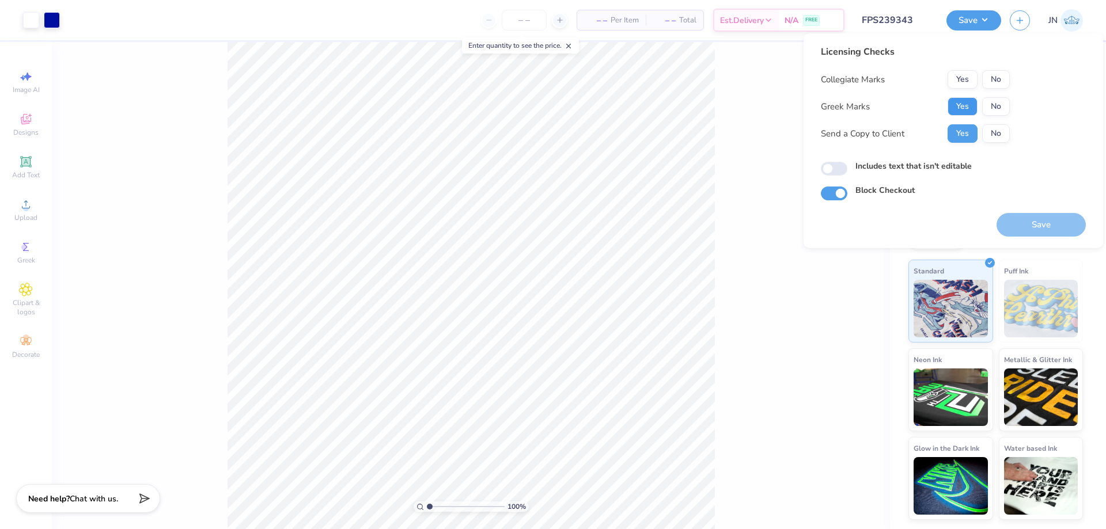
click at [960, 108] on button "Yes" at bounding box center [963, 106] width 30 height 18
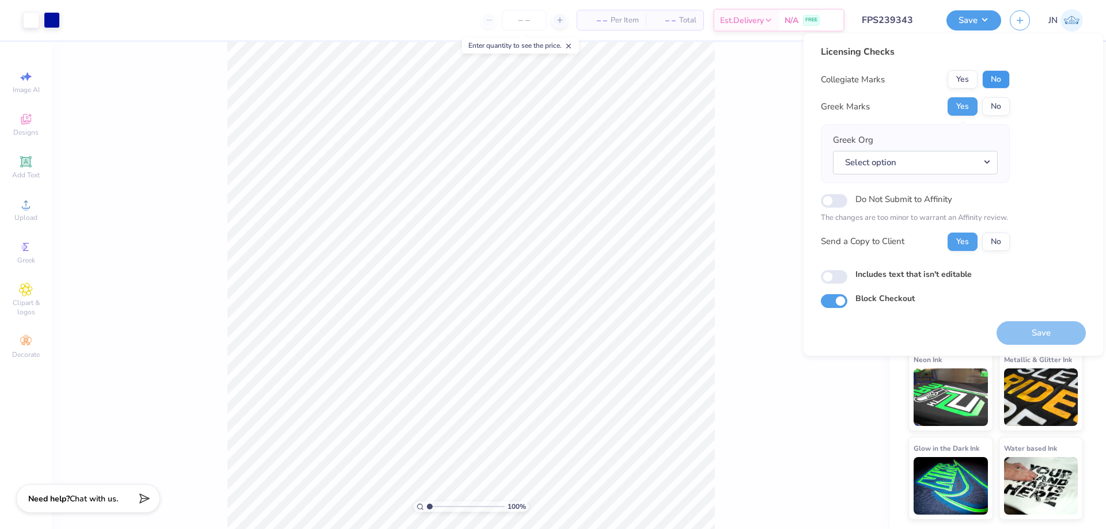
click at [995, 80] on button "No" at bounding box center [996, 79] width 28 height 18
click at [933, 161] on button "Select option" at bounding box center [915, 163] width 165 height 24
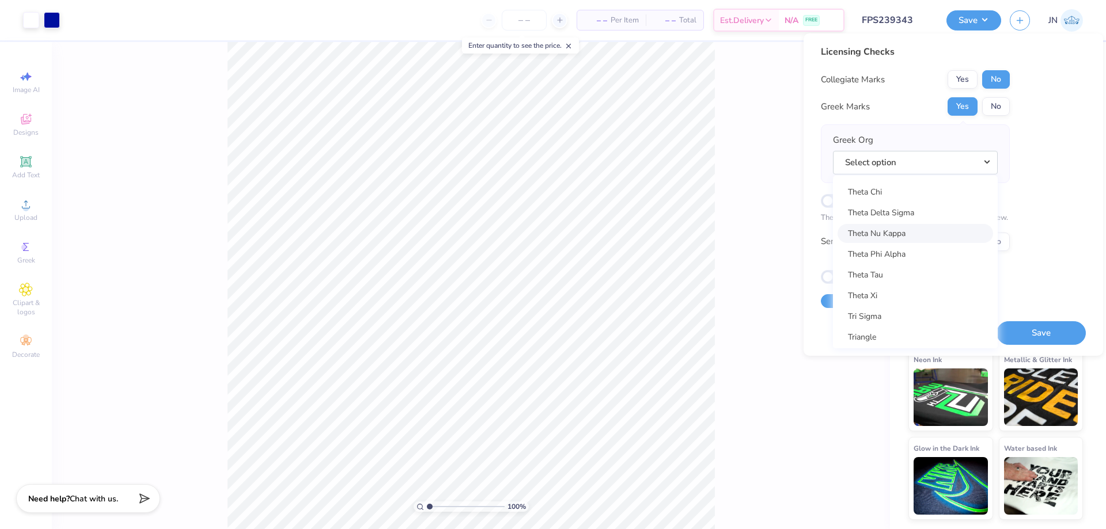
scroll to position [8526, 0]
click at [1065, 147] on div "Licensing Checks Collegiate Marks Yes No Greek Marks Yes No Greek Org Select op…" at bounding box center [953, 176] width 265 height 263
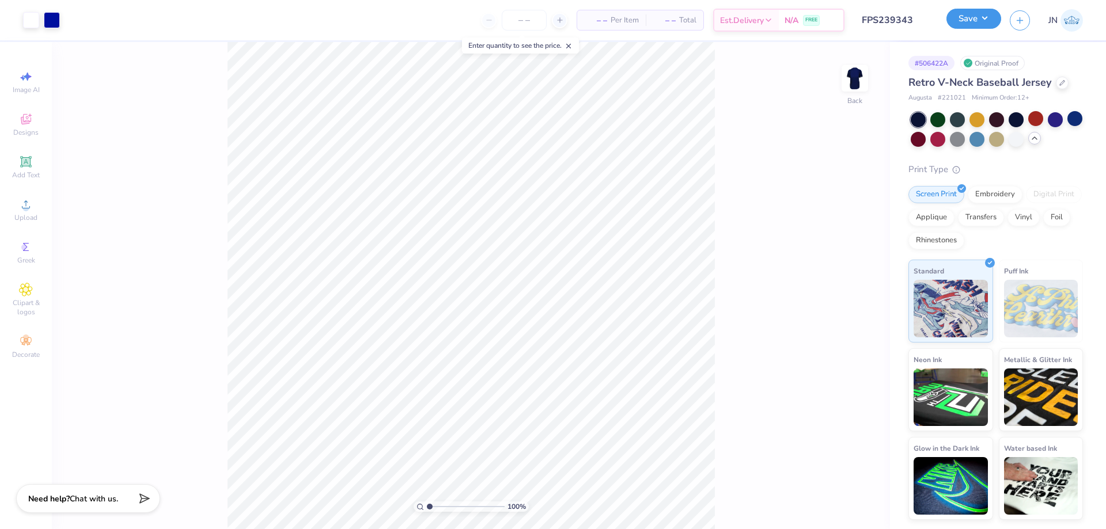
click at [972, 14] on button "Save" at bounding box center [974, 19] width 55 height 20
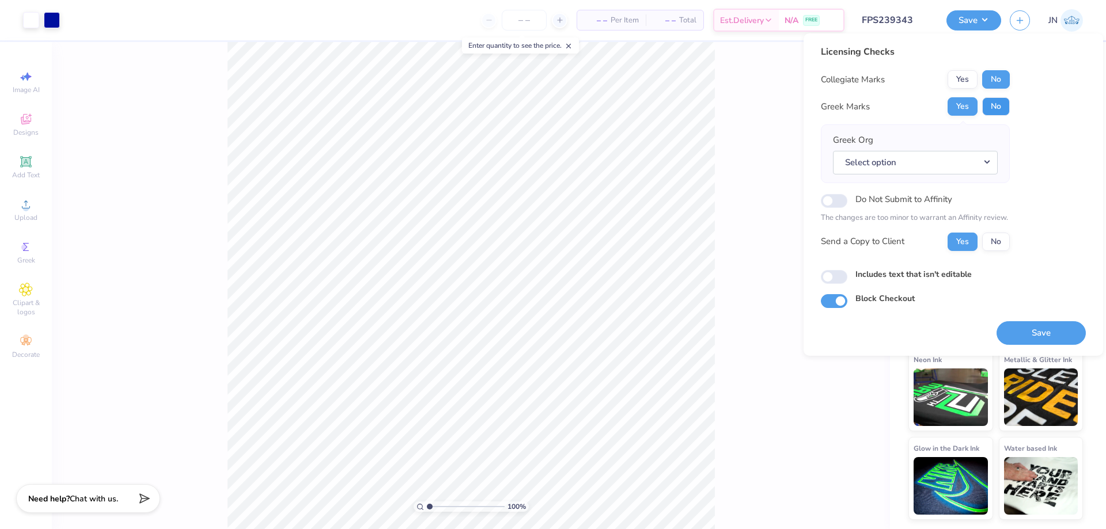
click at [1007, 105] on button "No" at bounding box center [996, 106] width 28 height 18
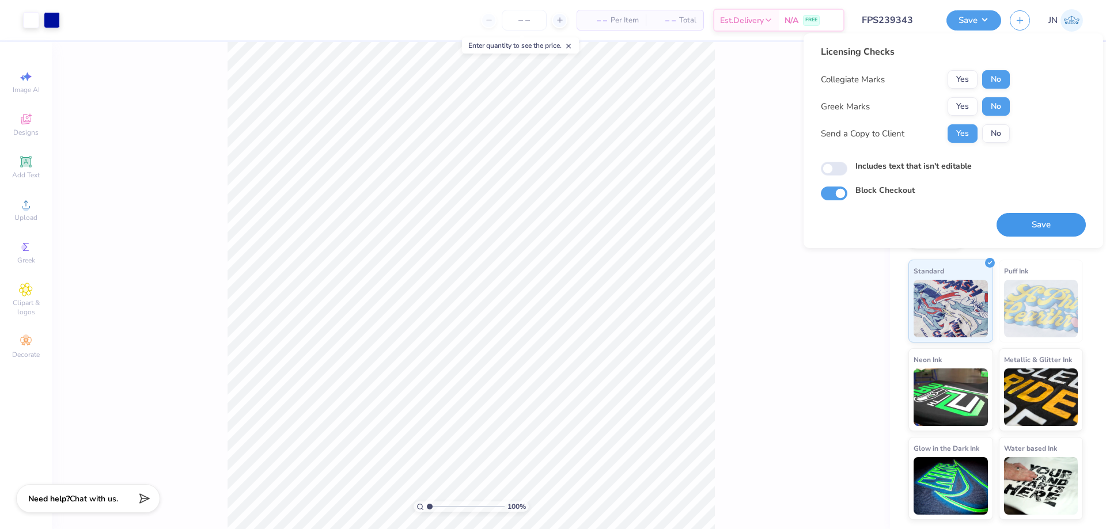
click at [1030, 232] on button "Save" at bounding box center [1041, 225] width 89 height 24
